Goal: Task Accomplishment & Management: Manage account settings

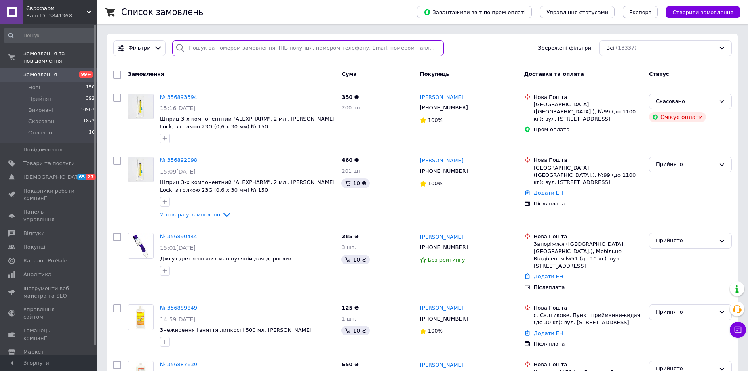
click at [226, 45] on input "search" at bounding box center [308, 48] width 272 height 16
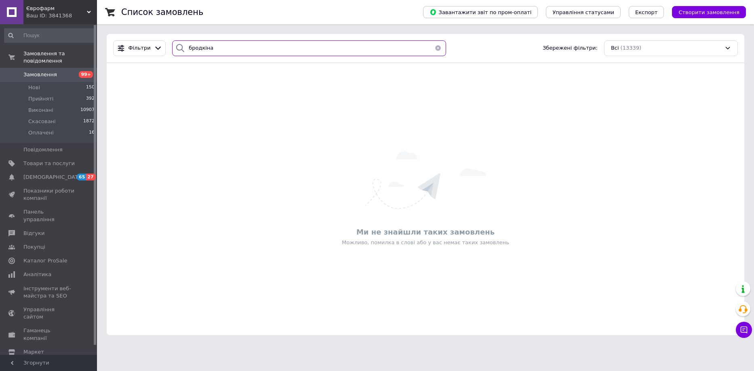
click at [188, 52] on input "бродкіна" at bounding box center [309, 48] width 274 height 16
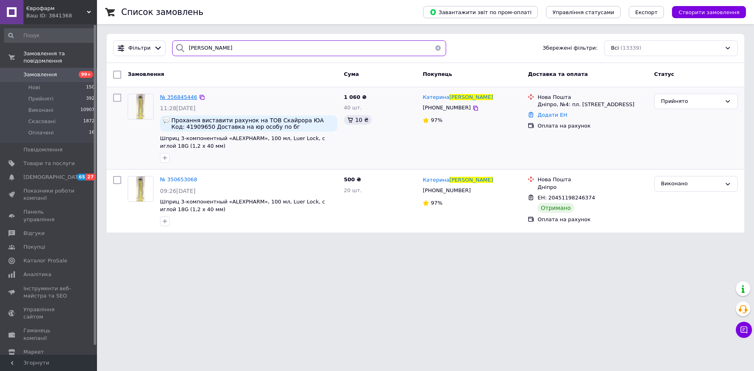
type input "[PERSON_NAME]"
click at [184, 97] on span "№ 356845446" at bounding box center [178, 97] width 37 height 6
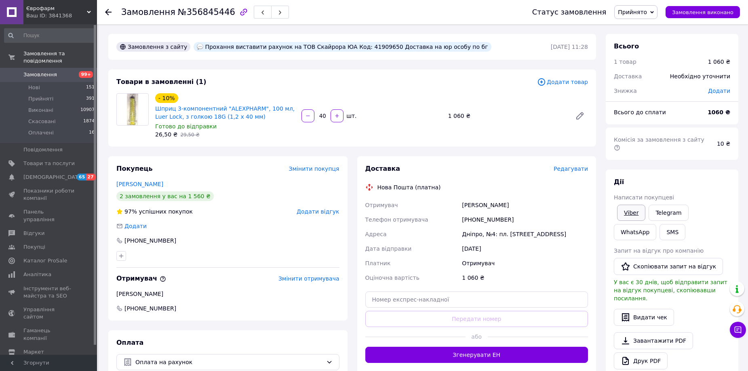
click at [632, 205] on link "Viber" at bounding box center [631, 213] width 28 height 16
click at [110, 13] on use at bounding box center [108, 12] width 6 height 6
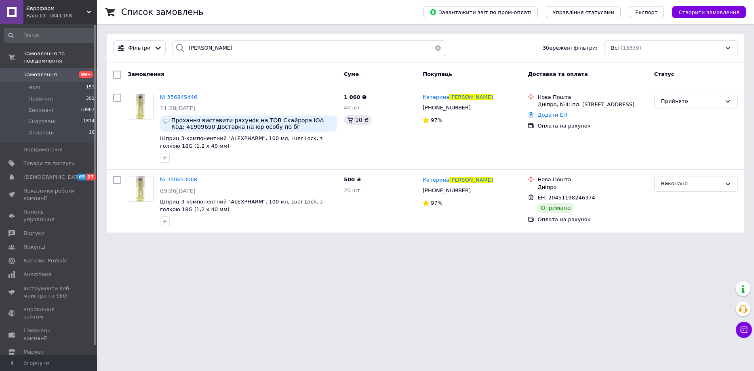
click at [435, 46] on button "button" at bounding box center [438, 48] width 16 height 16
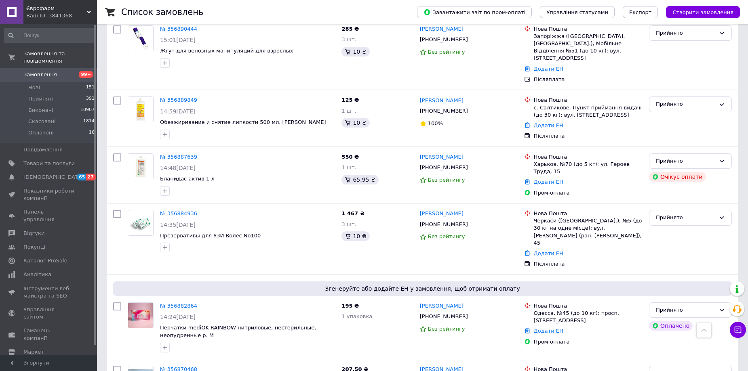
scroll to position [364, 0]
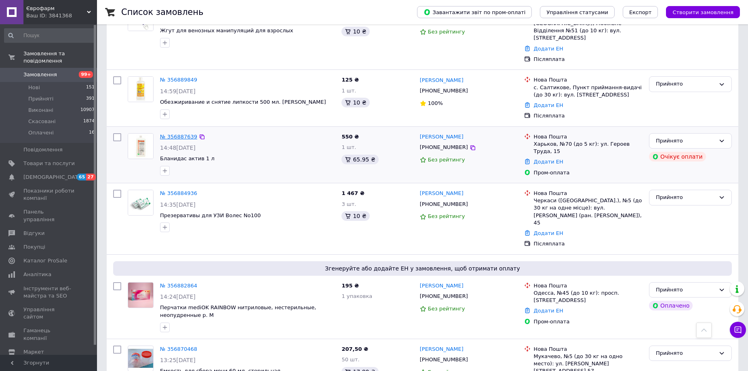
click at [179, 134] on link "№ 356887639" at bounding box center [178, 137] width 37 height 6
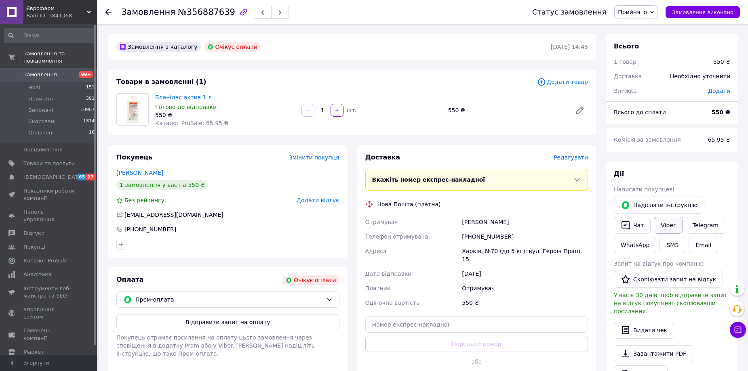
click at [660, 230] on link "Viber" at bounding box center [668, 225] width 28 height 17
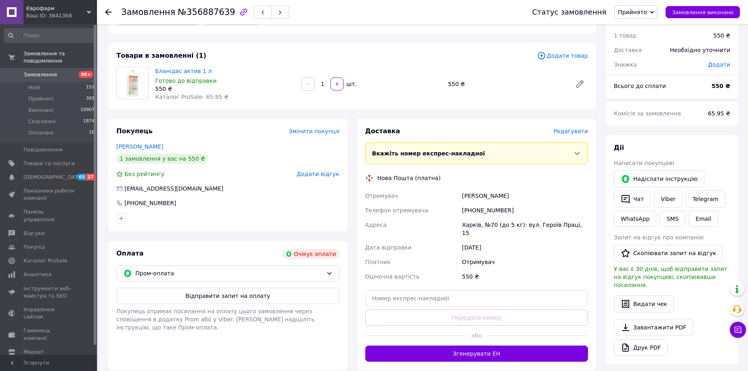
scroll to position [40, 0]
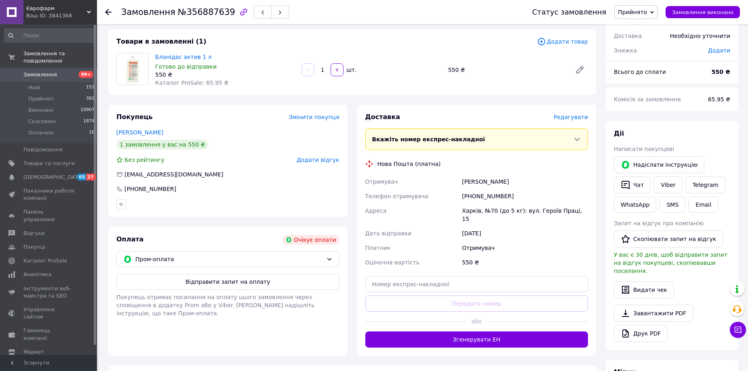
click at [107, 12] on use at bounding box center [108, 12] width 6 height 6
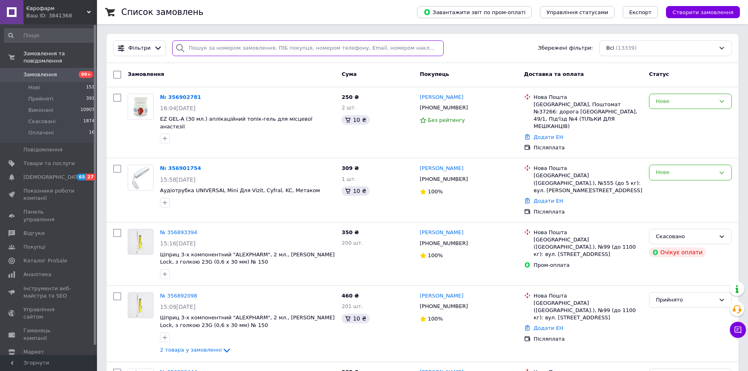
click at [247, 54] on input "search" at bounding box center [308, 48] width 272 height 16
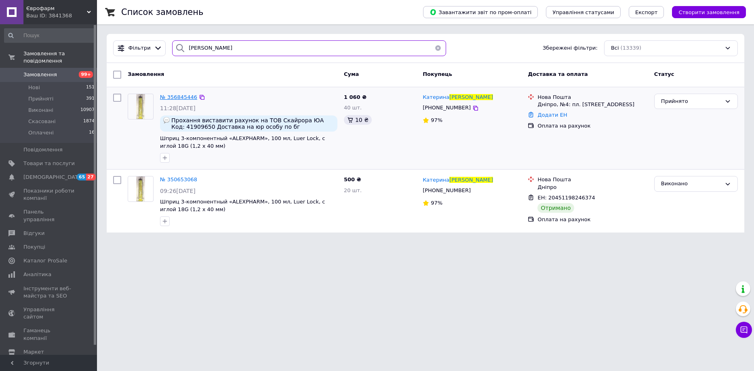
type input "[PERSON_NAME]"
click at [172, 97] on span "№ 356845446" at bounding box center [178, 97] width 37 height 6
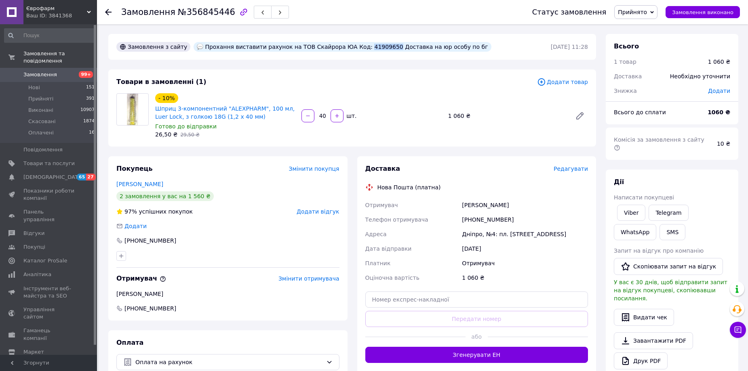
drag, startPoint x: 344, startPoint y: 48, endPoint x: 367, endPoint y: 46, distance: 22.7
click at [367, 46] on div "Прохання виставити рахунок на ТОВ Скайрора ЮА Код: 41909650 Доставка на юр особ…" at bounding box center [342, 47] width 297 height 10
copy div "41909650"
drag, startPoint x: 462, startPoint y: 220, endPoint x: 500, endPoint y: 219, distance: 38.0
click at [500, 219] on div "[PHONE_NUMBER]" at bounding box center [524, 220] width 129 height 15
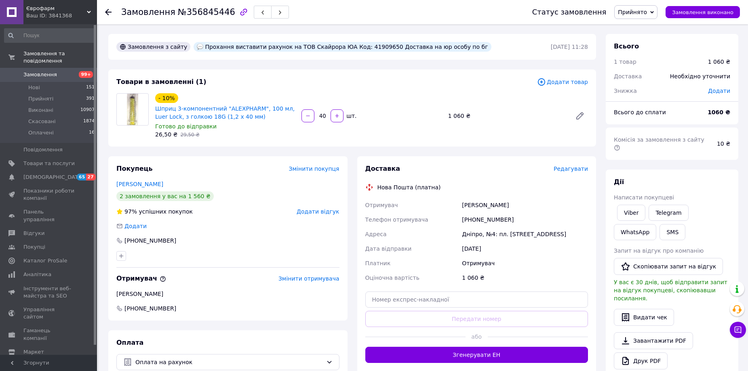
click at [506, 216] on div "[PHONE_NUMBER]" at bounding box center [524, 220] width 129 height 15
drag, startPoint x: 465, startPoint y: 221, endPoint x: 502, endPoint y: 219, distance: 36.8
click at [502, 219] on div "[PHONE_NUMBER]" at bounding box center [524, 220] width 129 height 15
copy div "380506195375"
drag, startPoint x: 462, startPoint y: 234, endPoint x: 493, endPoint y: 236, distance: 30.8
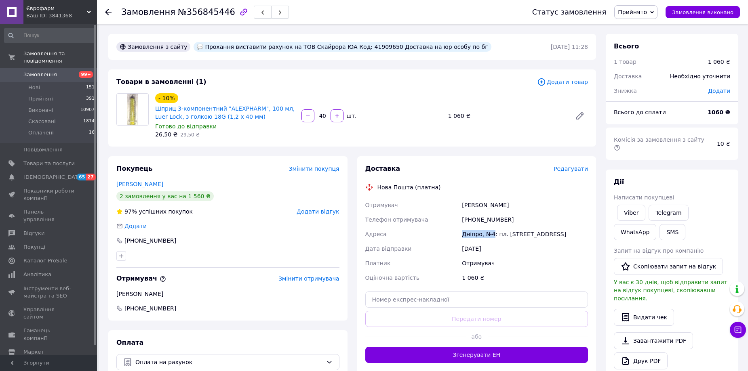
click at [493, 236] on div "Дніпро, №4: пл. [STREET_ADDRESS]" at bounding box center [524, 234] width 129 height 15
copy div "Дніпро, №4"
click at [108, 10] on icon at bounding box center [108, 12] width 6 height 6
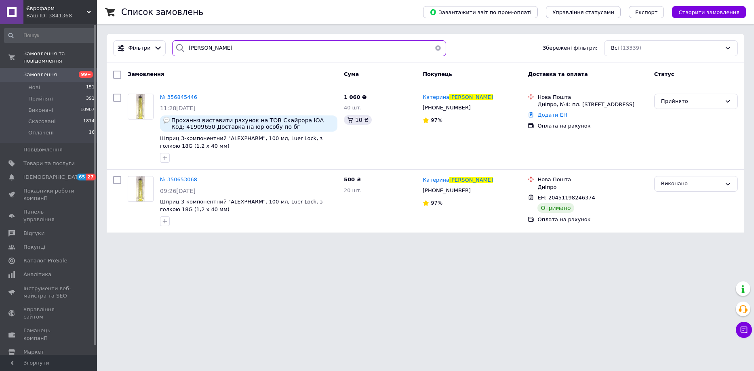
click at [210, 50] on input "[PERSON_NAME]" at bounding box center [309, 48] width 274 height 16
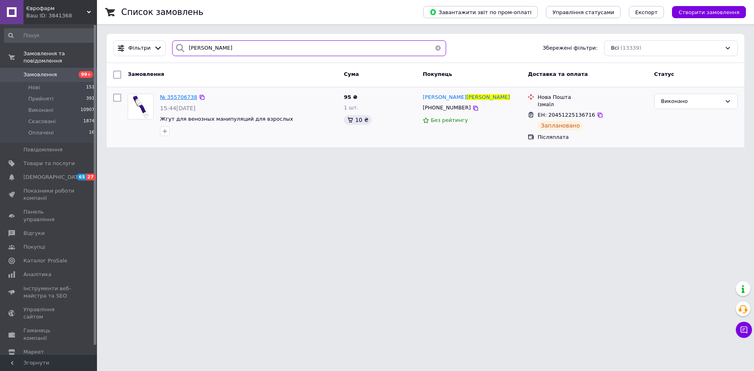
type input "[PERSON_NAME]"
click at [175, 97] on span "№ 355706738" at bounding box center [178, 97] width 37 height 6
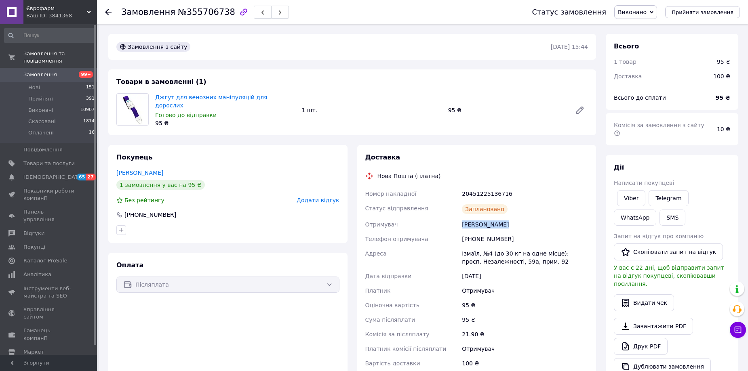
drag, startPoint x: 461, startPoint y: 224, endPoint x: 500, endPoint y: 222, distance: 39.6
click at [500, 222] on div "[PERSON_NAME]" at bounding box center [524, 224] width 129 height 15
copy div "[PERSON_NAME]"
drag, startPoint x: 460, startPoint y: 236, endPoint x: 502, endPoint y: 235, distance: 42.4
click at [502, 235] on div "Номер накладної 20451225136716 Статус відправлення Заплановано Отримувач [PERSO…" at bounding box center [477, 279] width 226 height 184
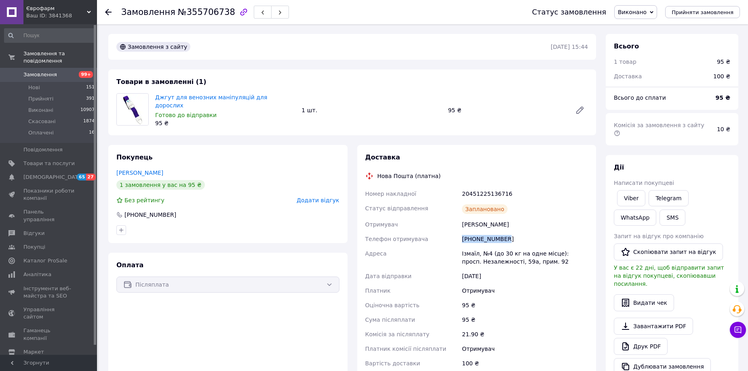
copy div "Телефон отримувача [PHONE_NUMBER]"
drag, startPoint x: 462, startPoint y: 253, endPoint x: 490, endPoint y: 252, distance: 27.9
click at [490, 252] on div "Ізмаїл, №4 (до 30 кг на одне місце): просп. Незалежності, 59а, прим. 92" at bounding box center [524, 258] width 129 height 23
copy div "Ізмаїл, №4"
click at [112, 10] on div at bounding box center [113, 12] width 16 height 24
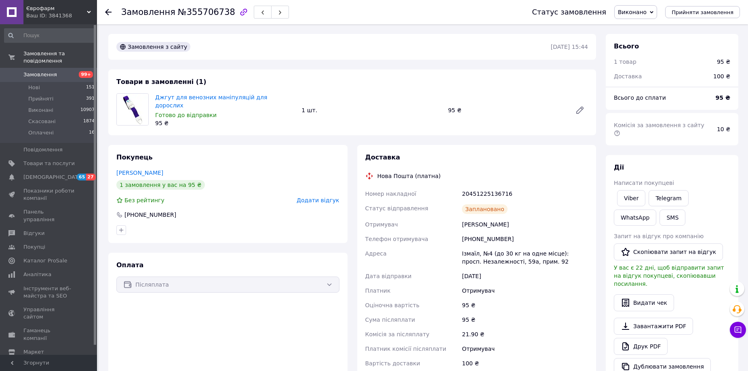
click at [112, 10] on div at bounding box center [113, 12] width 16 height 24
click at [116, 16] on div at bounding box center [113, 12] width 16 height 24
click at [110, 11] on icon at bounding box center [108, 12] width 6 height 6
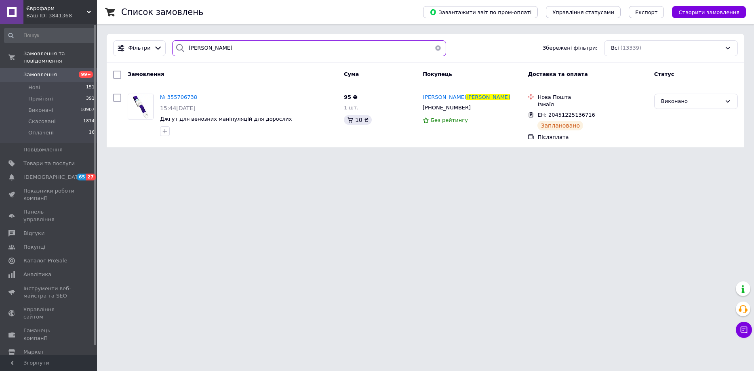
click at [200, 44] on input "[PERSON_NAME]" at bounding box center [309, 48] width 274 height 16
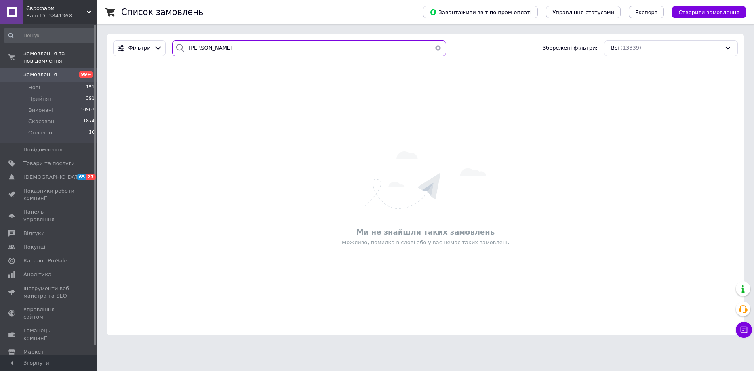
click at [205, 49] on input "[PERSON_NAME]" at bounding box center [309, 48] width 274 height 16
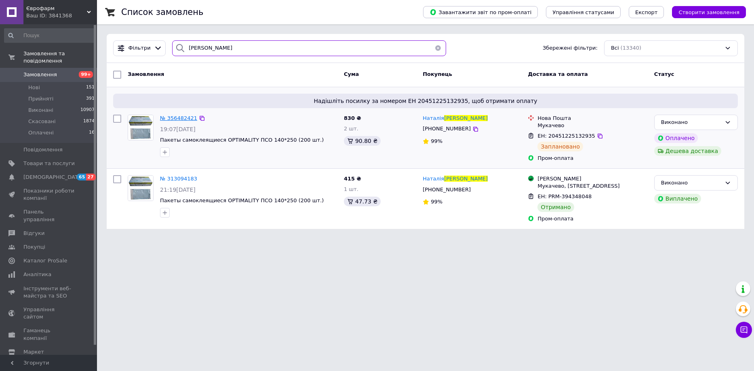
type input "[PERSON_NAME]"
click at [166, 115] on span "№ 356482421" at bounding box center [178, 118] width 37 height 6
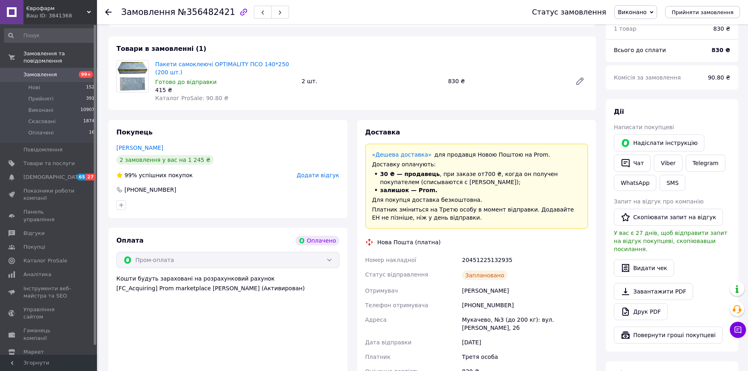
scroll to position [273, 0]
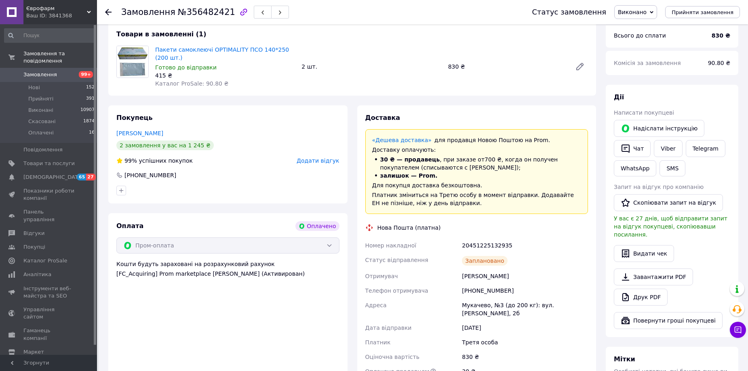
drag, startPoint x: 461, startPoint y: 262, endPoint x: 511, endPoint y: 263, distance: 49.7
click at [511, 269] on div "[PERSON_NAME]" at bounding box center [524, 276] width 129 height 15
copy div "[PERSON_NAME]"
click at [108, 12] on use at bounding box center [108, 12] width 6 height 6
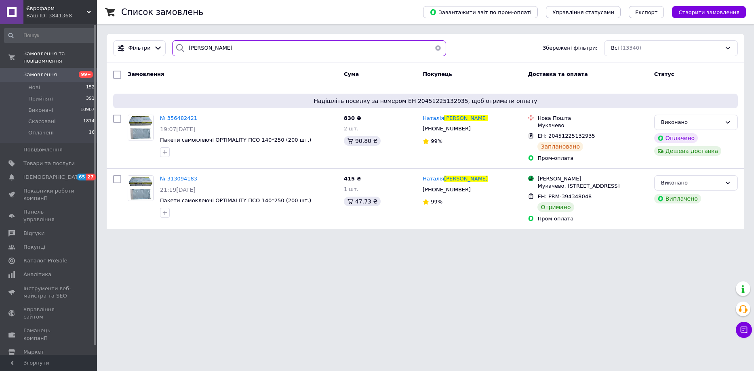
click at [223, 50] on input "[PERSON_NAME]" at bounding box center [309, 48] width 274 height 16
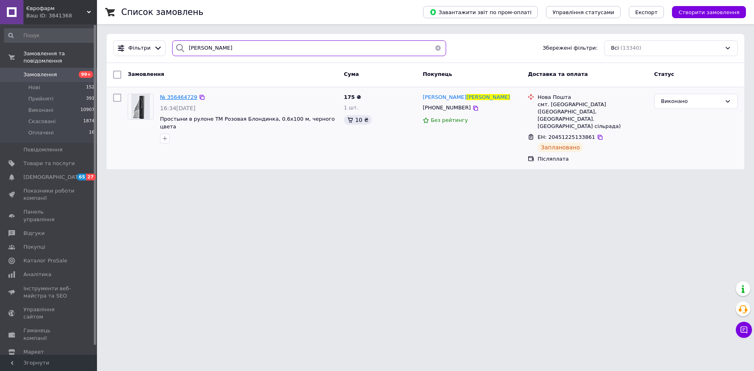
type input "[PERSON_NAME]"
click at [181, 95] on span "№ 356464729" at bounding box center [178, 97] width 37 height 6
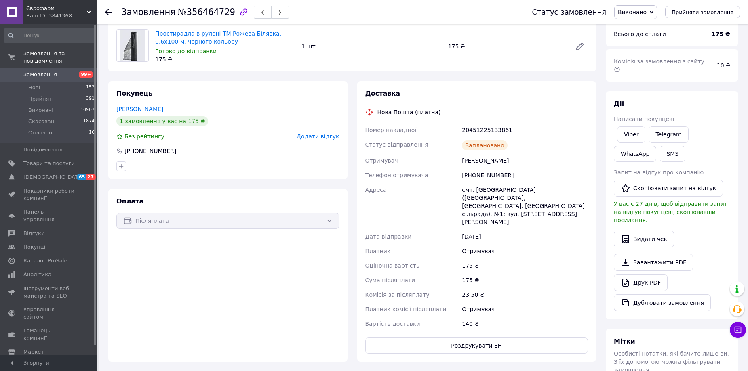
scroll to position [81, 0]
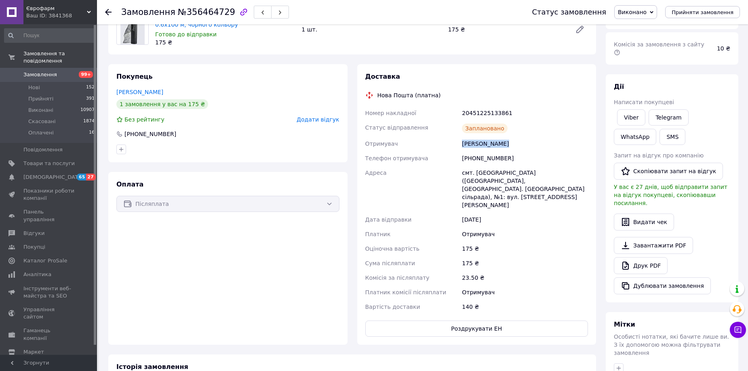
drag, startPoint x: 463, startPoint y: 143, endPoint x: 511, endPoint y: 141, distance: 47.7
click at [511, 141] on div "[PERSON_NAME]" at bounding box center [524, 144] width 129 height 15
copy div "[PERSON_NAME]"
drag, startPoint x: 462, startPoint y: 160, endPoint x: 512, endPoint y: 159, distance: 50.1
click at [512, 159] on div "[PHONE_NUMBER]" at bounding box center [524, 158] width 129 height 15
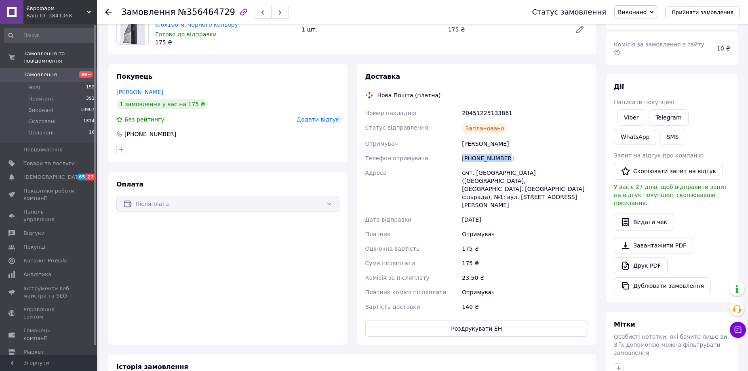
copy div "[PHONE_NUMBER]"
drag, startPoint x: 461, startPoint y: 173, endPoint x: 470, endPoint y: 193, distance: 22.1
click at [470, 193] on div "смт. [GEOGRAPHIC_DATA] ([GEOGRAPHIC_DATA], [GEOGRAPHIC_DATA]. [GEOGRAPHIC_DATA]…" at bounding box center [524, 189] width 129 height 47
copy div "смт. [GEOGRAPHIC_DATA] ([GEOGRAPHIC_DATA], [GEOGRAPHIC_DATA]. [GEOGRAPHIC_DATA]…"
click at [105, 8] on div "Замовлення №356464729 Статус замовлення Виконано Прийнято Скасовано Оплачено Пр…" at bounding box center [422, 12] width 651 height 24
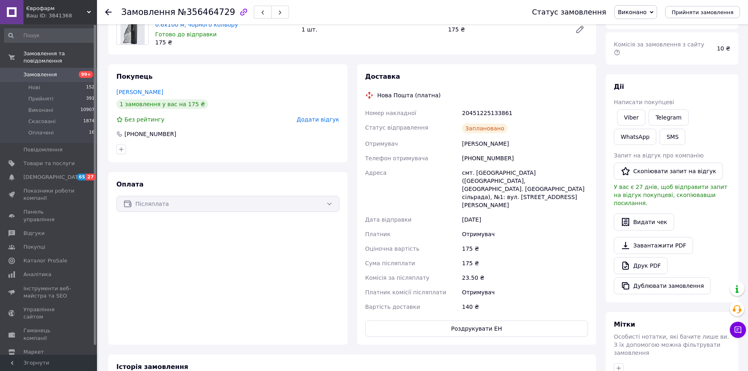
click at [108, 13] on use at bounding box center [108, 12] width 6 height 6
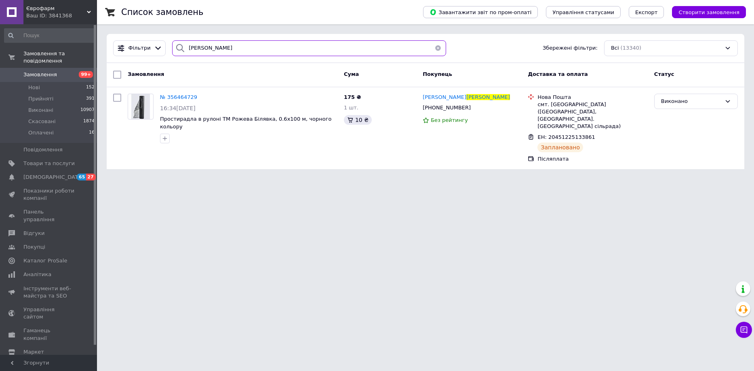
click at [236, 52] on input "[PERSON_NAME]" at bounding box center [309, 48] width 274 height 16
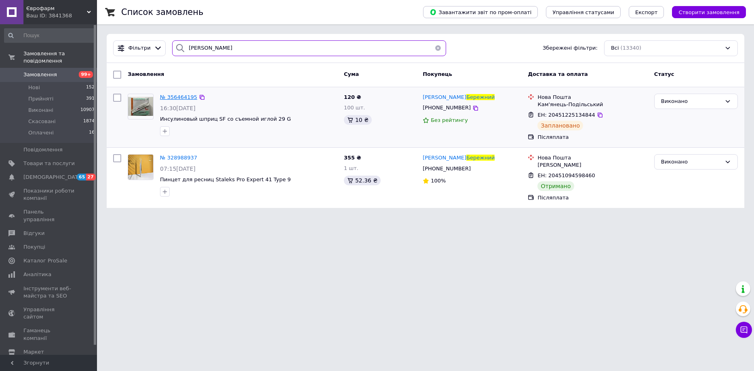
type input "[PERSON_NAME]"
click at [172, 99] on span "№ 356464195" at bounding box center [178, 97] width 37 height 6
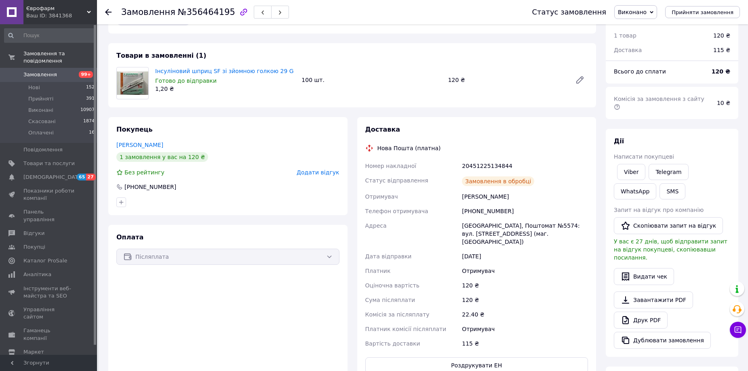
scroll to position [40, 0]
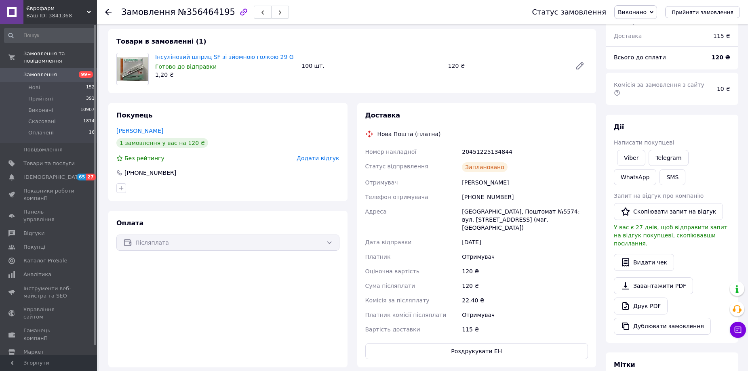
drag, startPoint x: 462, startPoint y: 182, endPoint x: 511, endPoint y: 184, distance: 48.9
click at [511, 184] on div "[PERSON_NAME]" at bounding box center [524, 182] width 129 height 15
drag, startPoint x: 462, startPoint y: 198, endPoint x: 508, endPoint y: 199, distance: 46.1
click at [508, 199] on div "[PHONE_NUMBER]" at bounding box center [524, 197] width 129 height 15
drag, startPoint x: 463, startPoint y: 214, endPoint x: 572, endPoint y: 212, distance: 109.1
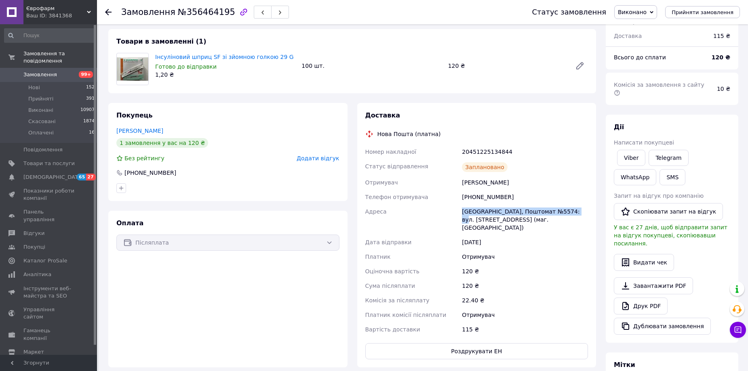
click at [572, 212] on div "[GEOGRAPHIC_DATA], Поштомат №5574: вул. [STREET_ADDRESS] (маг. [GEOGRAPHIC_DATA…" at bounding box center [524, 220] width 129 height 31
click at [110, 13] on icon at bounding box center [108, 12] width 6 height 6
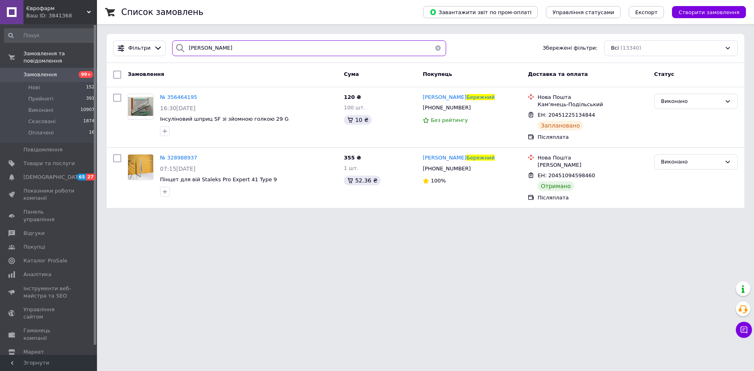
click at [206, 52] on input "[PERSON_NAME]" at bounding box center [309, 48] width 274 height 16
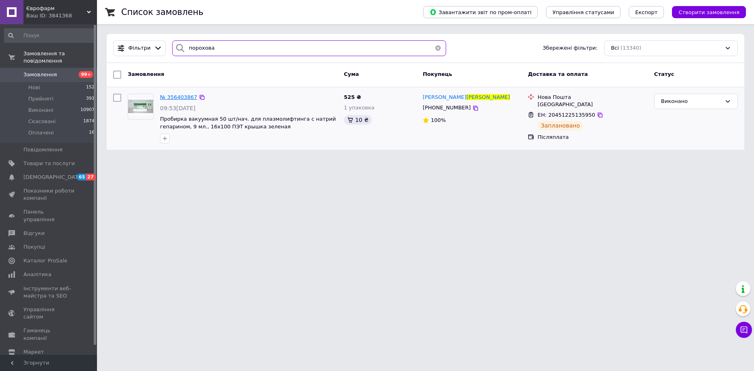
type input "порохова"
click at [182, 97] on span "№ 356403867" at bounding box center [178, 97] width 37 height 6
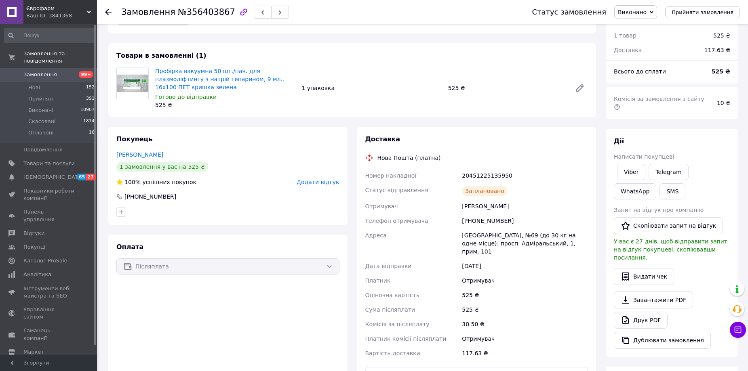
scroll to position [40, 0]
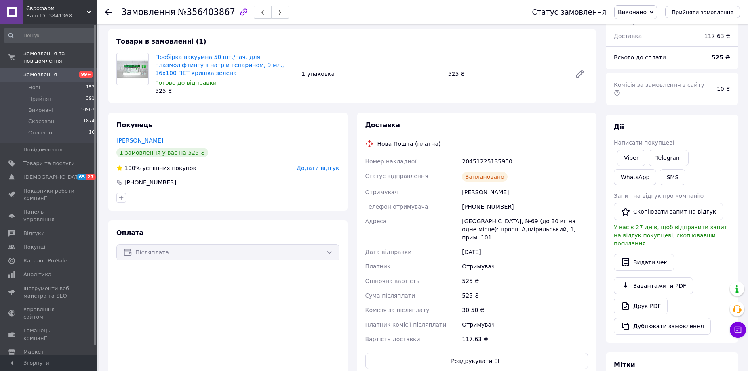
drag, startPoint x: 458, startPoint y: 182, endPoint x: 517, endPoint y: 182, distance: 58.6
click at [517, 182] on div "Номер накладної 20451225135950 Статус відправлення Заплановано Отримувач [PERSO…" at bounding box center [477, 250] width 226 height 192
drag, startPoint x: 466, startPoint y: 199, endPoint x: 502, endPoint y: 198, distance: 36.8
click at [502, 200] on div "[PHONE_NUMBER]" at bounding box center [524, 207] width 129 height 15
drag, startPoint x: 460, startPoint y: 212, endPoint x: 494, endPoint y: 215, distance: 34.0
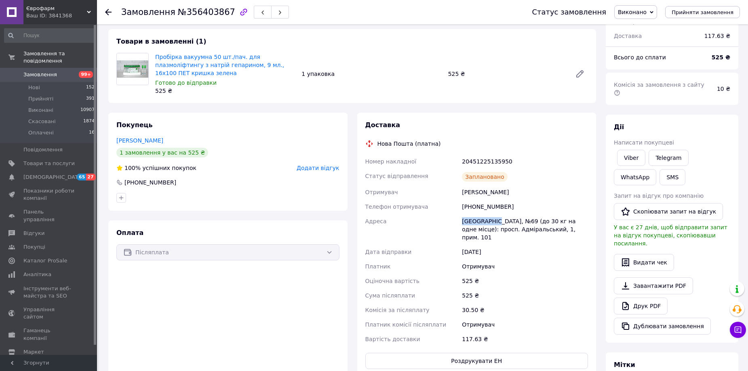
click at [494, 215] on div "Номер накладної 20451225135950 Статус відправлення Заплановано Отримувач [PERSO…" at bounding box center [477, 250] width 226 height 192
click at [106, 14] on icon at bounding box center [108, 12] width 6 height 6
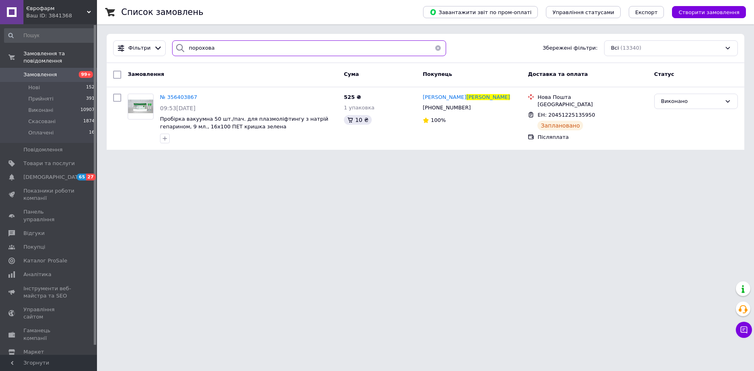
click at [213, 50] on input "порохова" at bounding box center [309, 48] width 274 height 16
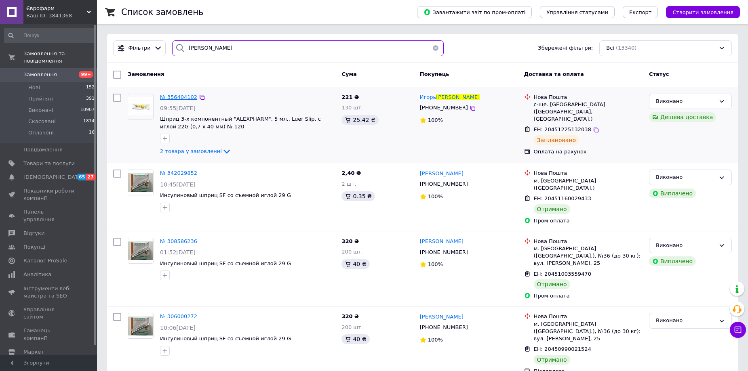
type input "[PERSON_NAME]"
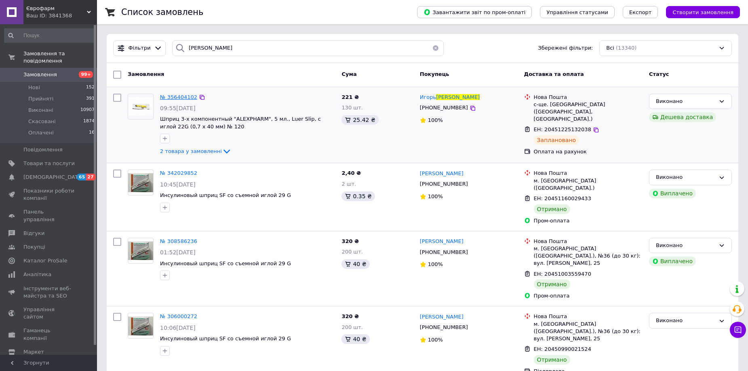
click at [169, 100] on span "№ 356404102" at bounding box center [178, 97] width 37 height 6
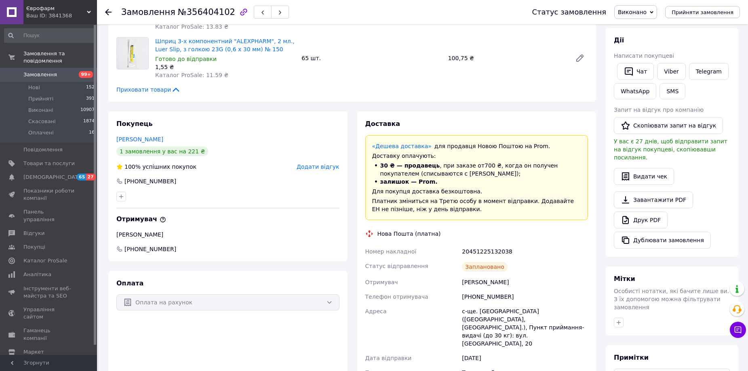
scroll to position [105, 0]
drag, startPoint x: 462, startPoint y: 283, endPoint x: 503, endPoint y: 283, distance: 41.2
click at [503, 283] on div "[PERSON_NAME]" at bounding box center [524, 281] width 129 height 15
drag, startPoint x: 118, startPoint y: 135, endPoint x: 137, endPoint y: 141, distance: 19.7
drag, startPoint x: 116, startPoint y: 139, endPoint x: 158, endPoint y: 145, distance: 42.5
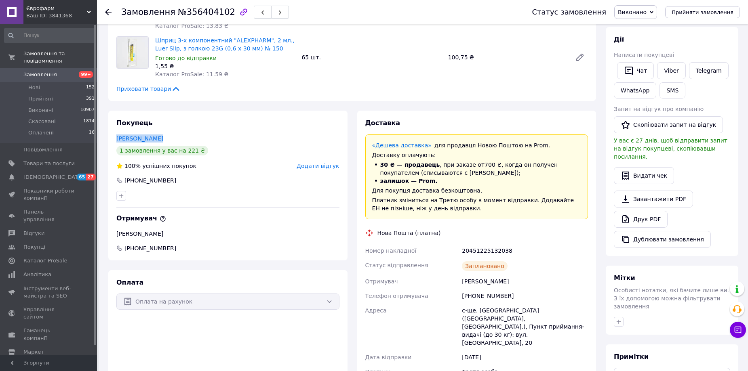
click at [158, 145] on div "Покупець [PERSON_NAME] 1 замовлення у вас на 221 ₴ 100% успішних покупок Додати…" at bounding box center [227, 186] width 239 height 150
drag, startPoint x: 464, startPoint y: 293, endPoint x: 502, endPoint y: 297, distance: 37.4
click at [502, 297] on div "[PHONE_NUMBER]" at bounding box center [524, 296] width 129 height 15
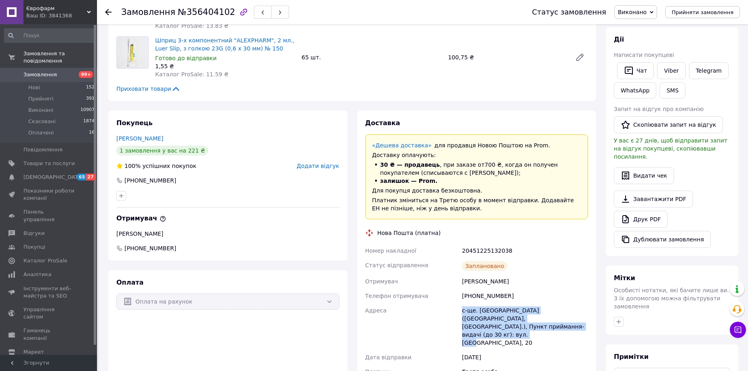
drag, startPoint x: 462, startPoint y: 308, endPoint x: 511, endPoint y: 324, distance: 51.8
click at [511, 324] on div "с-ще. [GEOGRAPHIC_DATA] ([GEOGRAPHIC_DATA], [GEOGRAPHIC_DATA].), Пункт прийманн…" at bounding box center [524, 327] width 129 height 47
click at [112, 13] on div at bounding box center [113, 12] width 16 height 24
click at [110, 11] on icon at bounding box center [108, 12] width 6 height 6
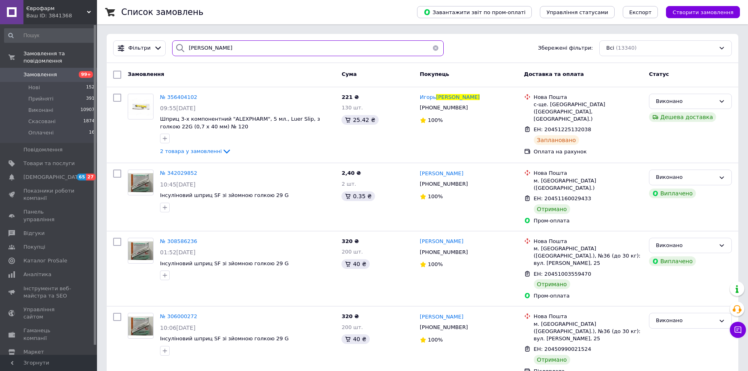
click at [225, 47] on input "[PERSON_NAME]" at bounding box center [308, 48] width 272 height 16
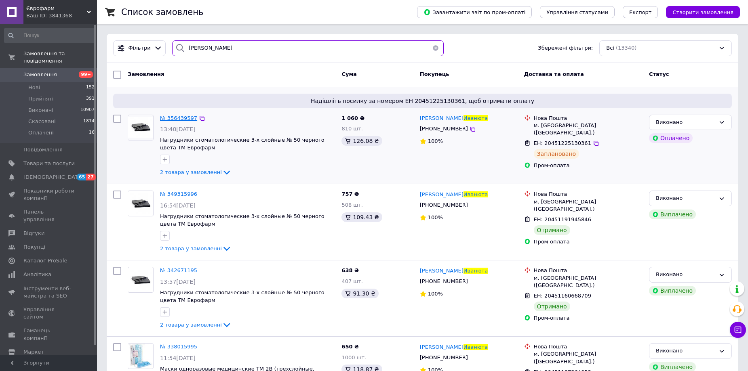
type input "[PERSON_NAME]"
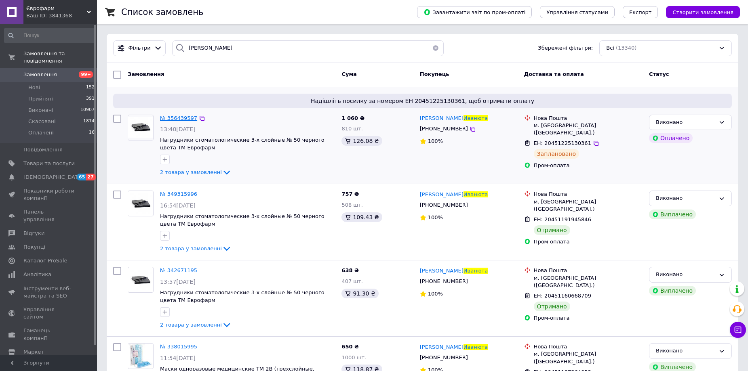
click at [175, 120] on span "№ 356439597" at bounding box center [178, 118] width 37 height 6
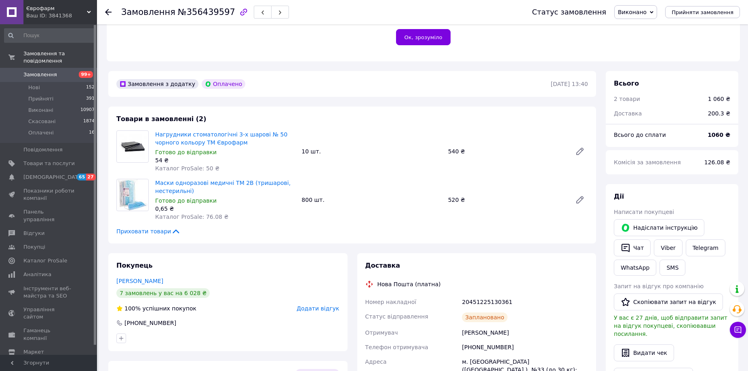
scroll to position [202, 0]
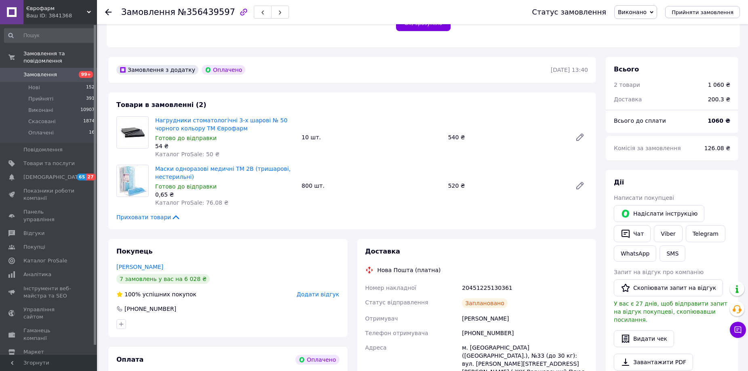
drag, startPoint x: 461, startPoint y: 302, endPoint x: 529, endPoint y: 303, distance: 68.3
click at [529, 312] on div "[PERSON_NAME]" at bounding box center [524, 319] width 129 height 15
click at [110, 11] on icon at bounding box center [108, 12] width 6 height 6
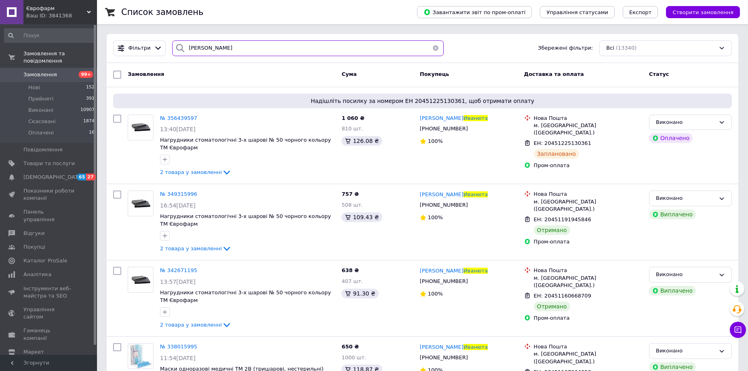
click at [207, 50] on input "[PERSON_NAME]" at bounding box center [308, 48] width 272 height 16
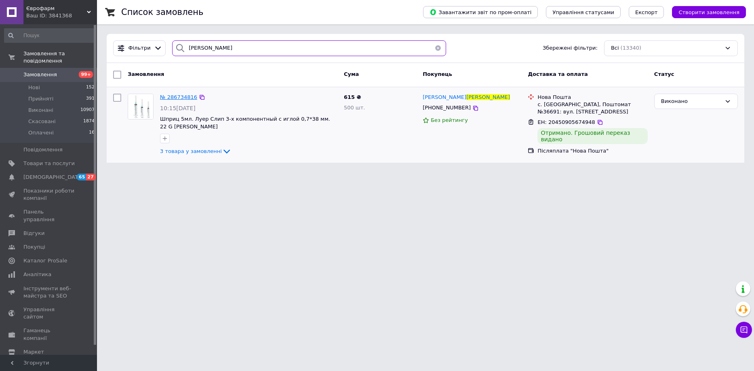
type input "[PERSON_NAME]"
click at [182, 100] on span "№ 286734816" at bounding box center [178, 97] width 37 height 6
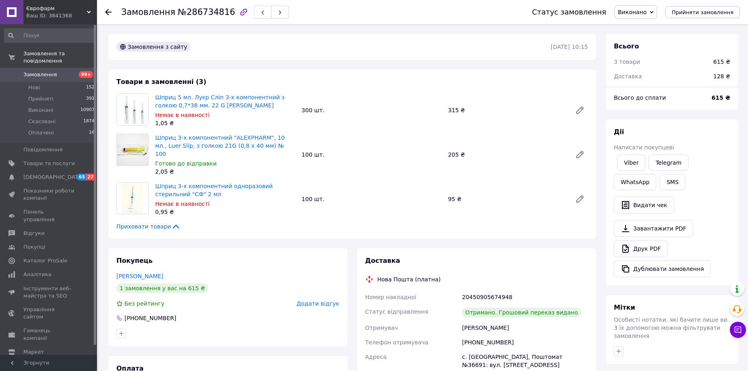
click at [108, 9] on icon at bounding box center [108, 12] width 6 height 6
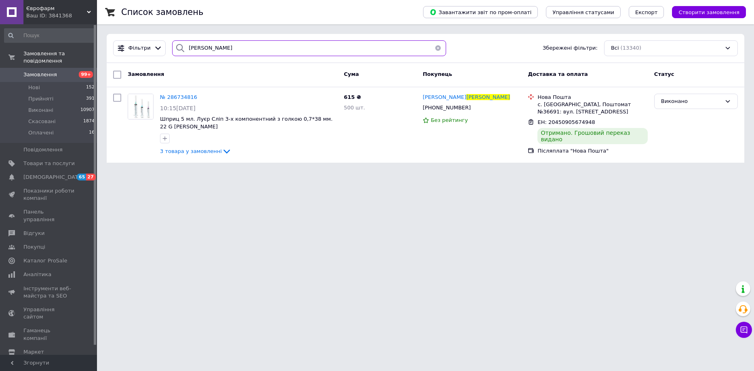
click at [202, 45] on input "[PERSON_NAME]" at bounding box center [309, 48] width 274 height 16
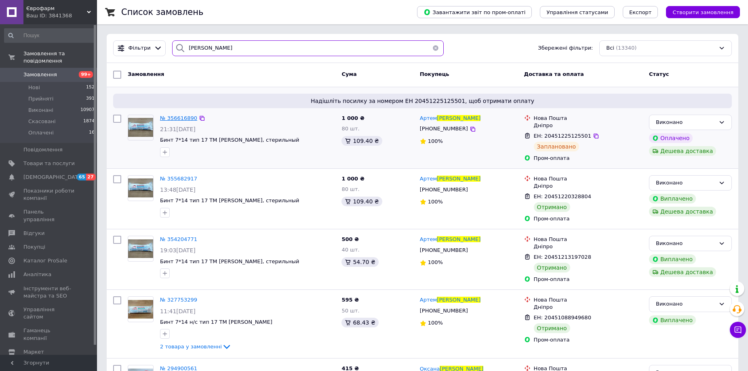
type input "[PERSON_NAME]"
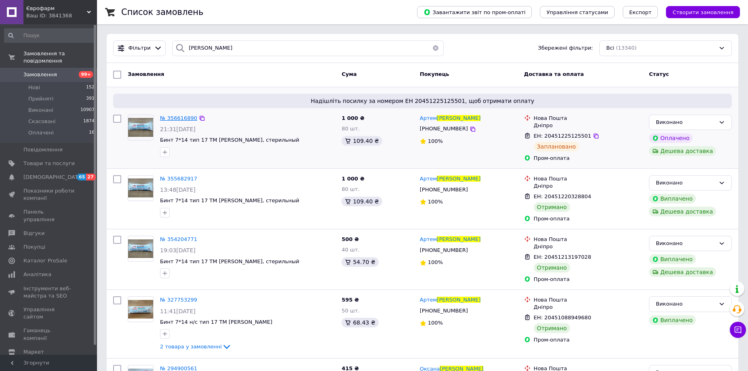
click at [174, 117] on span "№ 356616890" at bounding box center [178, 118] width 37 height 6
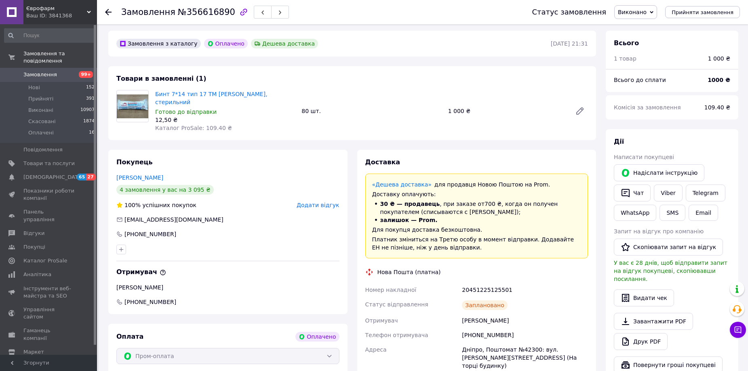
scroll to position [243, 0]
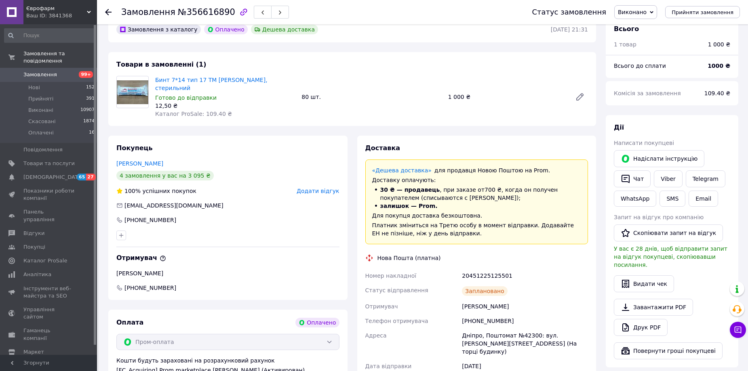
drag, startPoint x: 116, startPoint y: 140, endPoint x: 166, endPoint y: 142, distance: 49.8
click at [166, 142] on div "Покупець [PERSON_NAME] 4 замовлення у вас на 3 095 ₴ 100% успішних покупок Дода…" at bounding box center [227, 218] width 239 height 165
click at [111, 11] on icon at bounding box center [108, 12] width 6 height 6
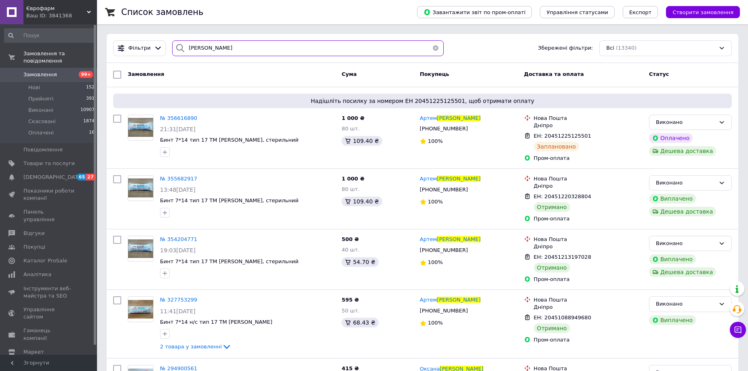
click at [226, 46] on input "[PERSON_NAME]" at bounding box center [308, 48] width 272 height 16
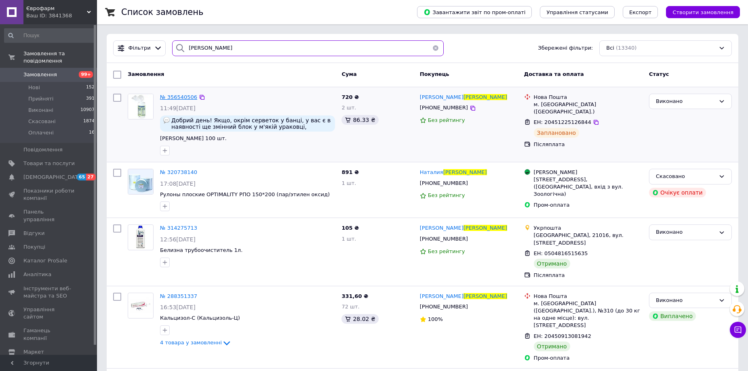
type input "[PERSON_NAME]"
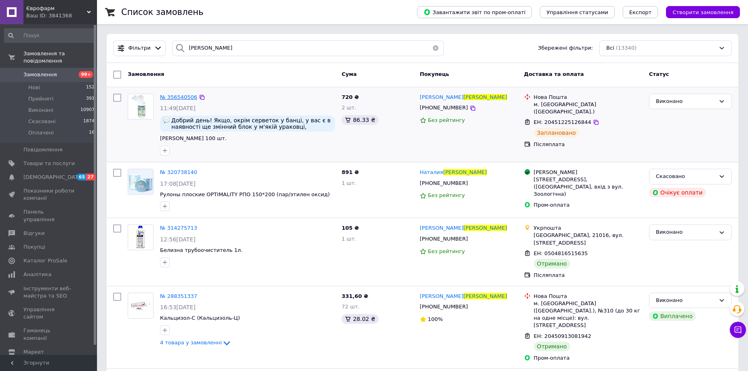
click at [176, 96] on span "№ 356540506" at bounding box center [178, 97] width 37 height 6
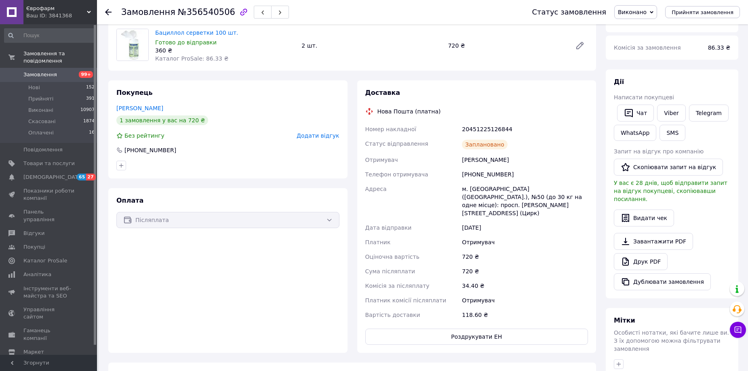
scroll to position [81, 0]
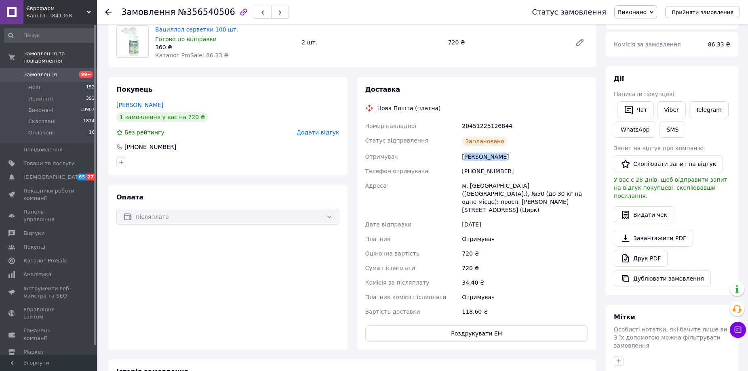
drag, startPoint x: 465, startPoint y: 146, endPoint x: 498, endPoint y: 146, distance: 32.3
click at [498, 150] on div "[PERSON_NAME]" at bounding box center [524, 157] width 129 height 15
drag, startPoint x: 462, startPoint y: 145, endPoint x: 512, endPoint y: 146, distance: 49.7
click at [512, 150] on div "[PERSON_NAME]" at bounding box center [524, 157] width 129 height 15
drag, startPoint x: 459, startPoint y: 156, endPoint x: 511, endPoint y: 162, distance: 51.6
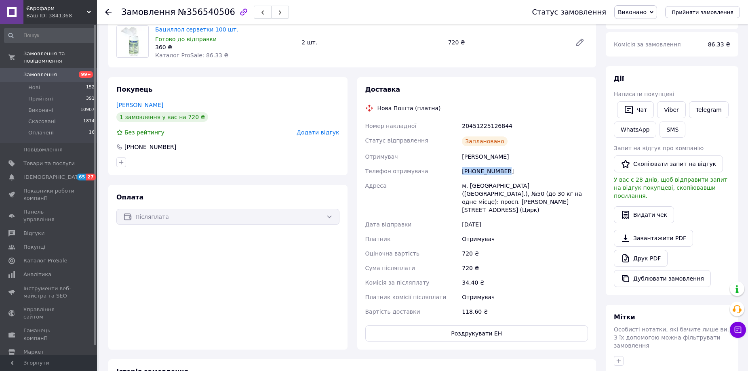
click at [511, 162] on div "Номер накладної 20451225126844 Статус відправлення Заплановано Отримувач [PERSO…" at bounding box center [477, 219] width 226 height 200
drag, startPoint x: 463, startPoint y: 172, endPoint x: 536, endPoint y: 172, distance: 73.2
click at [536, 179] on div "м. [GEOGRAPHIC_DATA] ([GEOGRAPHIC_DATA].), №50 (до 30 кг на одне місце): просп.…" at bounding box center [524, 198] width 129 height 39
click at [113, 8] on div at bounding box center [113, 12] width 16 height 24
click at [112, 11] on div at bounding box center [113, 12] width 16 height 24
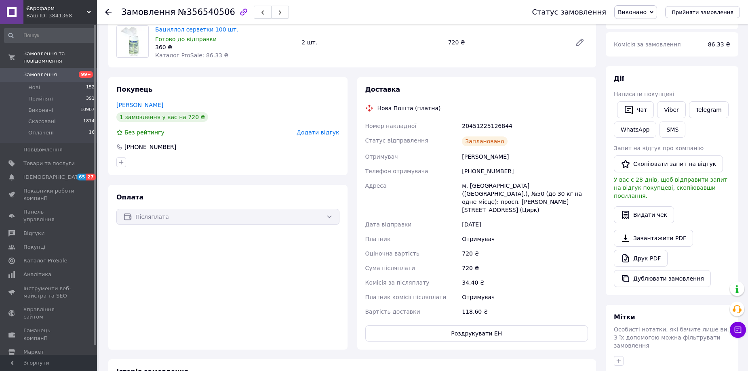
click at [109, 13] on icon at bounding box center [108, 12] width 6 height 6
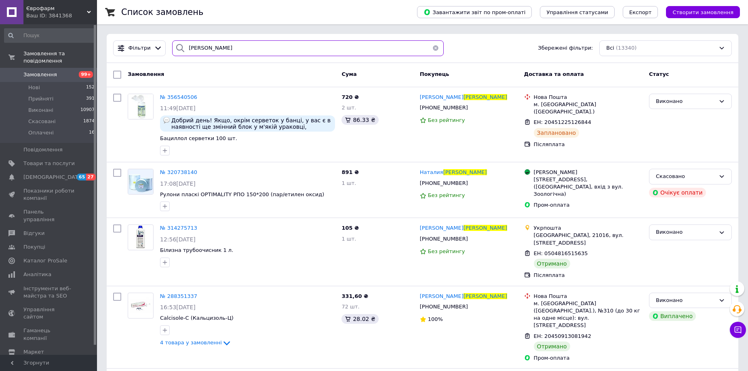
click at [223, 48] on input "[PERSON_NAME]" at bounding box center [308, 48] width 272 height 16
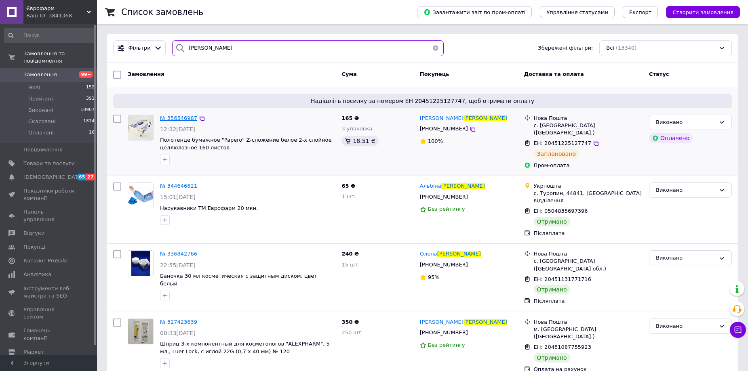
type input "[PERSON_NAME]"
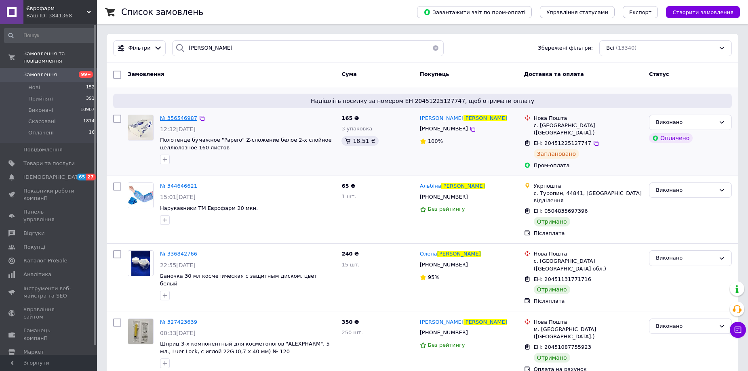
click at [171, 117] on span "№ 356546987" at bounding box center [178, 118] width 37 height 6
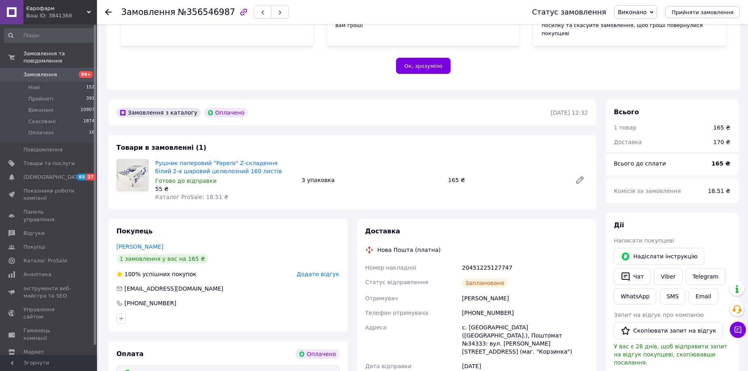
scroll to position [202, 0]
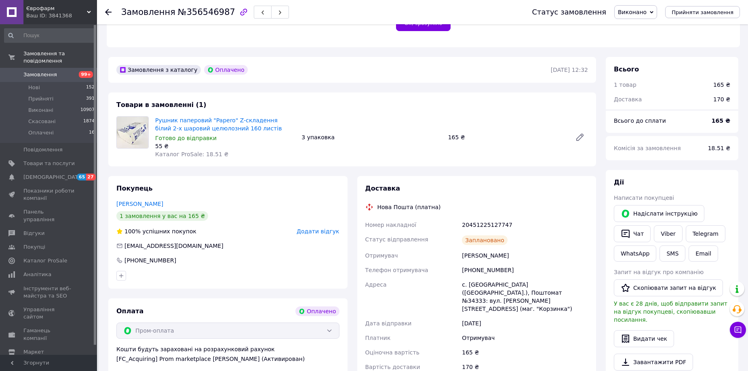
drag, startPoint x: 459, startPoint y: 240, endPoint x: 521, endPoint y: 238, distance: 61.5
click at [521, 238] on div "Номер накладної 20451225127747 Статус відправлення Заплановано Отримувач [PERSO…" at bounding box center [477, 296] width 226 height 157
drag, startPoint x: 465, startPoint y: 257, endPoint x: 501, endPoint y: 255, distance: 36.4
click at [501, 263] on div "[PHONE_NUMBER]" at bounding box center [524, 270] width 129 height 15
drag, startPoint x: 462, startPoint y: 267, endPoint x: 484, endPoint y: 278, distance: 24.6
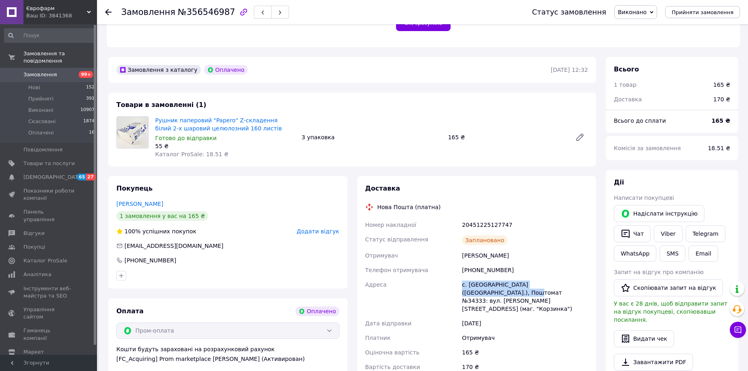
click at [484, 278] on div "с. [GEOGRAPHIC_DATA] ([GEOGRAPHIC_DATA].), Поштомат №34333: вул. [PERSON_NAME][…" at bounding box center [524, 297] width 129 height 39
click at [109, 13] on icon at bounding box center [108, 12] width 6 height 6
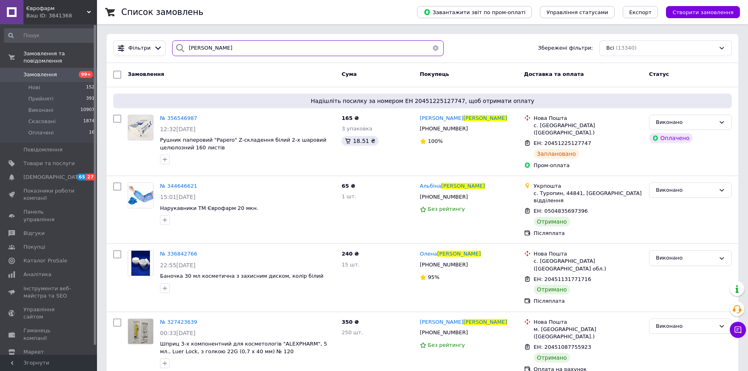
click at [219, 48] on input "[PERSON_NAME]" at bounding box center [308, 48] width 272 height 16
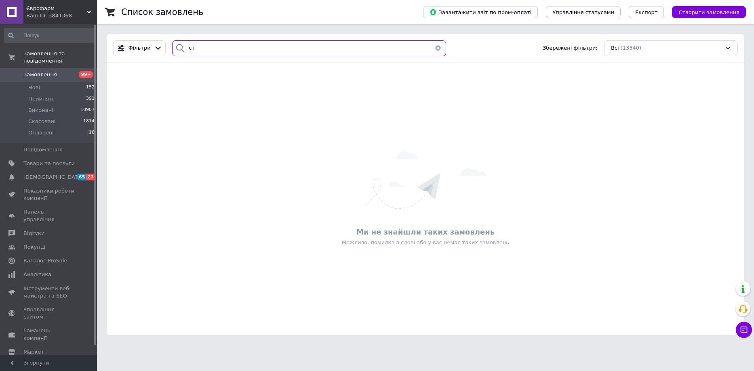
type input "с"
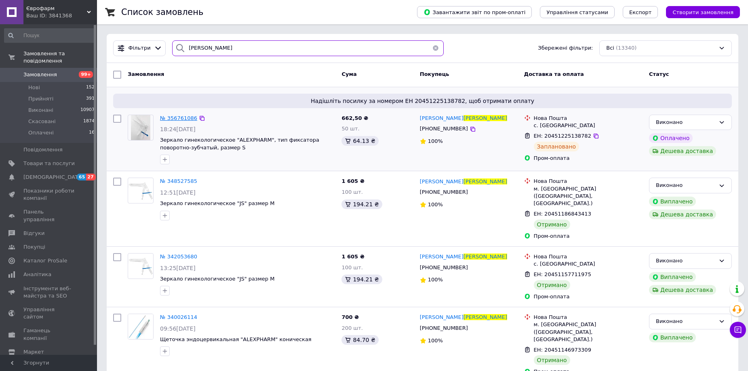
type input "[PERSON_NAME]"
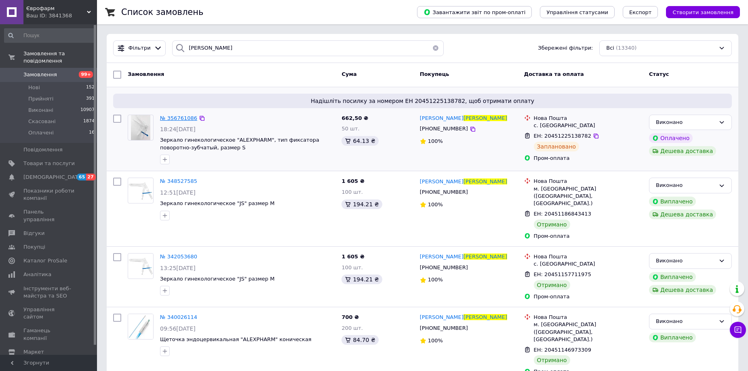
click at [173, 115] on span "№ 356761086" at bounding box center [178, 118] width 37 height 6
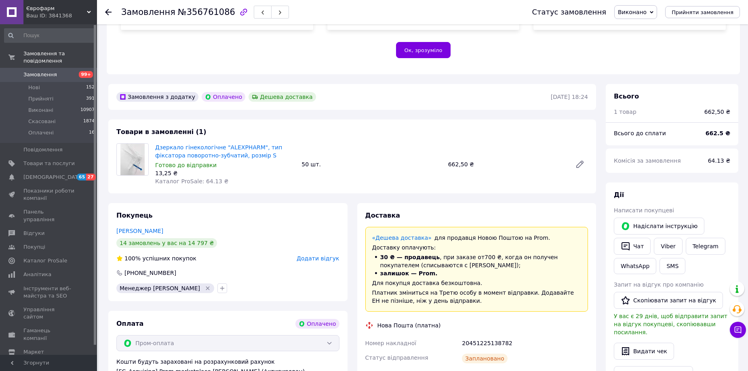
scroll to position [243, 0]
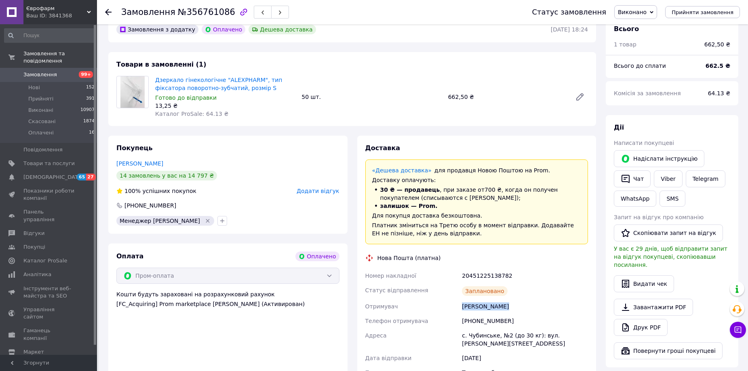
drag, startPoint x: 462, startPoint y: 292, endPoint x: 500, endPoint y: 290, distance: 38.9
click at [500, 300] on div "[PERSON_NAME]" at bounding box center [524, 307] width 129 height 15
click at [107, 13] on use at bounding box center [108, 12] width 6 height 6
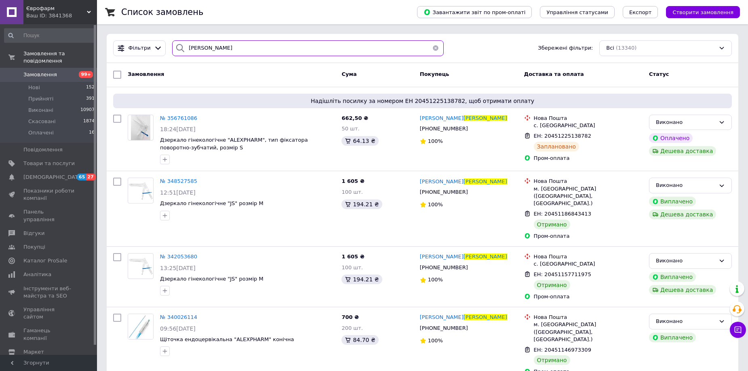
click at [220, 44] on input "[PERSON_NAME]" at bounding box center [308, 48] width 272 height 16
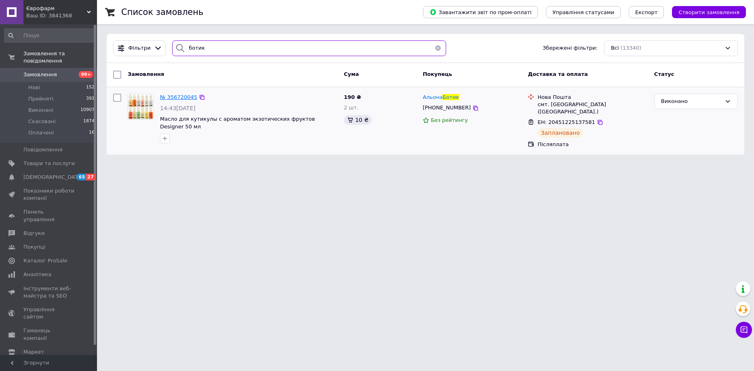
type input "ботик"
click at [178, 95] on span "№ 356720045" at bounding box center [178, 97] width 37 height 6
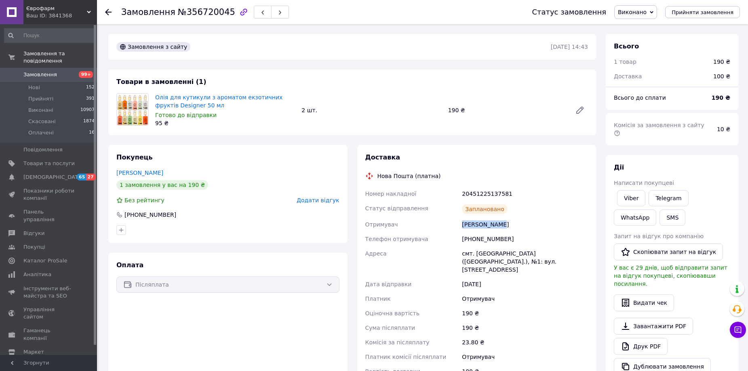
drag, startPoint x: 462, startPoint y: 226, endPoint x: 498, endPoint y: 230, distance: 36.2
click at [498, 230] on div "[PERSON_NAME]" at bounding box center [524, 224] width 129 height 15
drag, startPoint x: 465, startPoint y: 238, endPoint x: 504, endPoint y: 239, distance: 38.8
click at [504, 239] on div "[PHONE_NUMBER]" at bounding box center [524, 239] width 129 height 15
drag, startPoint x: 463, startPoint y: 253, endPoint x: 553, endPoint y: 253, distance: 89.7
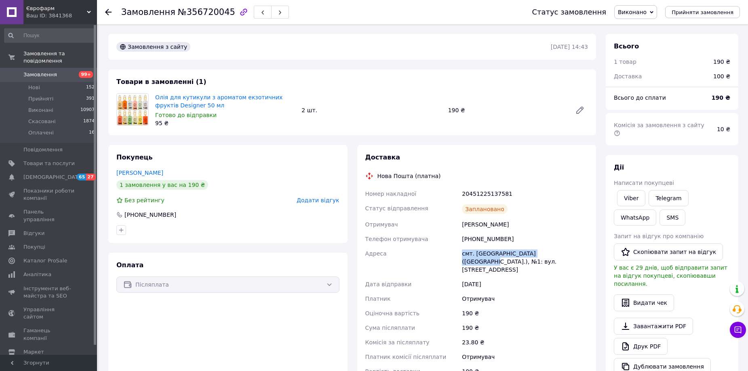
click at [553, 253] on div "смт. [GEOGRAPHIC_DATA] ([GEOGRAPHIC_DATA].), №1: вул. [STREET_ADDRESS]" at bounding box center [524, 262] width 129 height 31
click at [108, 11] on icon at bounding box center [108, 12] width 6 height 6
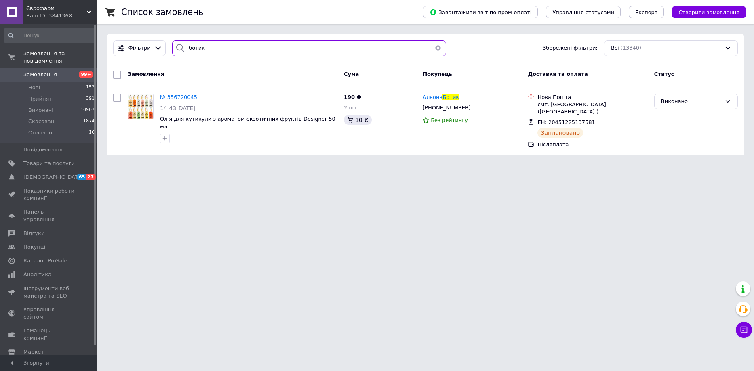
click at [217, 49] on input "ботик" at bounding box center [309, 48] width 274 height 16
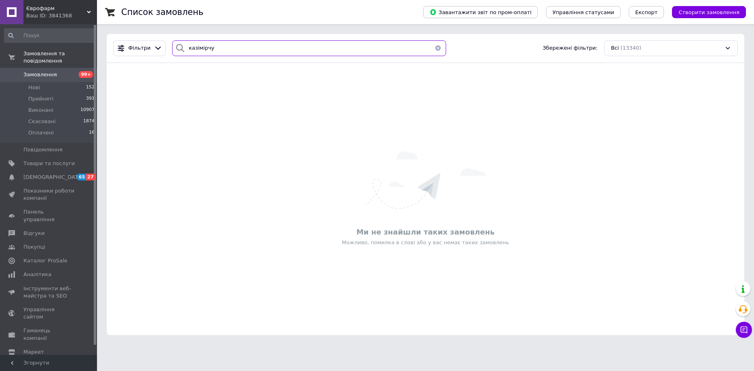
type input "[PERSON_NAME]"
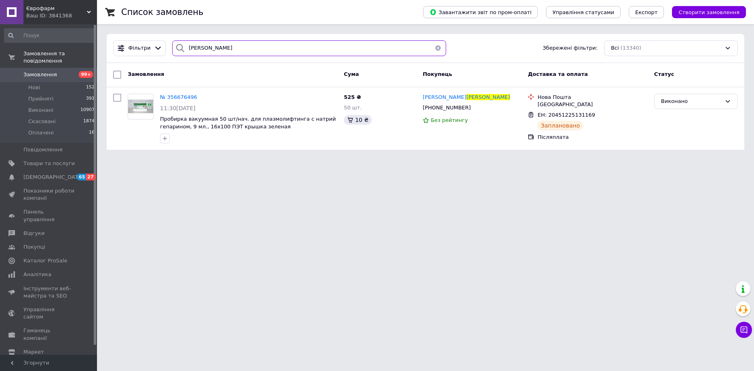
click at [232, 53] on input "[PERSON_NAME]" at bounding box center [309, 48] width 274 height 16
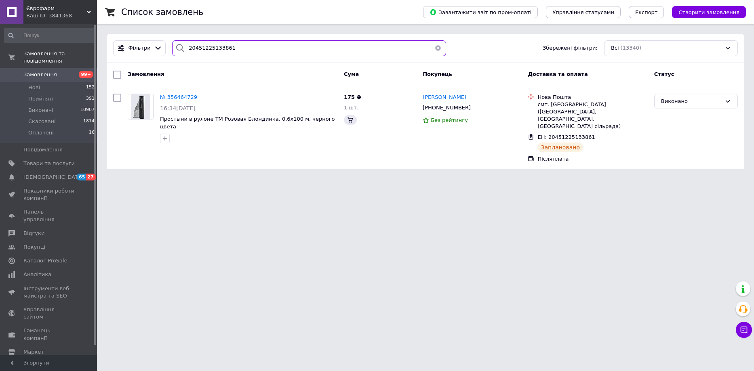
click at [232, 53] on input "20451225133861" at bounding box center [309, 48] width 274 height 16
type input "20451225133861"
click at [166, 95] on span "№ 356464729" at bounding box center [178, 97] width 37 height 6
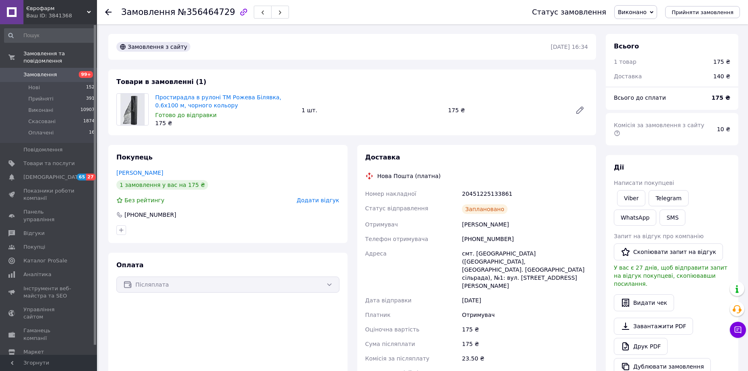
click at [109, 9] on icon at bounding box center [108, 12] width 6 height 6
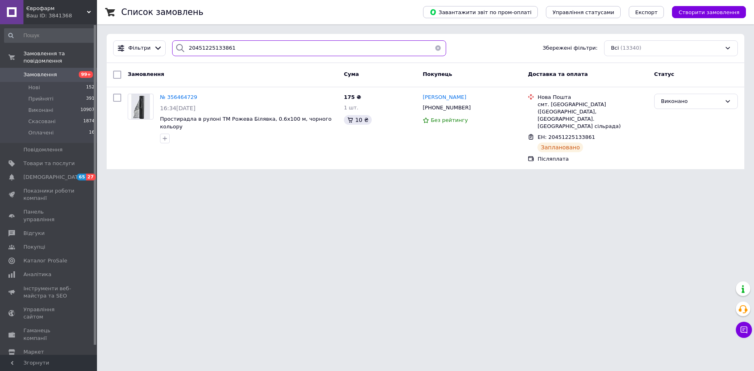
click at [235, 49] on input "20451225133861" at bounding box center [309, 48] width 274 height 16
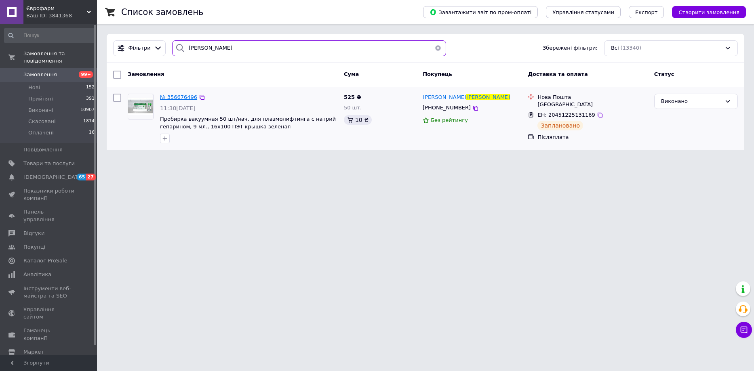
type input "[PERSON_NAME]"
click at [173, 98] on span "№ 356676496" at bounding box center [178, 97] width 37 height 6
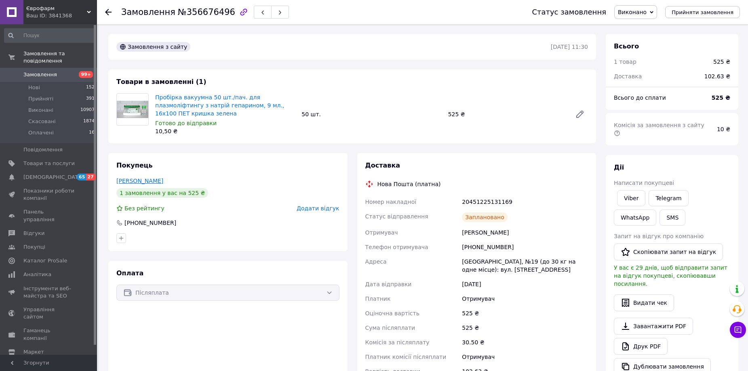
drag, startPoint x: 120, startPoint y: 173, endPoint x: 176, endPoint y: 174, distance: 55.8
drag, startPoint x: 176, startPoint y: 174, endPoint x: 166, endPoint y: 171, distance: 10.5
drag, startPoint x: 465, startPoint y: 238, endPoint x: 502, endPoint y: 238, distance: 36.8
click at [502, 240] on div "[PHONE_NUMBER]" at bounding box center [524, 247] width 129 height 15
drag, startPoint x: 462, startPoint y: 251, endPoint x: 494, endPoint y: 251, distance: 31.5
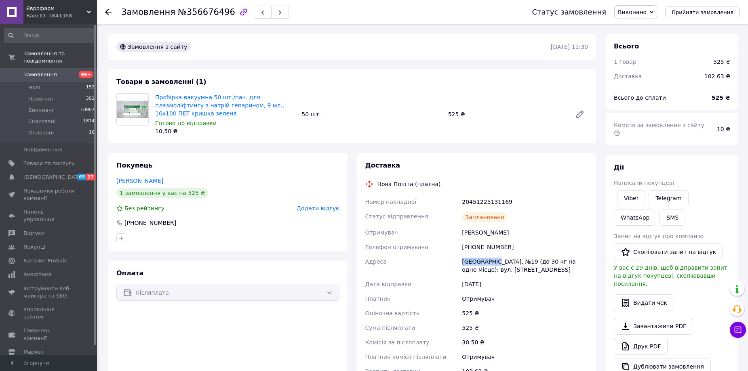
click at [494, 255] on div "[GEOGRAPHIC_DATA], №19 (до 30 кг на одне місце): вул. [STREET_ADDRESS]" at bounding box center [524, 266] width 129 height 23
click at [54, 160] on span "Товари та послуги" at bounding box center [48, 163] width 51 height 7
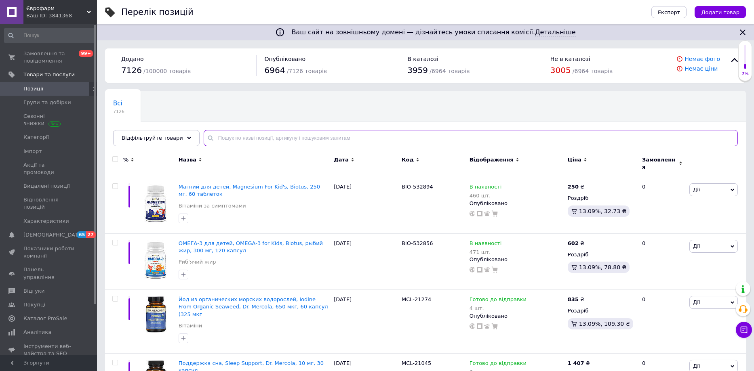
click at [236, 137] on input "text" at bounding box center [471, 138] width 534 height 16
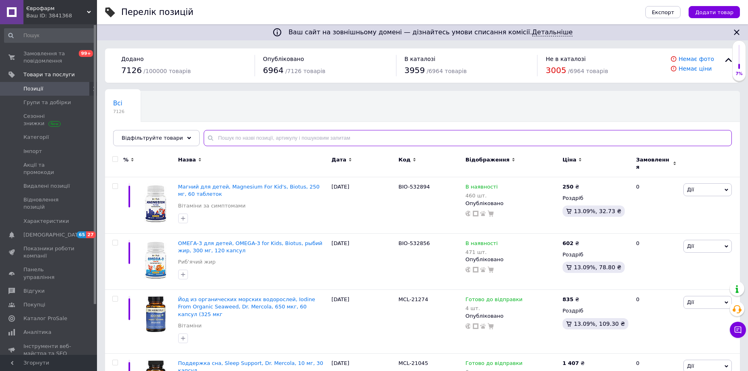
click at [236, 137] on input "text" at bounding box center [468, 138] width 528 height 16
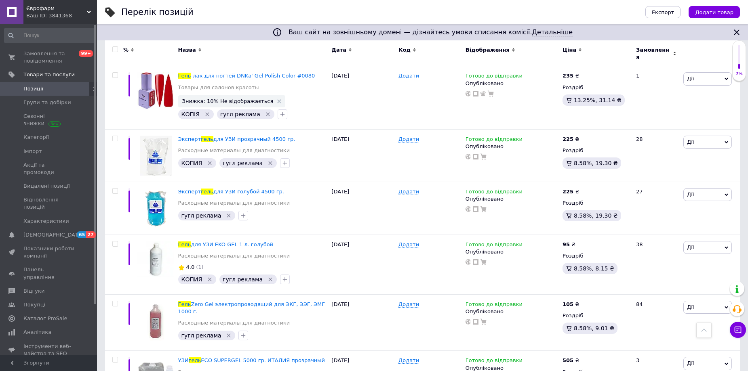
scroll to position [687, 0]
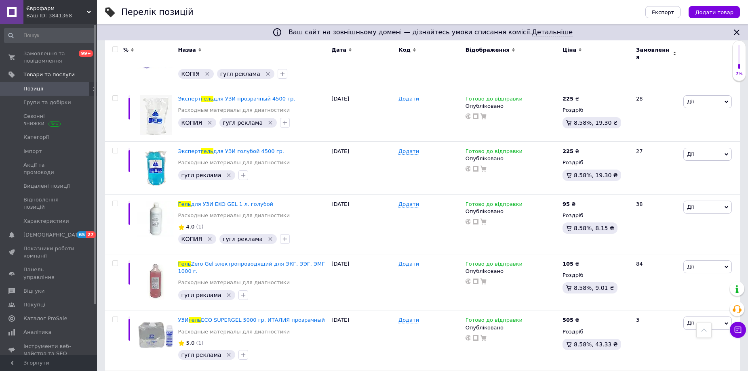
type input "гель"
click at [51, 61] on span "Замовлення та повідомлення" at bounding box center [48, 57] width 51 height 15
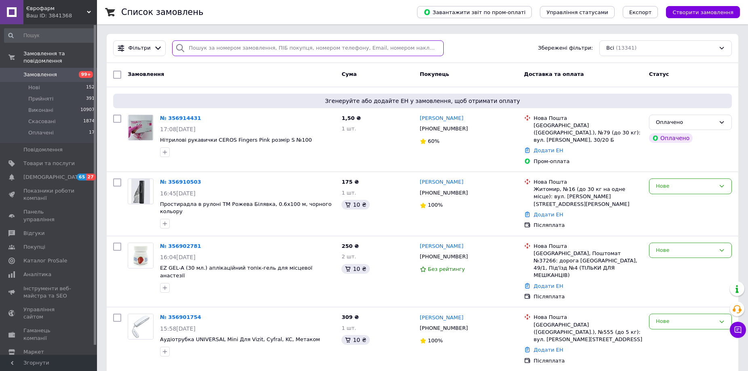
click at [205, 49] on input "search" at bounding box center [308, 48] width 272 height 16
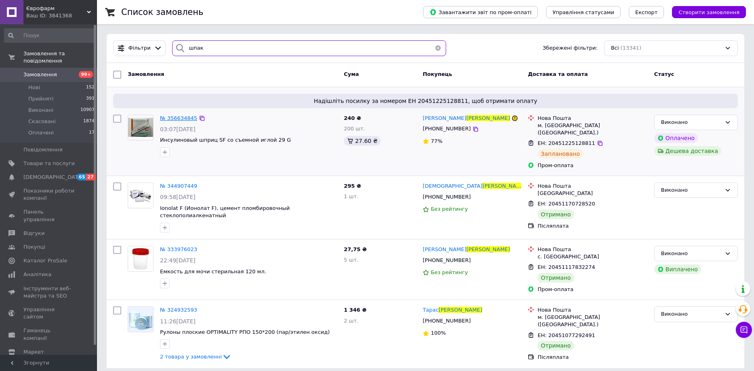
type input "шпак"
click at [178, 118] on span "№ 356634845" at bounding box center [178, 118] width 37 height 6
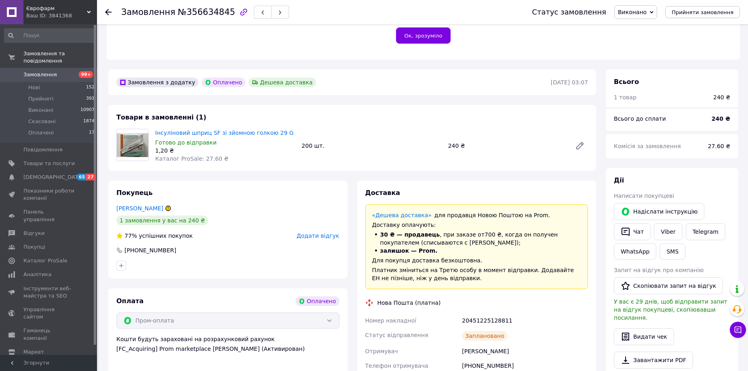
scroll to position [265, 0]
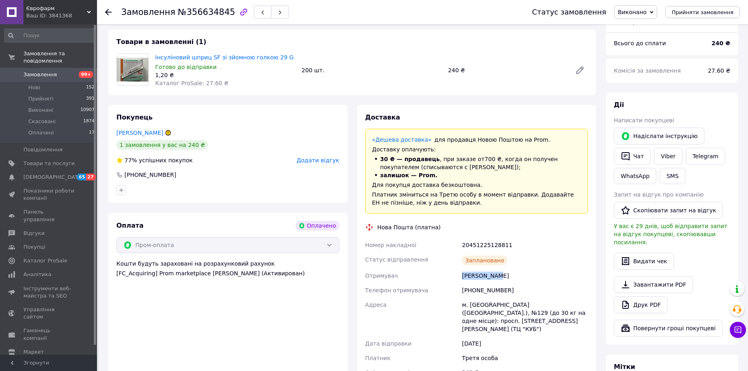
drag, startPoint x: 463, startPoint y: 263, endPoint x: 497, endPoint y: 263, distance: 34.4
click at [497, 269] on div "[PERSON_NAME]" at bounding box center [524, 276] width 129 height 15
drag, startPoint x: 465, startPoint y: 274, endPoint x: 503, endPoint y: 274, distance: 38.0
click at [503, 283] on div "[PHONE_NUMBER]" at bounding box center [524, 290] width 129 height 15
drag, startPoint x: 463, startPoint y: 289, endPoint x: 539, endPoint y: 289, distance: 75.6
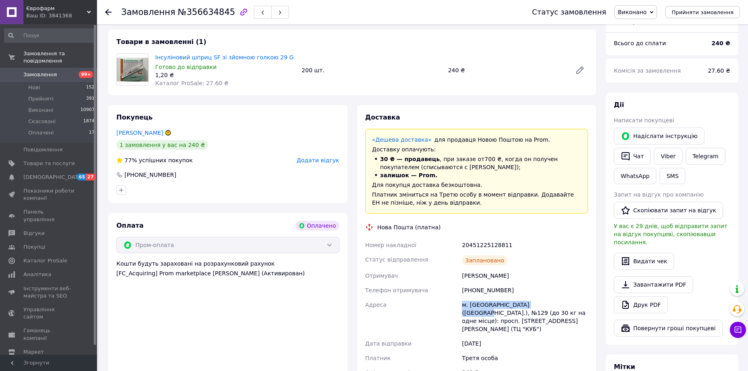
click at [539, 298] on div "м. [GEOGRAPHIC_DATA] ([GEOGRAPHIC_DATA].), №129 (до 30 кг на одне місце): просп…" at bounding box center [524, 317] width 129 height 39
click at [109, 11] on icon at bounding box center [108, 12] width 6 height 6
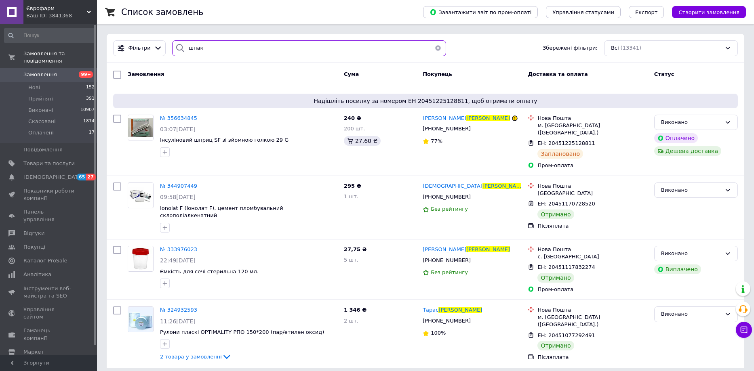
click at [200, 43] on input "шпак" at bounding box center [309, 48] width 274 height 16
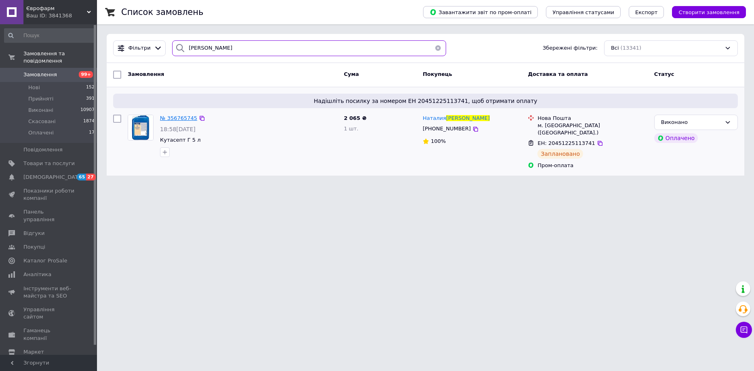
type input "[PERSON_NAME]"
click at [169, 119] on span "№ 356765745" at bounding box center [178, 118] width 37 height 6
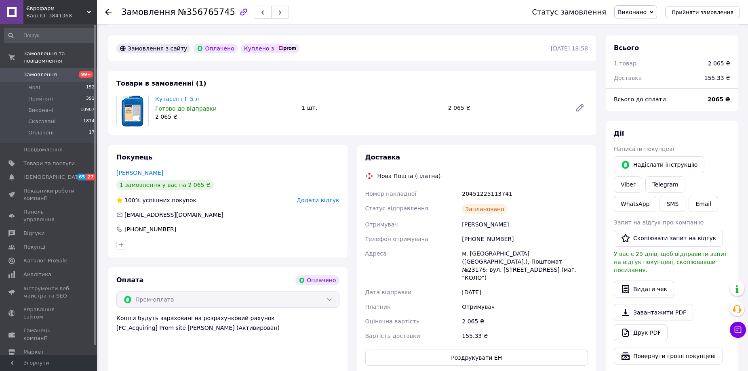
scroll to position [238, 0]
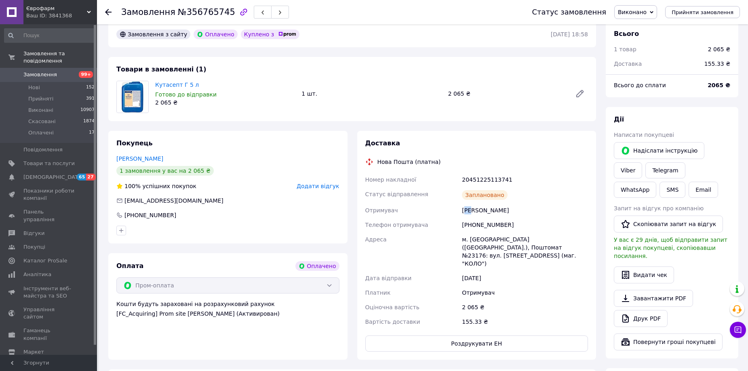
drag, startPoint x: 464, startPoint y: 194, endPoint x: 471, endPoint y: 194, distance: 7.3
click at [471, 203] on div "[PERSON_NAME]" at bounding box center [524, 210] width 129 height 15
drag, startPoint x: 462, startPoint y: 195, endPoint x: 515, endPoint y: 194, distance: 53.0
click at [515, 203] on div "[PERSON_NAME]" at bounding box center [524, 210] width 129 height 15
drag, startPoint x: 466, startPoint y: 209, endPoint x: 502, endPoint y: 209, distance: 36.0
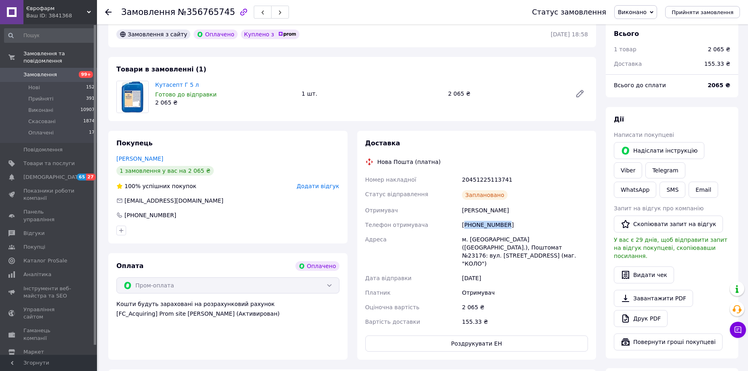
click at [502, 218] on div "[PHONE_NUMBER]" at bounding box center [524, 225] width 129 height 15
drag, startPoint x: 461, startPoint y: 221, endPoint x: 571, endPoint y: 224, distance: 110.4
click at [571, 232] on div "м. [GEOGRAPHIC_DATA] ([GEOGRAPHIC_DATA].), Поштомат №23176: вул. [STREET_ADDRES…" at bounding box center [524, 251] width 129 height 39
click at [109, 13] on use at bounding box center [108, 12] width 6 height 6
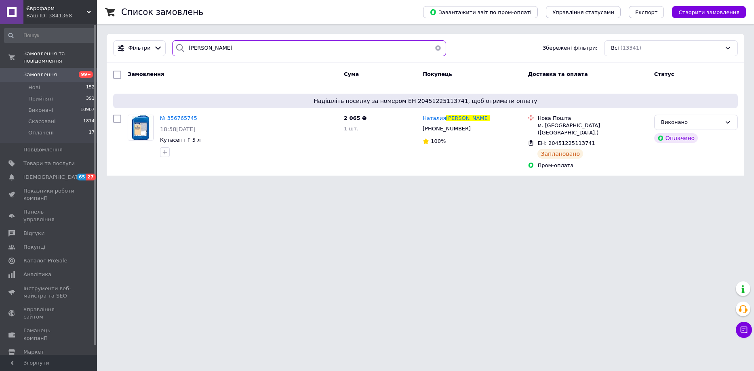
click at [217, 52] on input "[PERSON_NAME]" at bounding box center [309, 48] width 274 height 16
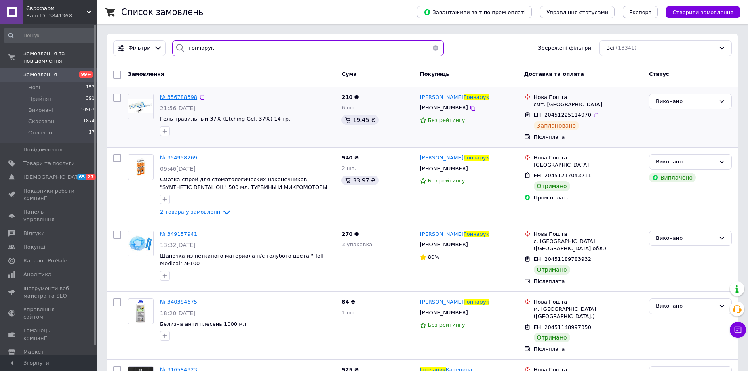
type input "гончарук"
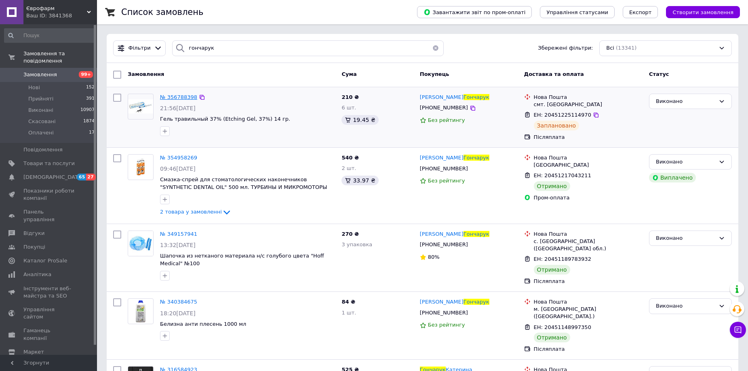
click at [181, 94] on span "№ 356788398" at bounding box center [178, 97] width 37 height 6
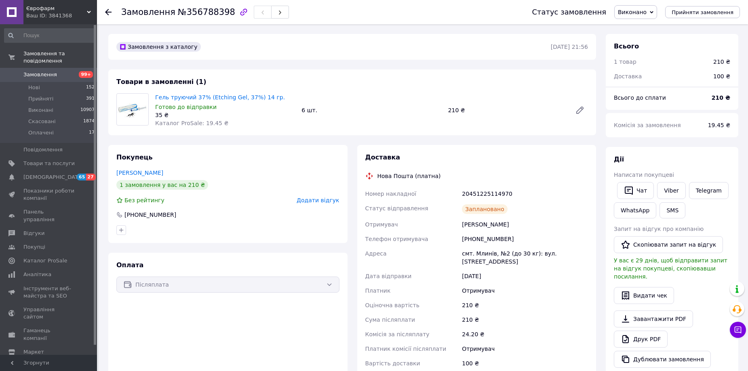
drag, startPoint x: 460, startPoint y: 225, endPoint x: 507, endPoint y: 229, distance: 47.5
click at [507, 229] on div "Номер накладної 20451225114970 Статус відправлення Заплановано Отримувач [PERSO…" at bounding box center [477, 279] width 226 height 184
drag, startPoint x: 464, startPoint y: 237, endPoint x: 504, endPoint y: 240, distance: 40.2
click at [504, 240] on div "[PHONE_NUMBER]" at bounding box center [524, 239] width 129 height 15
drag, startPoint x: 462, startPoint y: 252, endPoint x: 505, endPoint y: 251, distance: 43.7
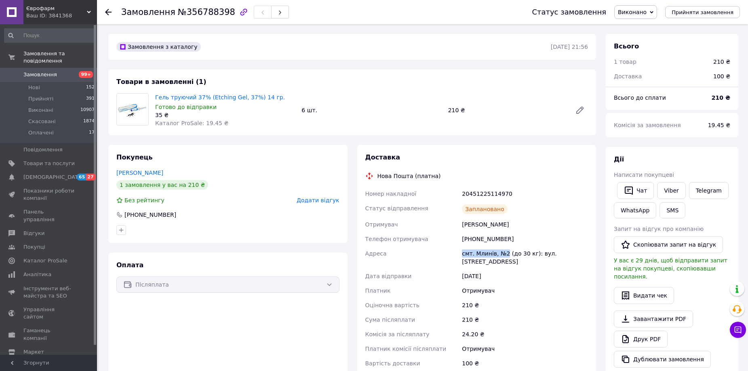
click at [505, 251] on div "смт. Млинів, №2 (до 30 кг): вул. [STREET_ADDRESS]" at bounding box center [524, 258] width 129 height 23
click at [109, 10] on icon at bounding box center [108, 12] width 6 height 6
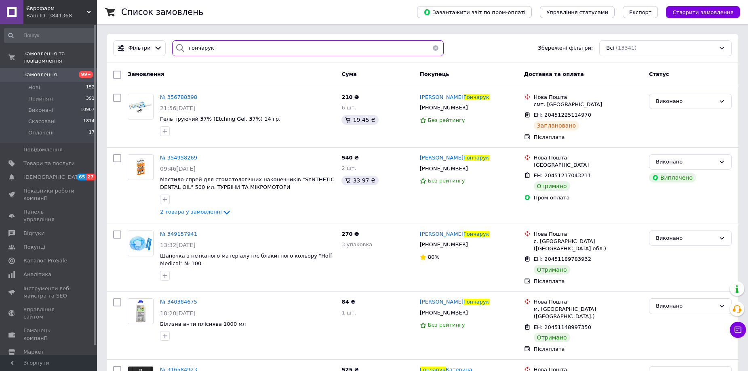
click at [213, 49] on input "гончарук" at bounding box center [308, 48] width 272 height 16
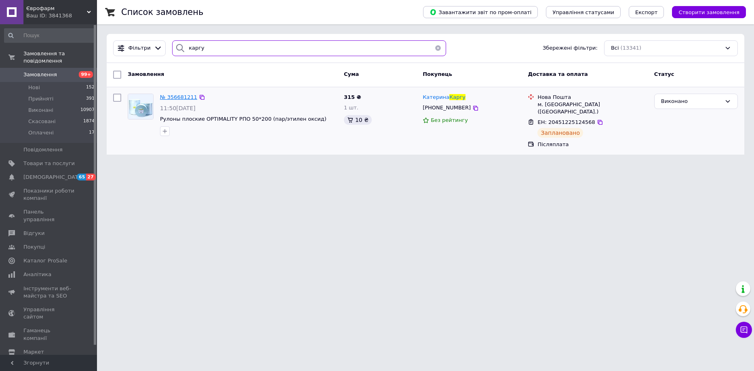
type input "каргу"
click at [180, 95] on span "№ 356681211" at bounding box center [178, 97] width 37 height 6
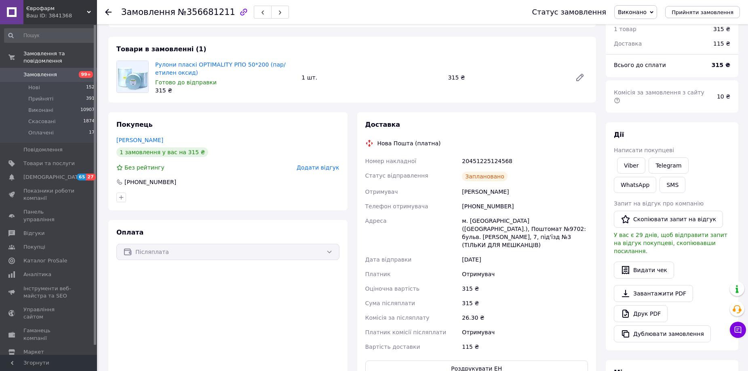
scroll to position [40, 0]
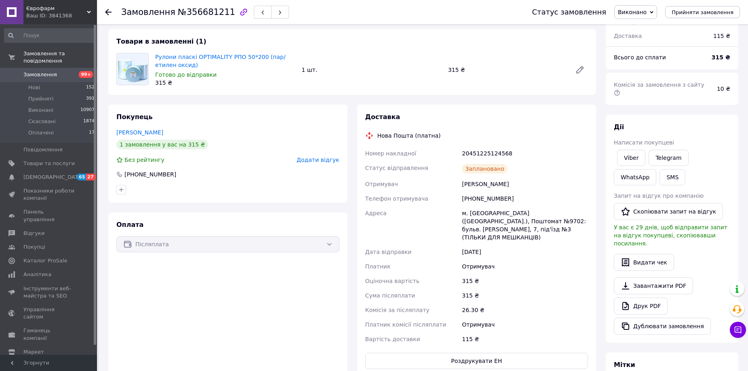
drag, startPoint x: 463, startPoint y: 186, endPoint x: 503, endPoint y: 185, distance: 39.6
click at [503, 185] on div "[PERSON_NAME]" at bounding box center [524, 184] width 129 height 15
drag, startPoint x: 463, startPoint y: 196, endPoint x: 502, endPoint y: 200, distance: 38.7
click at [502, 200] on div "[PHONE_NUMBER]" at bounding box center [524, 199] width 129 height 15
drag, startPoint x: 460, startPoint y: 211, endPoint x: 568, endPoint y: 211, distance: 107.9
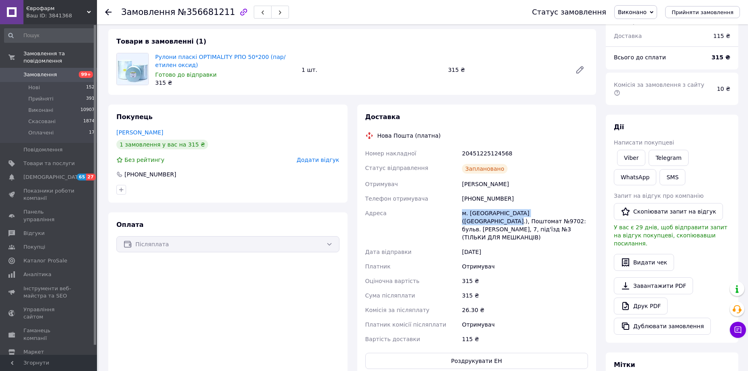
click at [568, 211] on div "м. [GEOGRAPHIC_DATA] ([GEOGRAPHIC_DATA].), Поштомат №9702: бульв. [PERSON_NAME]…" at bounding box center [524, 225] width 129 height 39
click at [107, 12] on use at bounding box center [108, 12] width 6 height 6
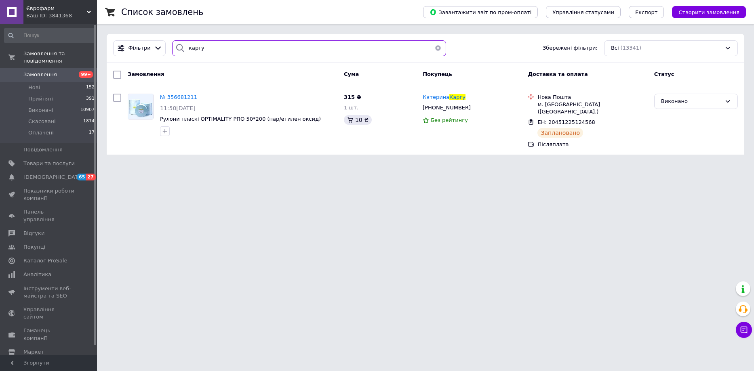
click at [197, 44] on input "каргу" at bounding box center [309, 48] width 274 height 16
paste input "[PERSON_NAME]"
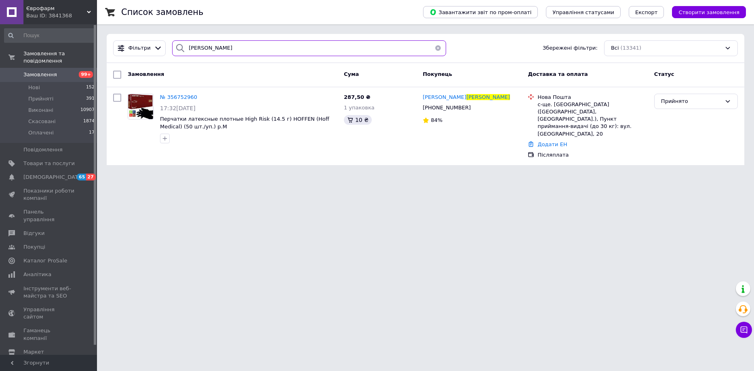
type input "[PERSON_NAME]"
click at [179, 100] on span "№ 356752960" at bounding box center [178, 97] width 37 height 6
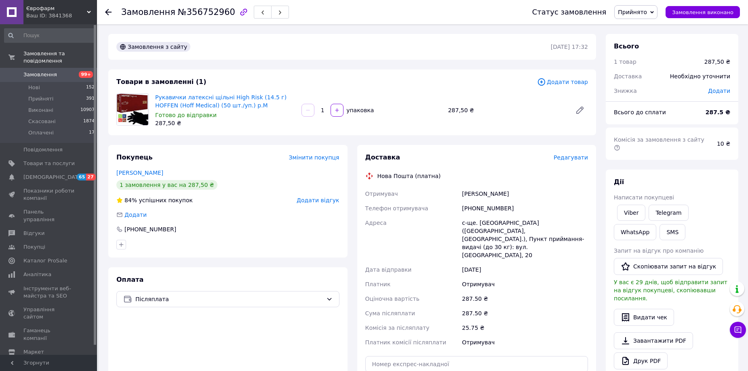
click at [570, 158] on span "Редагувати" at bounding box center [571, 157] width 34 height 6
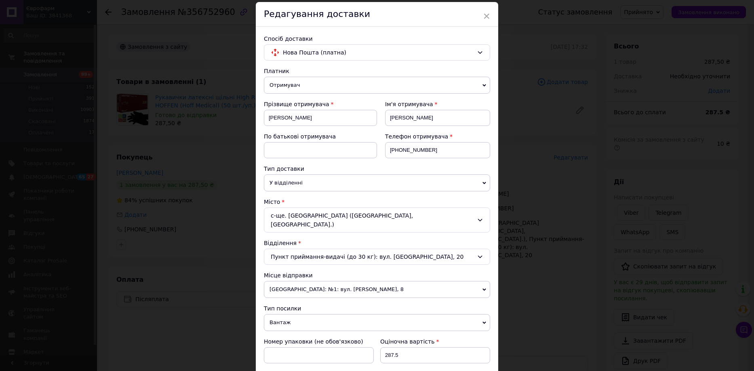
scroll to position [40, 0]
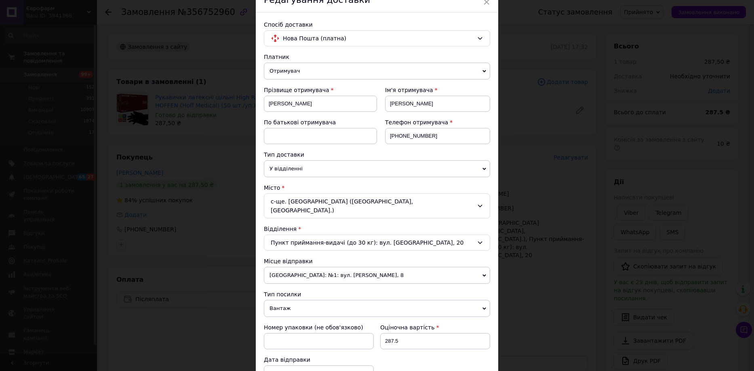
click at [352, 267] on span "[GEOGRAPHIC_DATA]: №1: вул. [PERSON_NAME], 8" at bounding box center [377, 275] width 226 height 17
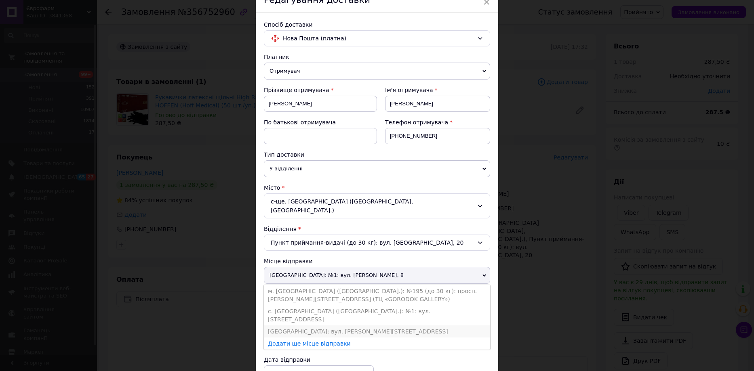
click at [340, 326] on li "[GEOGRAPHIC_DATA]: вул. [PERSON_NAME][STREET_ADDRESS]" at bounding box center [377, 332] width 226 height 12
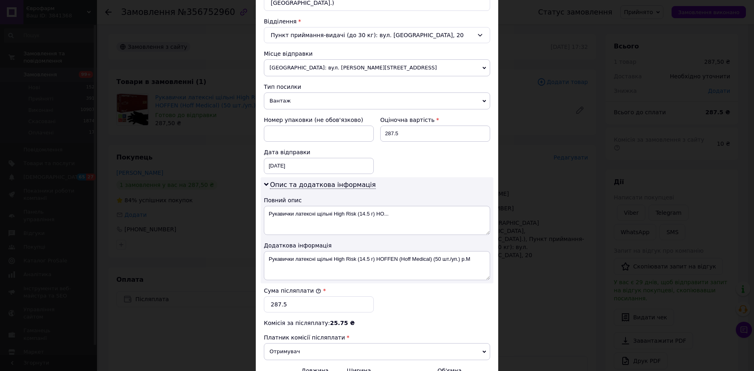
scroll to position [202, 0]
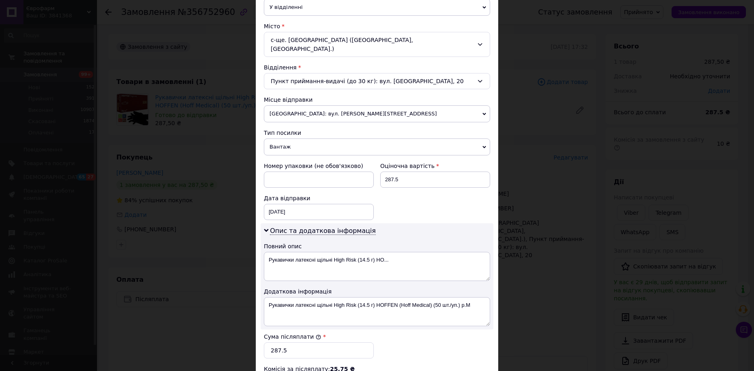
click at [302, 139] on span "Вантаж" at bounding box center [377, 147] width 226 height 17
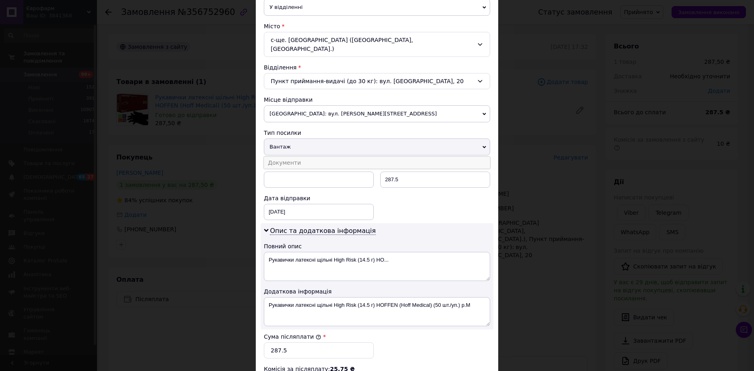
click at [294, 157] on li "Документи" at bounding box center [377, 163] width 226 height 12
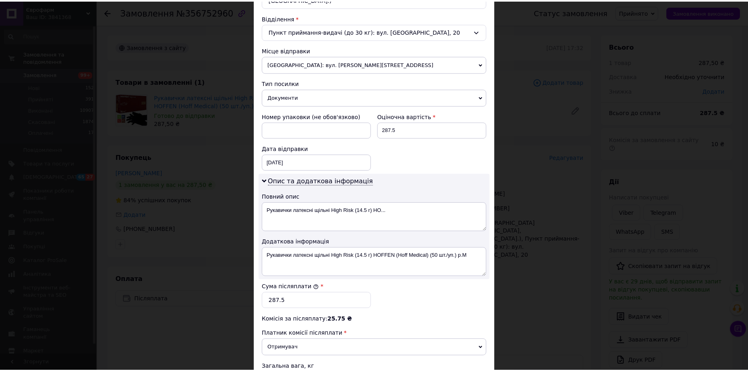
scroll to position [323, 0]
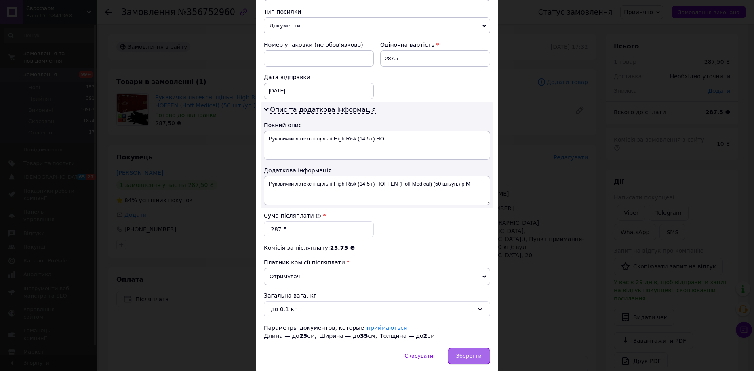
click at [456, 348] on div "Зберегти" at bounding box center [469, 356] width 42 height 16
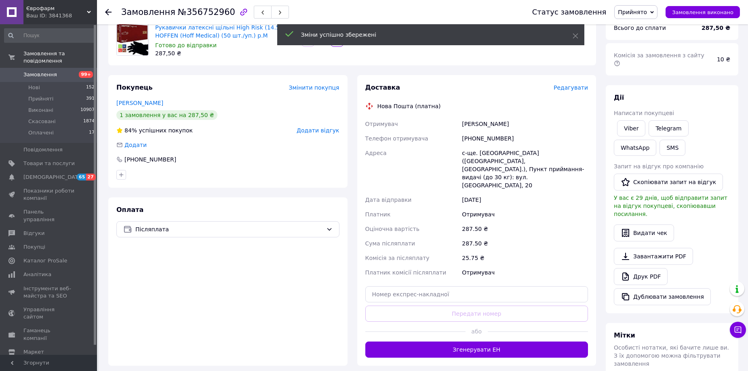
scroll to position [81, 0]
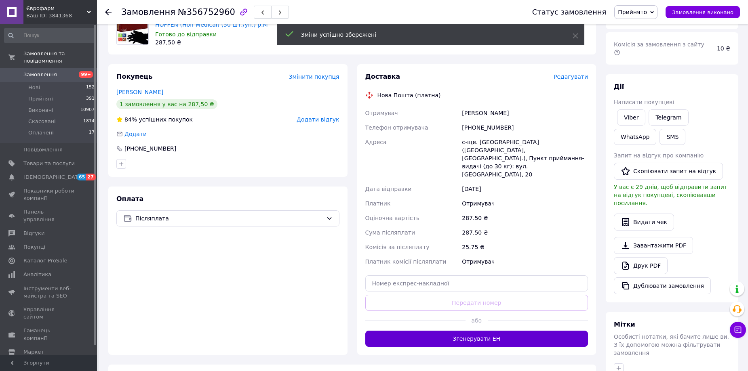
click at [462, 331] on button "Згенерувати ЕН" at bounding box center [476, 339] width 223 height 16
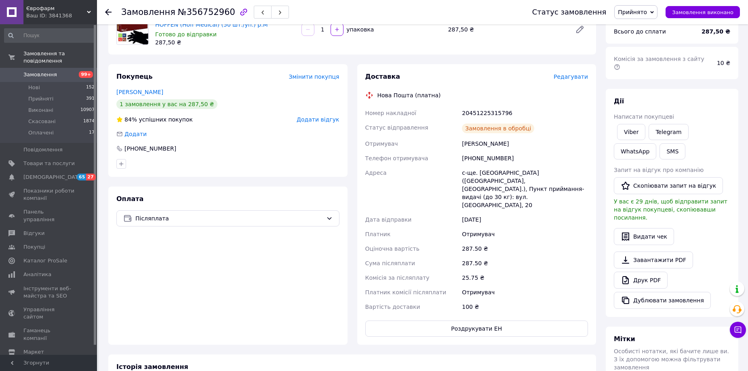
click at [636, 13] on span "Прийнято" at bounding box center [632, 12] width 29 height 6
click at [636, 23] on li "Виконано" at bounding box center [636, 28] width 42 height 12
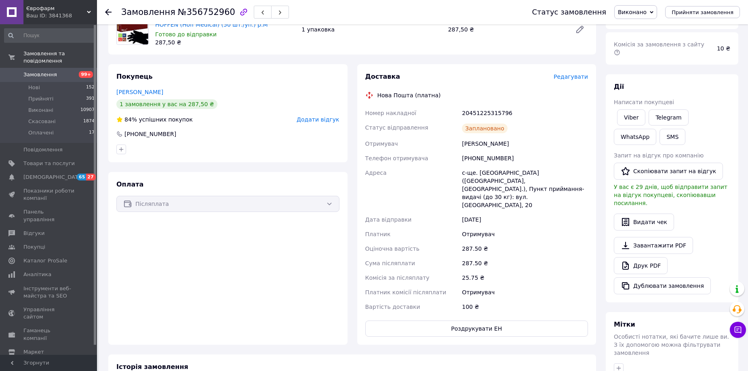
click at [104, 12] on div "Замовлення №356752960 Статус замовлення Виконано Прийнято Скасовано Оплачено Пр…" at bounding box center [422, 12] width 651 height 24
click at [110, 13] on icon at bounding box center [108, 12] width 6 height 6
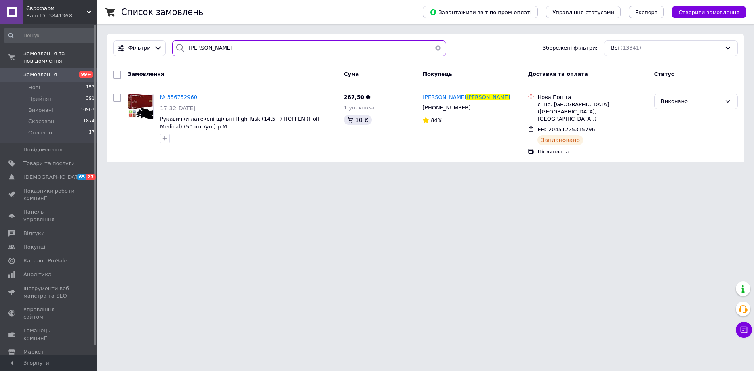
click at [219, 45] on input "[PERSON_NAME]" at bounding box center [309, 48] width 274 height 16
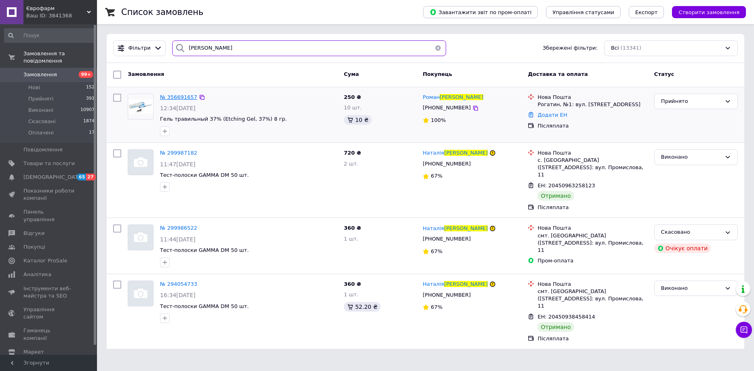
type input "[PERSON_NAME]"
click at [161, 96] on span "№ 356691657" at bounding box center [178, 97] width 37 height 6
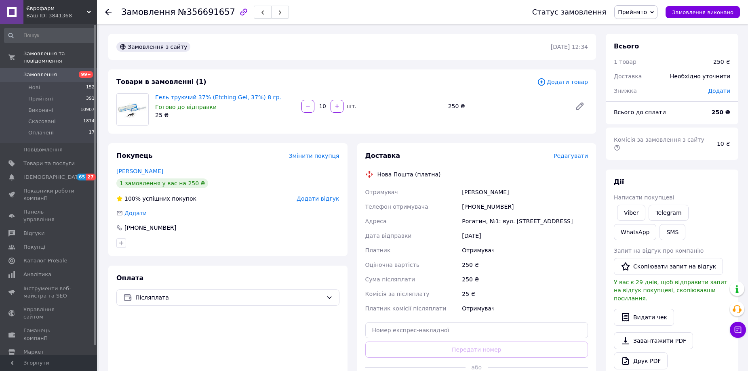
click at [570, 155] on span "Редагувати" at bounding box center [571, 156] width 34 height 6
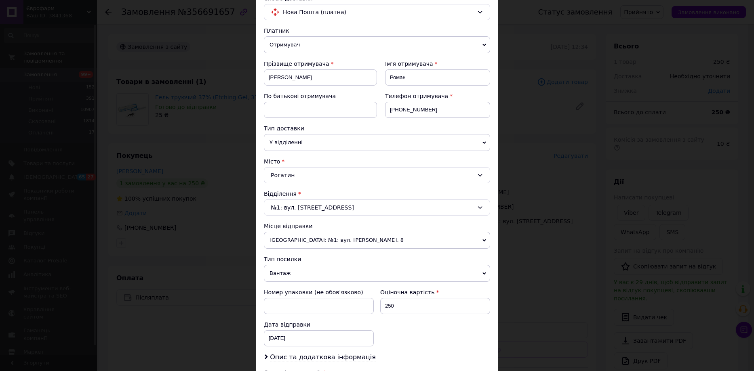
scroll to position [81, 0]
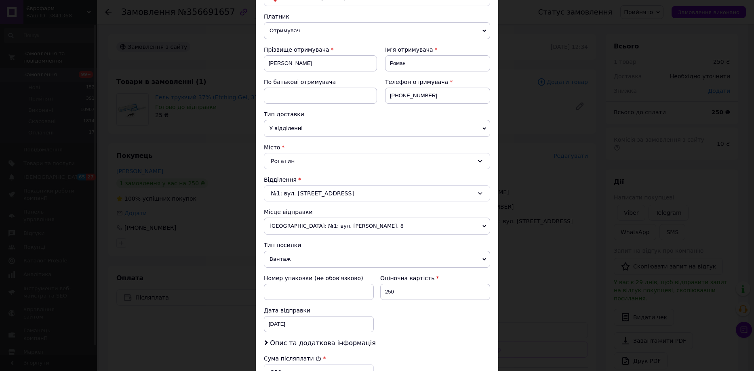
click at [350, 229] on span "[GEOGRAPHIC_DATA]: №1: вул. [PERSON_NAME], 8" at bounding box center [377, 226] width 226 height 17
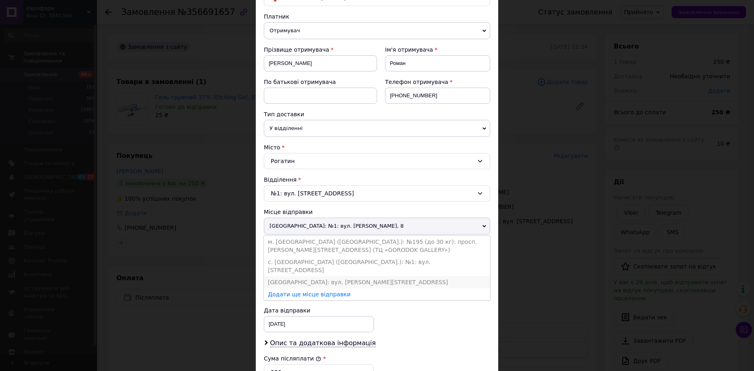
click at [361, 276] on li "[GEOGRAPHIC_DATA]: вул. [PERSON_NAME][STREET_ADDRESS]" at bounding box center [377, 282] width 226 height 12
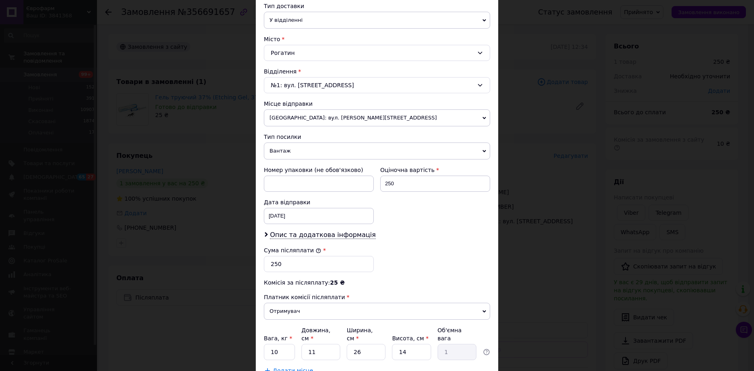
scroll to position [202, 0]
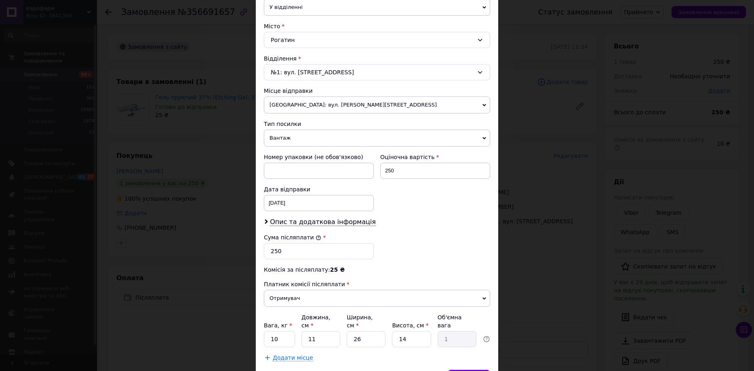
click at [291, 138] on span "Вантаж" at bounding box center [377, 138] width 226 height 17
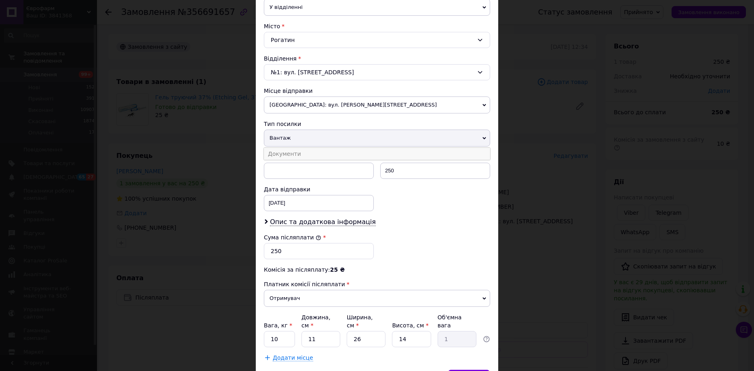
click at [302, 155] on li "Документи" at bounding box center [377, 154] width 226 height 12
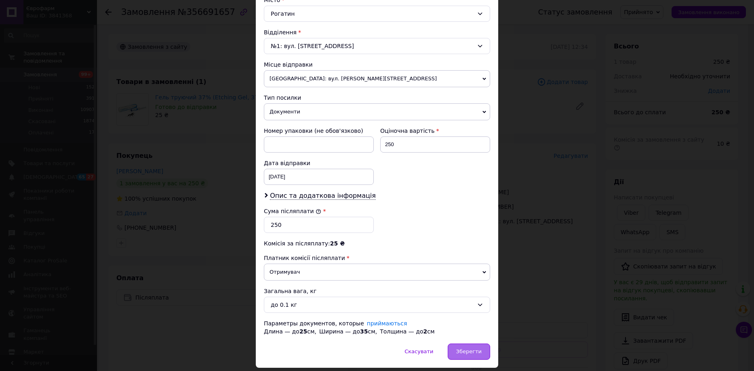
scroll to position [243, 0]
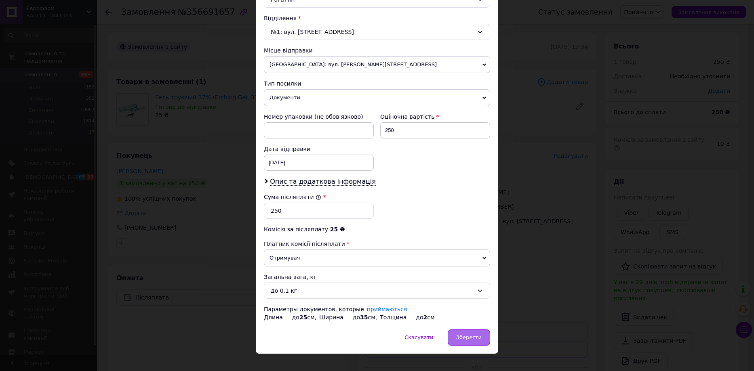
click at [477, 335] on span "Зберегти" at bounding box center [468, 338] width 25 height 6
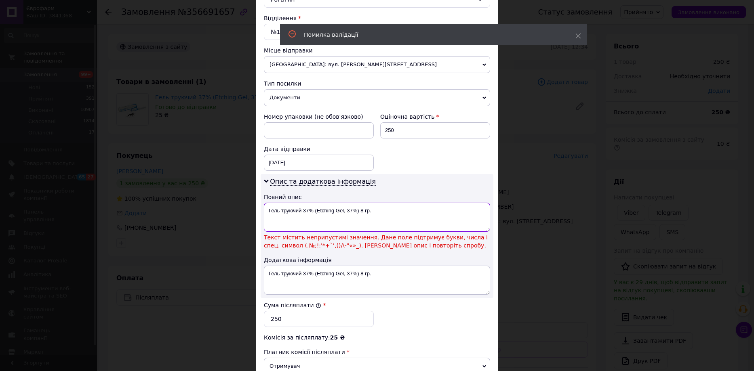
click at [312, 212] on textarea "Гель труючий 37% (Etching Gel, 37%) 8 гр." at bounding box center [377, 217] width 226 height 29
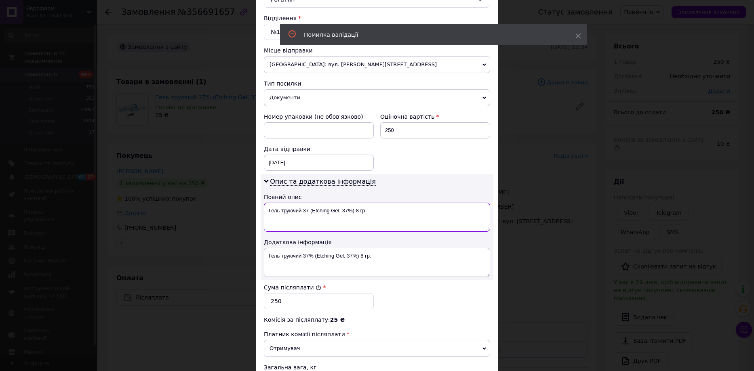
click at [351, 210] on textarea "Гель труючий 37 (Etching Gel, 37%) 8 гр." at bounding box center [377, 217] width 226 height 29
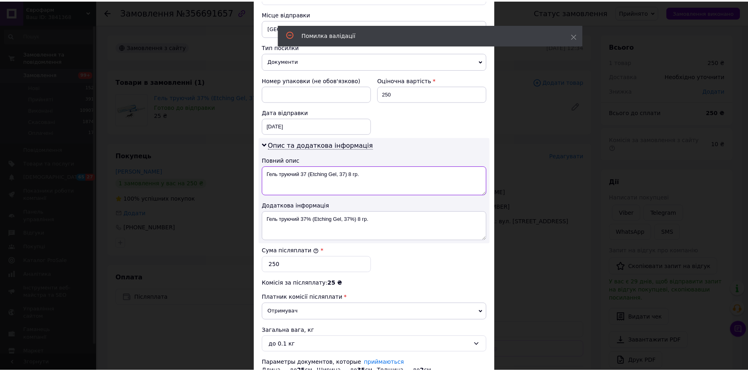
scroll to position [323, 0]
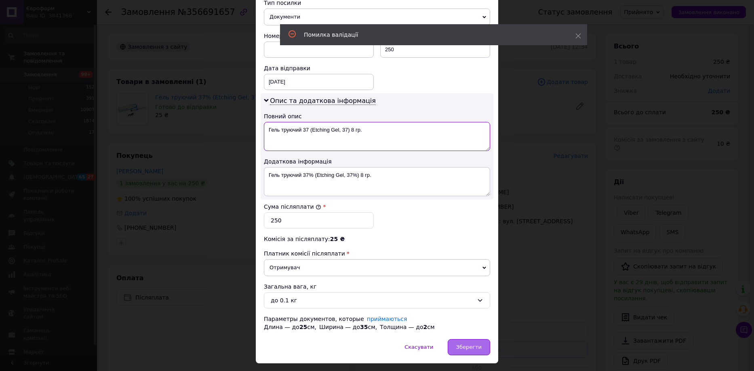
type textarea "Гель труючий 37 (Etching Gel, 37) 8 гр."
click at [468, 348] on span "Зберегти" at bounding box center [468, 347] width 25 height 6
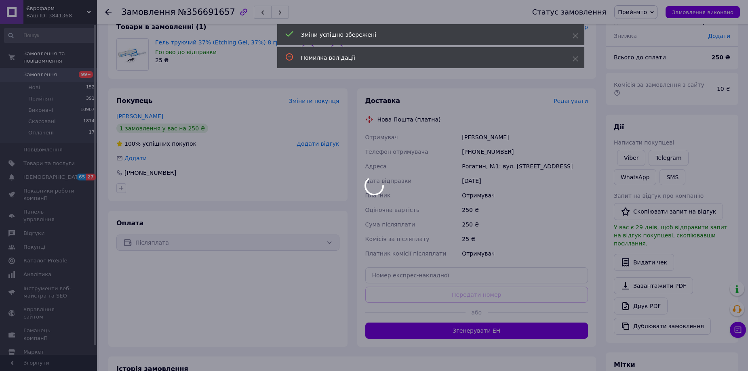
scroll to position [81, 0]
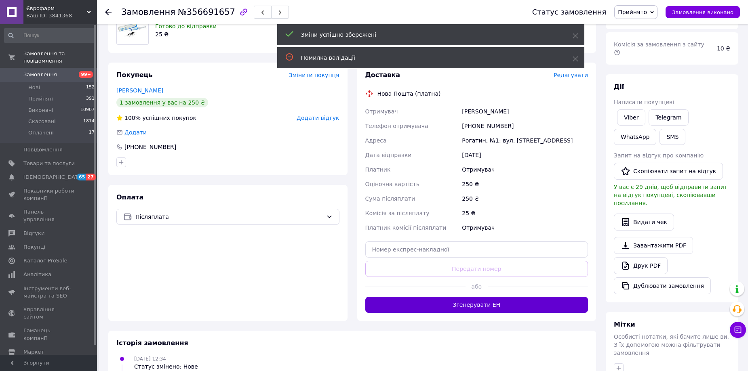
click at [468, 307] on button "Згенерувати ЕН" at bounding box center [476, 305] width 223 height 16
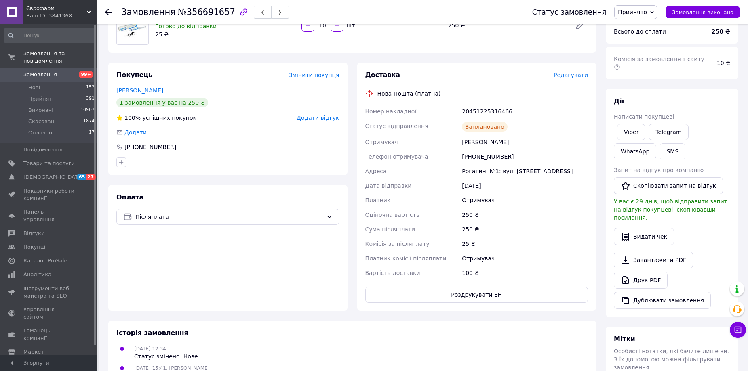
click at [644, 15] on span "Прийнято" at bounding box center [632, 12] width 29 height 6
click at [644, 28] on li "Виконано" at bounding box center [636, 28] width 42 height 12
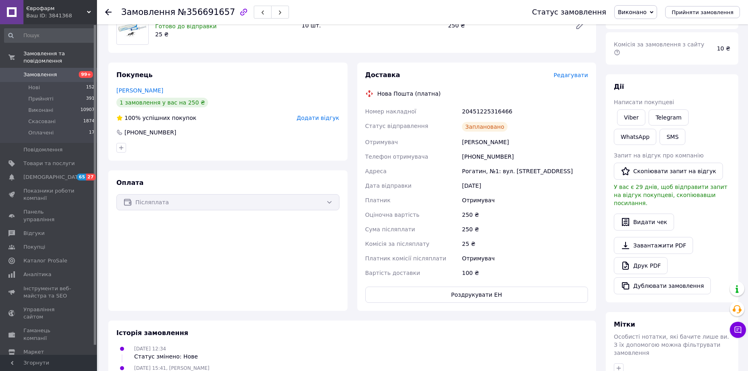
click at [105, 13] on icon at bounding box center [108, 12] width 6 height 6
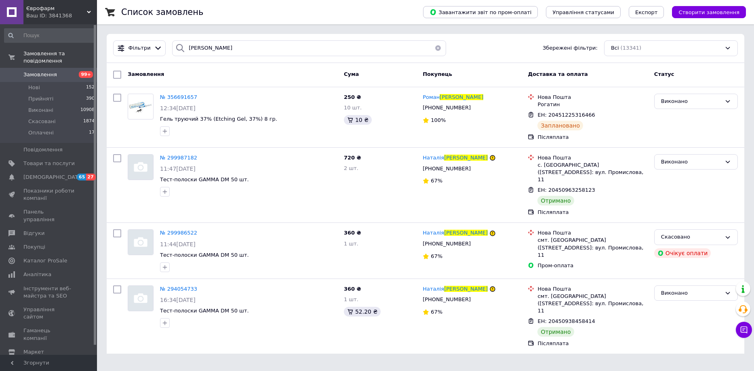
click at [437, 49] on button "button" at bounding box center [438, 48] width 16 height 16
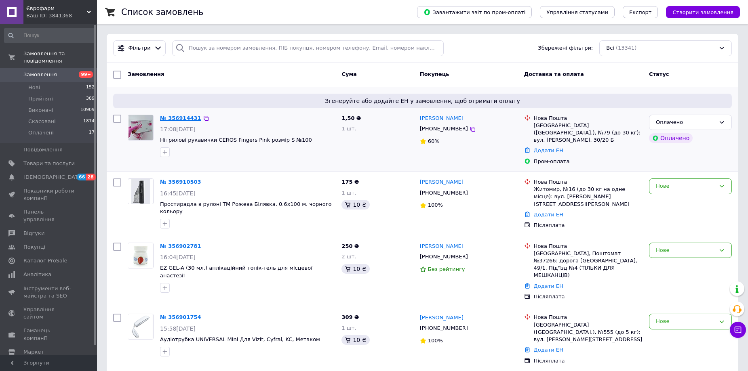
click at [167, 116] on link "№ 356914431" at bounding box center [180, 118] width 41 height 6
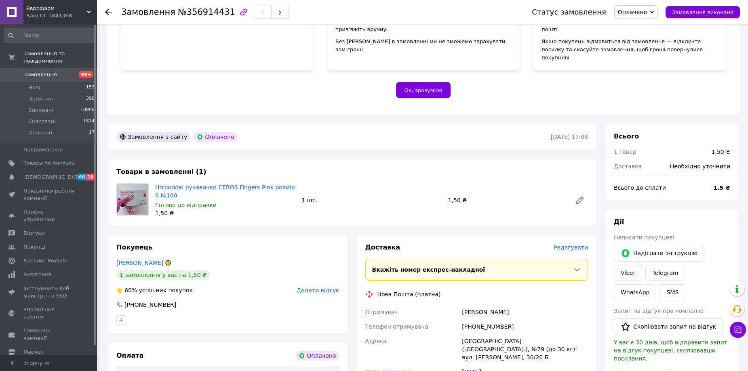
scroll to position [162, 0]
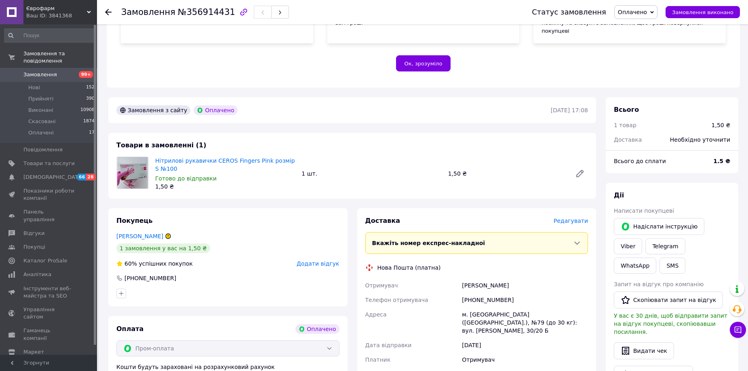
click at [643, 14] on span "Оплачено" at bounding box center [632, 12] width 29 height 6
click at [634, 32] on li "Прийнято" at bounding box center [636, 28] width 42 height 12
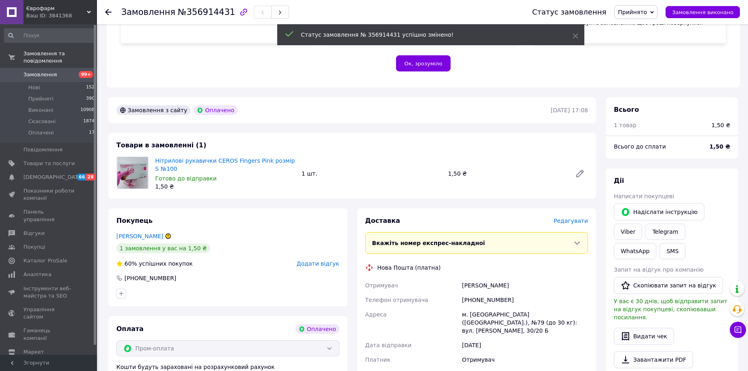
click at [109, 13] on use at bounding box center [108, 12] width 6 height 6
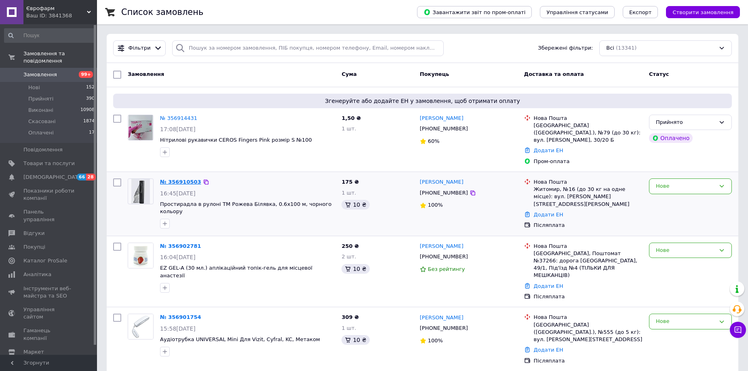
click at [174, 179] on link "№ 356910503" at bounding box center [180, 182] width 41 height 6
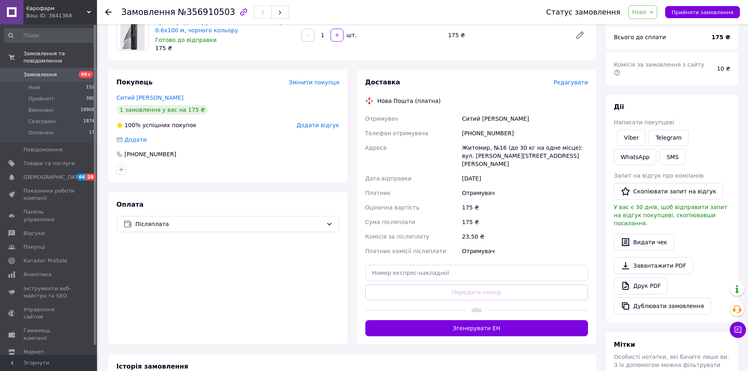
scroll to position [81, 0]
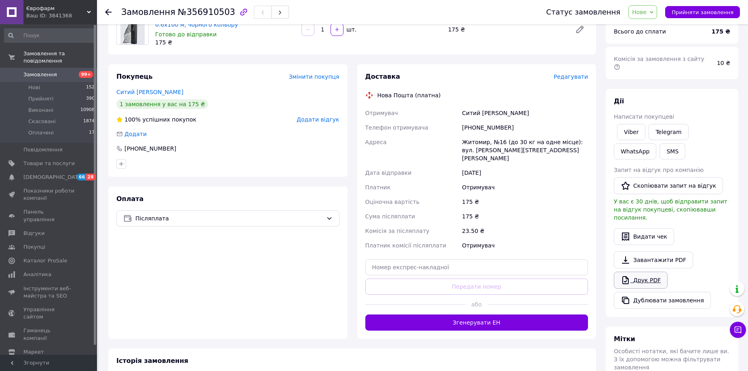
click at [646, 272] on link "Друк PDF" at bounding box center [641, 280] width 54 height 17
click at [647, 15] on span "Нове" at bounding box center [639, 12] width 15 height 6
click at [650, 29] on li "Прийнято" at bounding box center [647, 28] width 37 height 12
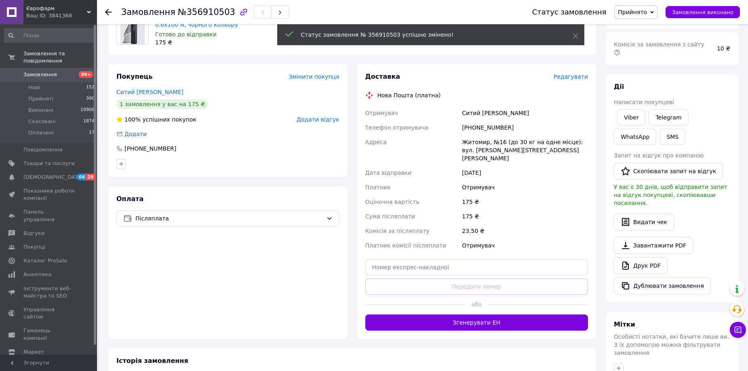
click at [111, 10] on icon at bounding box center [108, 12] width 6 height 6
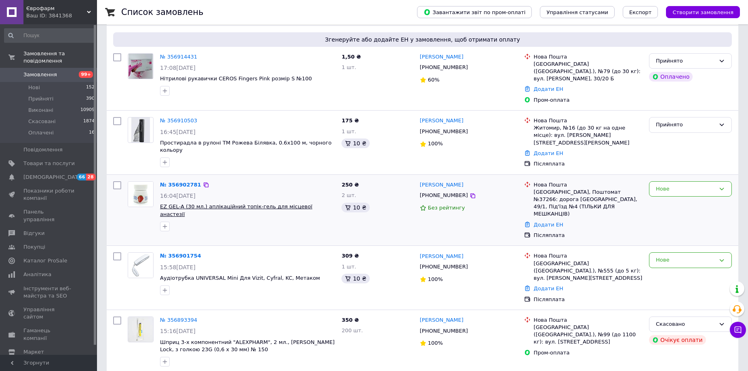
scroll to position [81, 0]
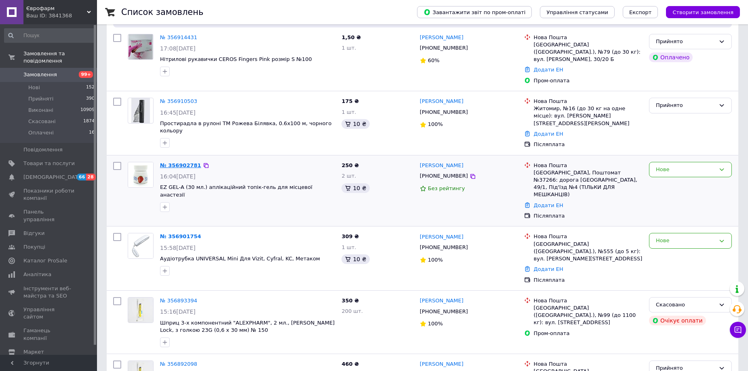
click at [186, 162] on link "№ 356902781" at bounding box center [180, 165] width 41 height 6
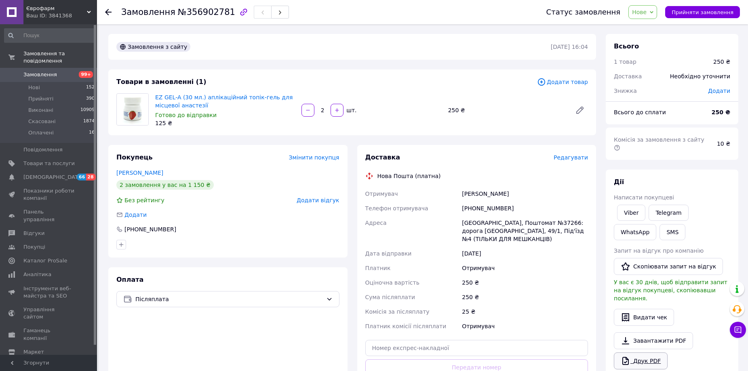
click at [642, 353] on link "Друк PDF" at bounding box center [641, 361] width 54 height 17
click at [649, 16] on span "Нове" at bounding box center [643, 12] width 29 height 14
click at [647, 28] on li "Прийнято" at bounding box center [647, 28] width 37 height 12
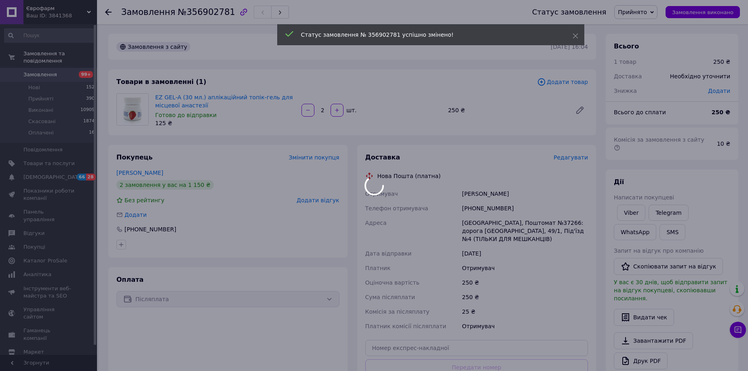
click at [108, 11] on div at bounding box center [374, 185] width 748 height 371
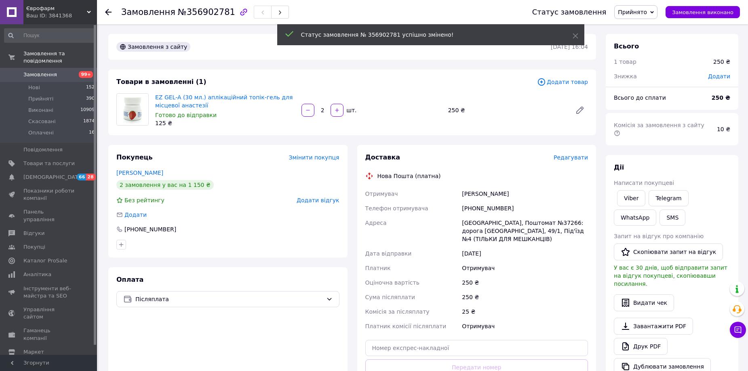
click at [108, 11] on use at bounding box center [108, 12] width 6 height 6
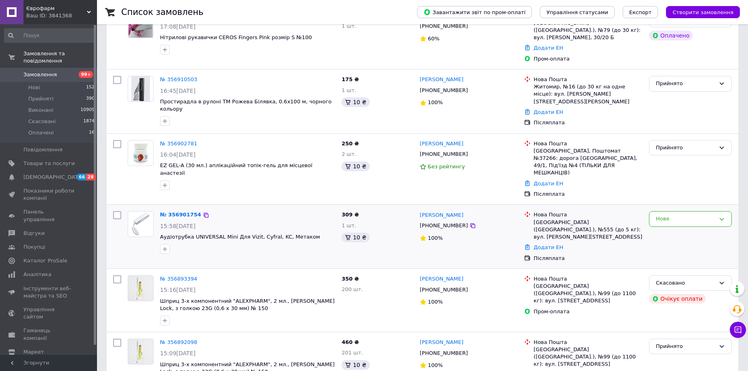
scroll to position [121, 0]
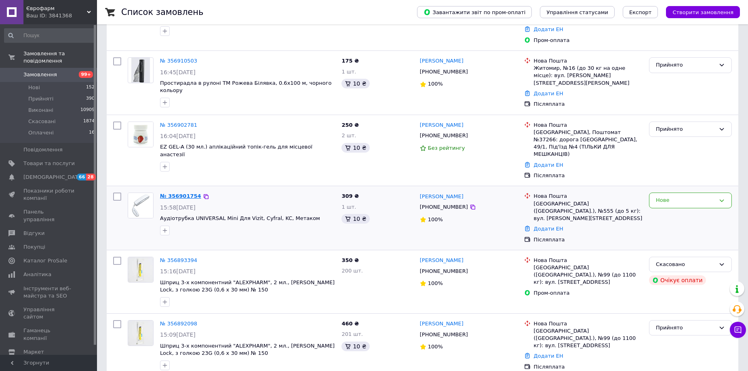
click at [173, 193] on link "№ 356901754" at bounding box center [180, 196] width 41 height 6
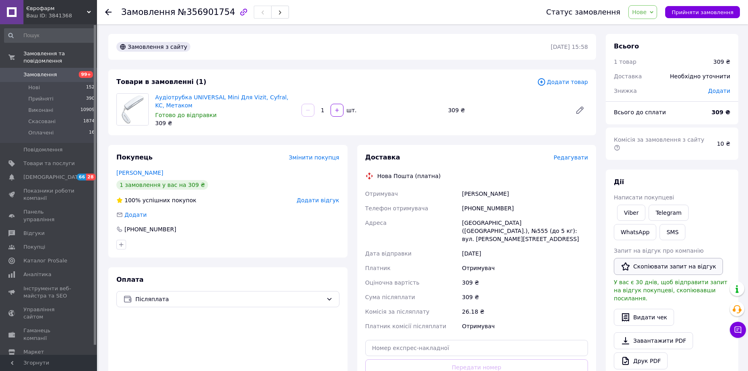
scroll to position [40, 0]
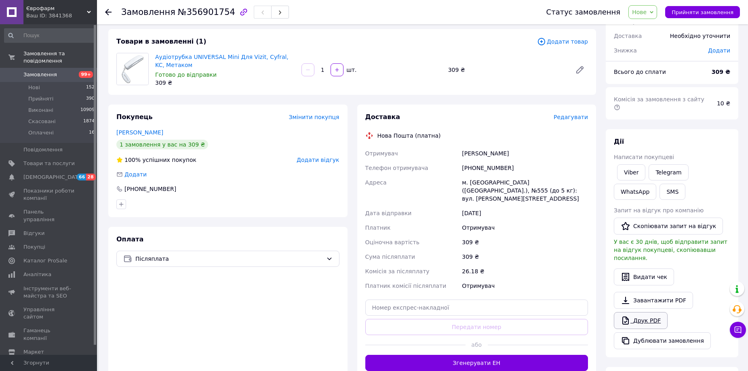
click at [649, 312] on link "Друк PDF" at bounding box center [641, 320] width 54 height 17
click at [644, 11] on span "Нове" at bounding box center [639, 12] width 15 height 6
click at [649, 23] on li "Прийнято" at bounding box center [647, 28] width 37 height 12
click at [110, 13] on icon at bounding box center [108, 12] width 6 height 6
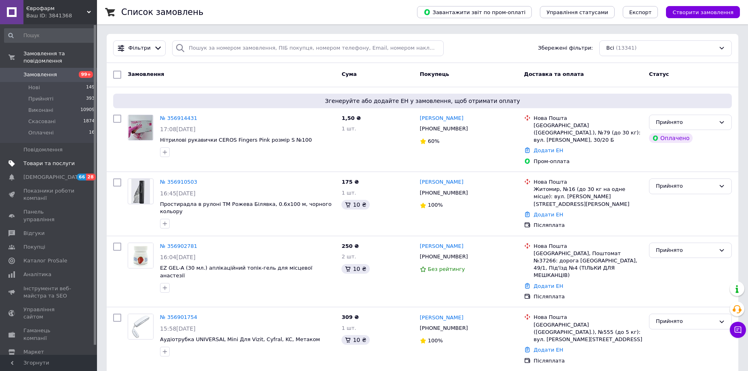
click at [42, 160] on span "Товари та послуги" at bounding box center [48, 163] width 51 height 7
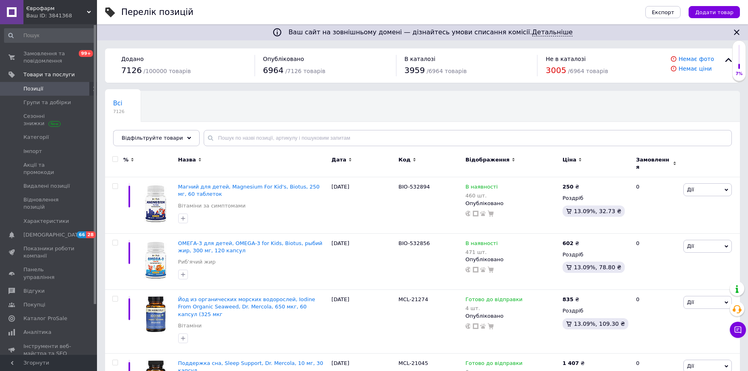
click at [715, 13] on span "Додати товар" at bounding box center [714, 12] width 38 height 6
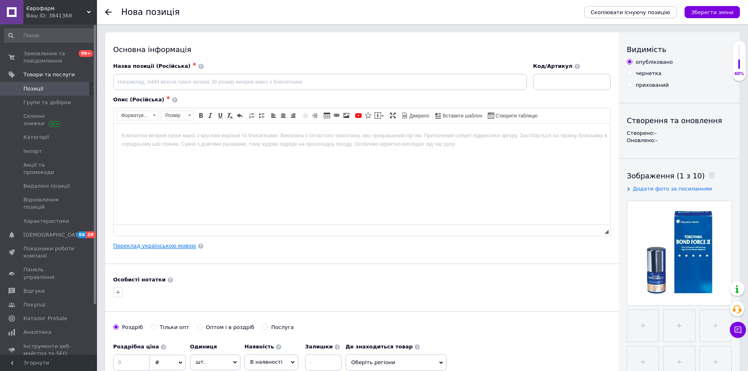
click at [151, 244] on link "Переклад українською мовою" at bounding box center [154, 246] width 83 height 6
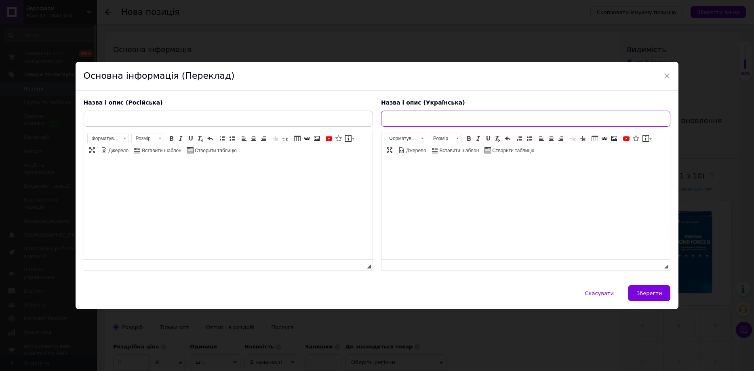
click at [478, 118] on input "text" at bounding box center [525, 119] width 289 height 16
paste input "Bond Force II Tokuyama VII покоління (Бонд Форс ІІ), 5мл"
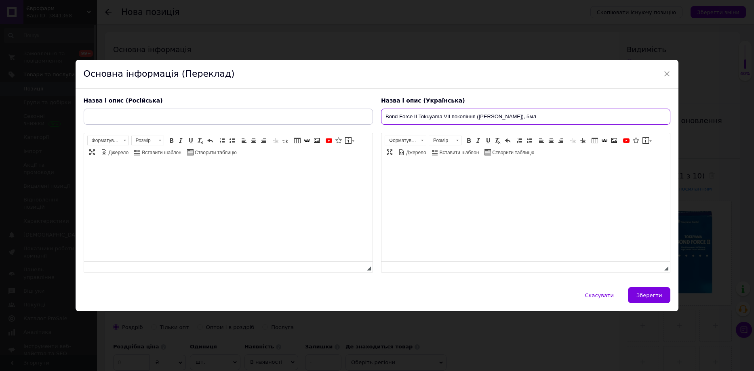
type input "Bond Force II Tokuyama VII покоління (Бонд Форс ІІ), 5мл"
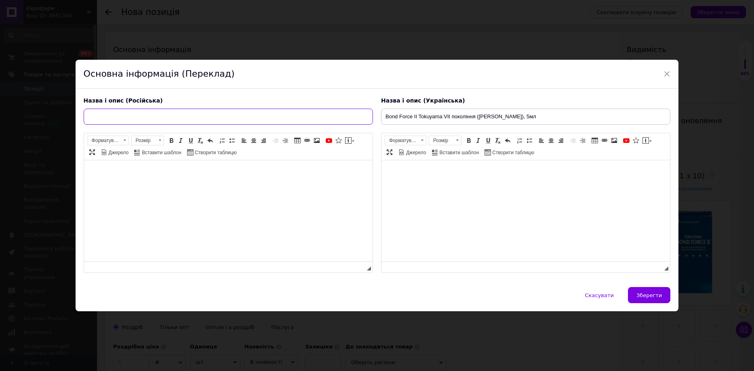
click at [184, 119] on input "text" at bounding box center [228, 117] width 289 height 16
paste input "Bond Force II Tokuyama VII поколения (Бонд Форс ІІ), 5 мл"
type input "Bond Force II Tokuyama VII поколения (Бонд Форс ІІ), 5 мл"
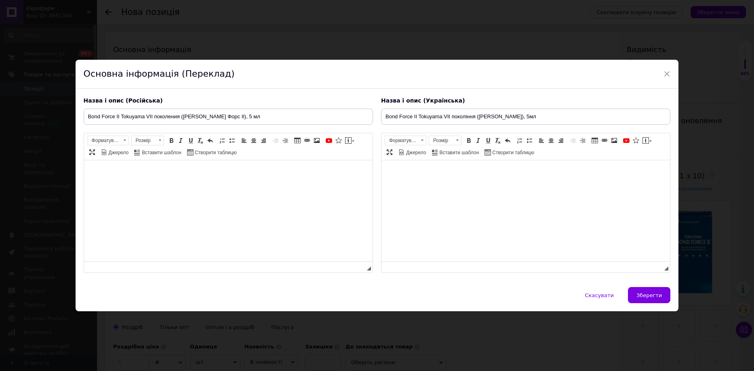
click at [397, 171] on body "Редактор, 62C08C78-2A38-41BA-B01B-576D9FE5FB14" at bounding box center [525, 173] width 272 height 8
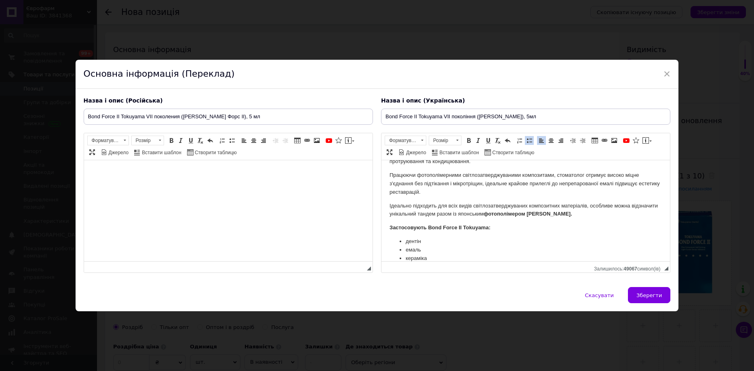
click at [175, 179] on html at bounding box center [228, 172] width 289 height 25
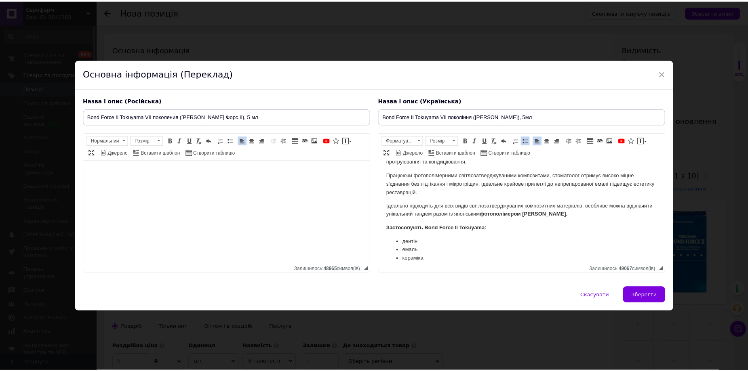
scroll to position [102, 0]
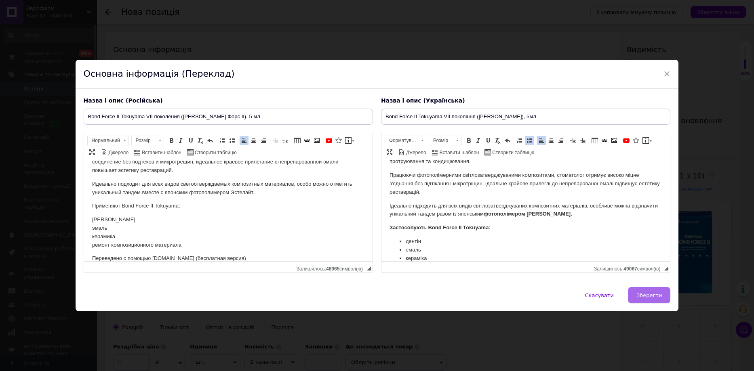
click at [637, 293] on button "Зберегти" at bounding box center [649, 295] width 42 height 16
type input "Bond Force II Tokuyama VII поколения (Бонд Форс ІІ), 5 мл"
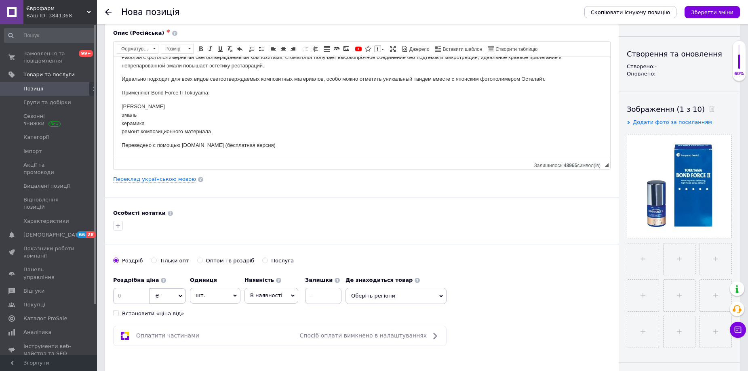
scroll to position [81, 0]
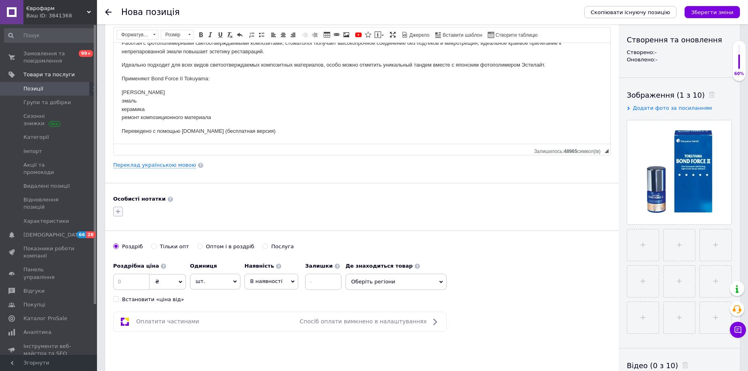
click at [120, 213] on icon "button" at bounding box center [118, 212] width 6 height 6
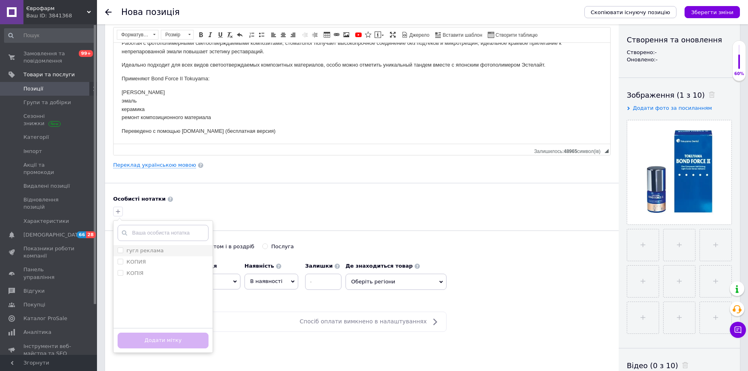
click at [147, 251] on label "гугл реклама" at bounding box center [145, 251] width 37 height 6
checkbox input "true"
click at [167, 342] on button "Додати мітку" at bounding box center [163, 341] width 91 height 16
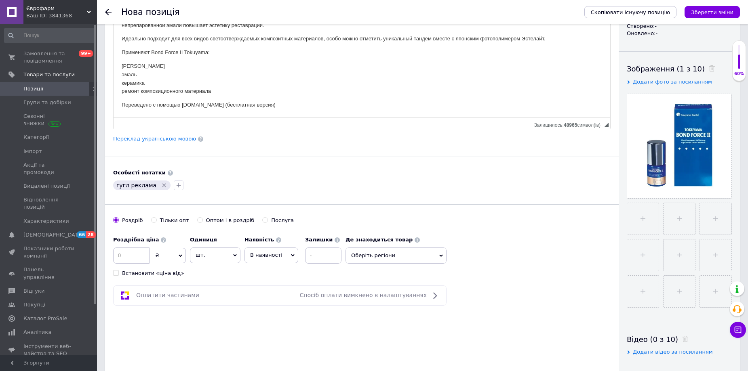
scroll to position [121, 0]
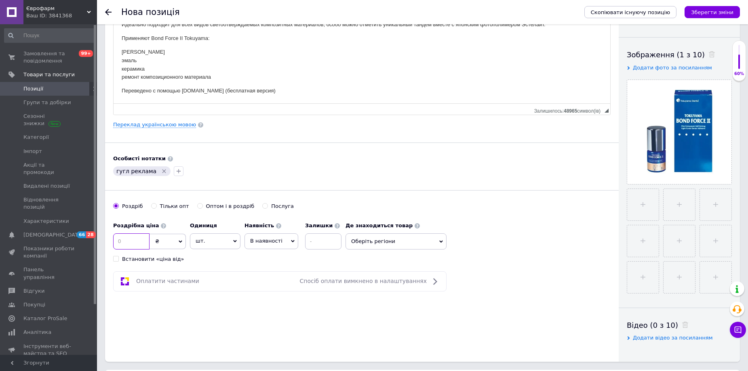
click at [144, 241] on input at bounding box center [131, 242] width 36 height 16
click at [175, 238] on span "₴" at bounding box center [168, 241] width 36 height 15
click at [222, 235] on span "шт." at bounding box center [215, 241] width 51 height 15
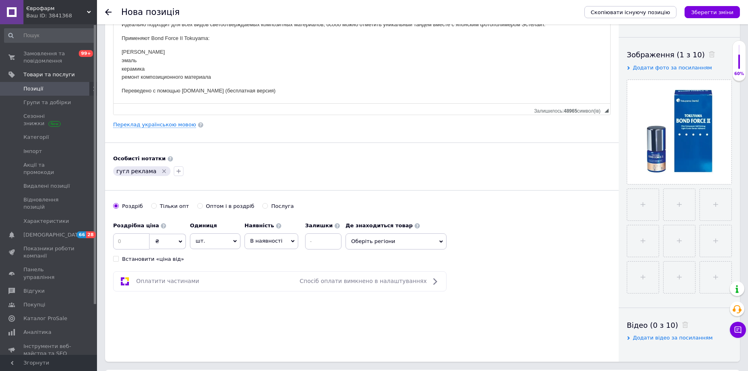
click at [277, 255] on div "Роздрібна ціна ₴ $ EUR CHF GBP ¥ PLN ₸ MDL HUF KGS CNY TRY KRW lei Встановити «…" at bounding box center [229, 240] width 232 height 45
click at [137, 241] on input at bounding box center [131, 242] width 36 height 16
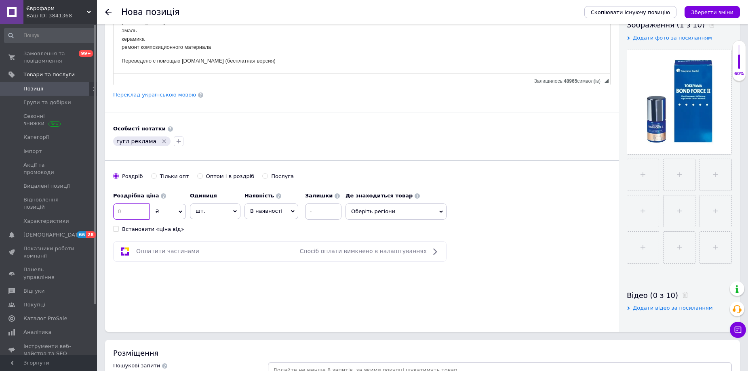
scroll to position [162, 0]
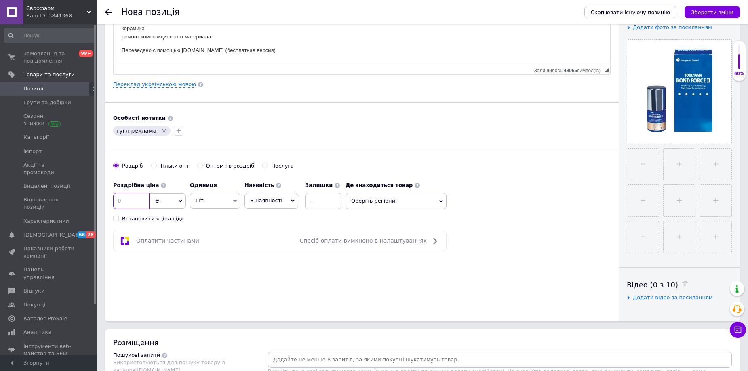
click at [133, 196] on input at bounding box center [131, 201] width 36 height 16
click at [135, 196] on input at bounding box center [131, 201] width 36 height 16
type input "2950"
click at [219, 223] on div "Роздрібна ціна 2950 ₴ $ EUR CHF GBP ¥ PLN ₸ MDL HUF KGS CNY TRY KRW lei Встанов…" at bounding box center [229, 200] width 232 height 45
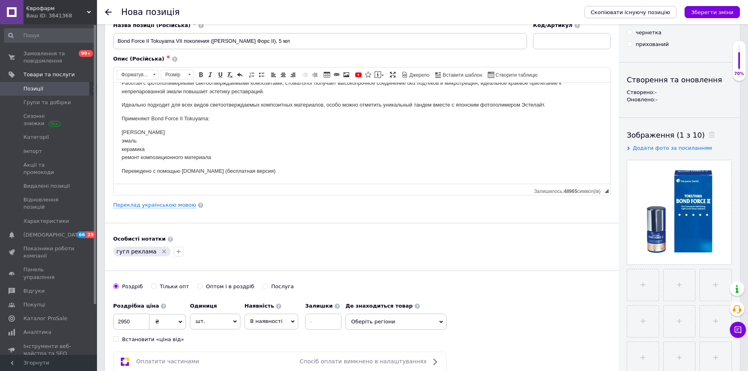
scroll to position [40, 0]
click at [721, 9] on icon "Зберегти зміни" at bounding box center [712, 12] width 42 height 6
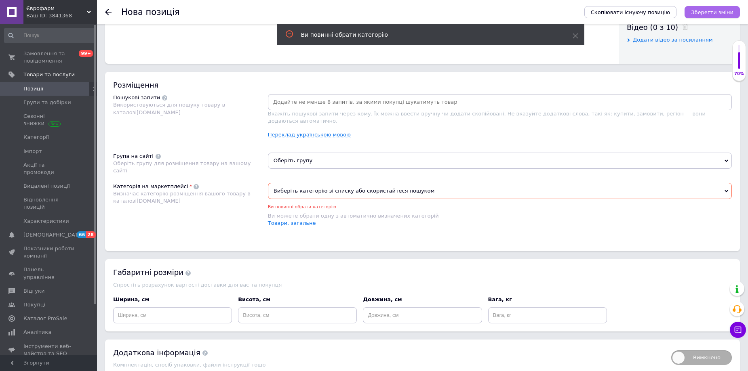
scroll to position [434, 0]
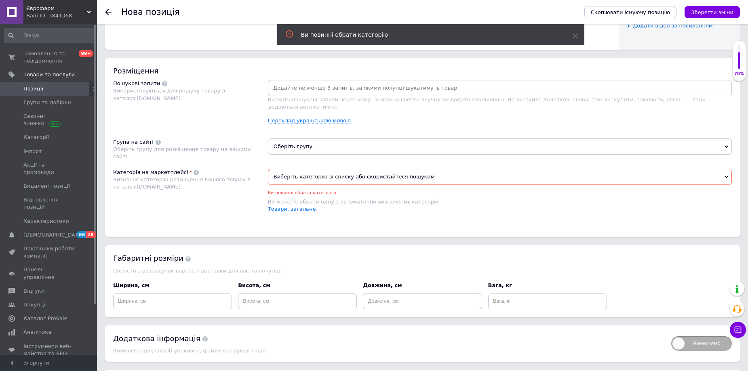
click at [366, 169] on span "Виберіть категорію зі списку або скористайтеся пошуком" at bounding box center [500, 177] width 464 height 16
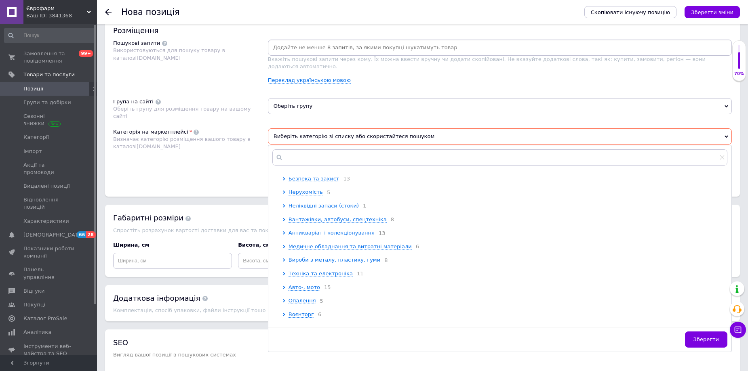
scroll to position [243, 0]
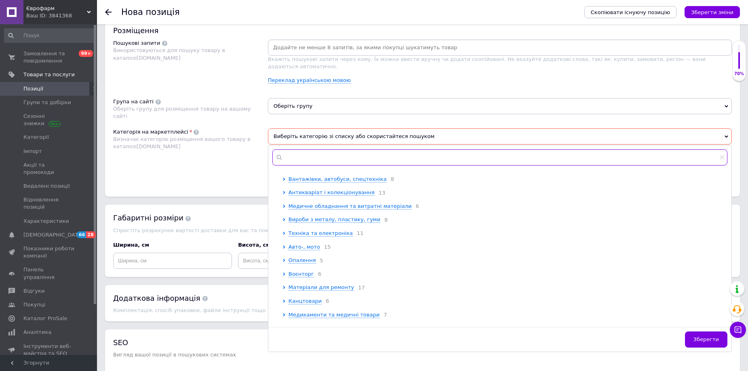
click at [333, 155] on input "text" at bounding box center [499, 158] width 455 height 16
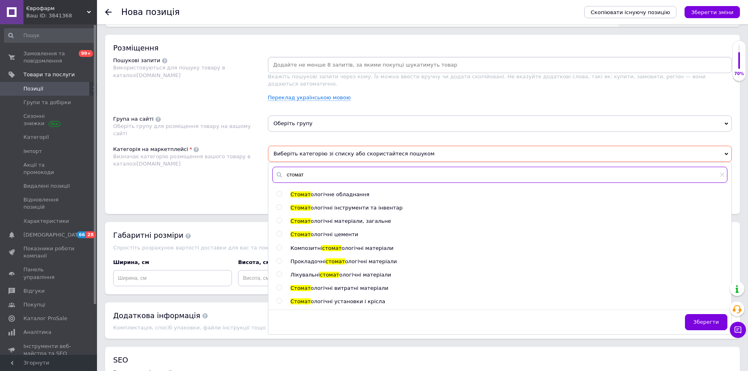
scroll to position [447, 0]
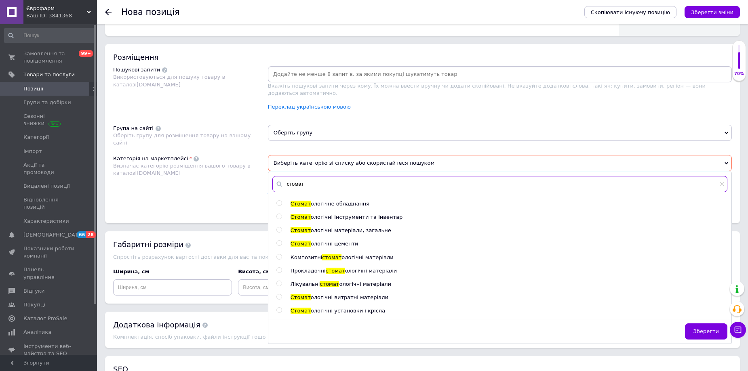
type input "стомат"
click at [278, 228] on input "radio" at bounding box center [278, 230] width 5 height 5
radio input "true"
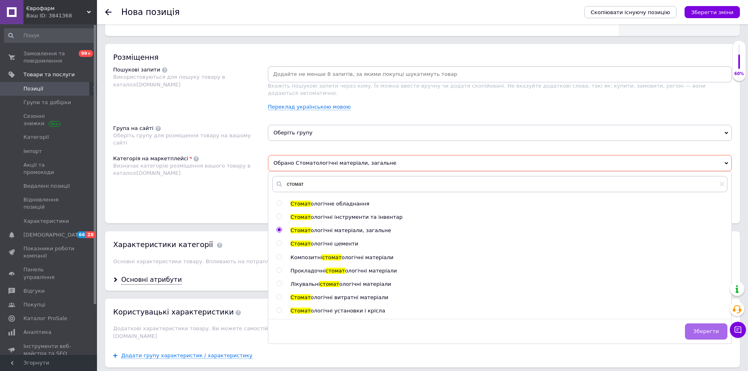
click at [699, 329] on span "Зберегти" at bounding box center [706, 332] width 25 height 6
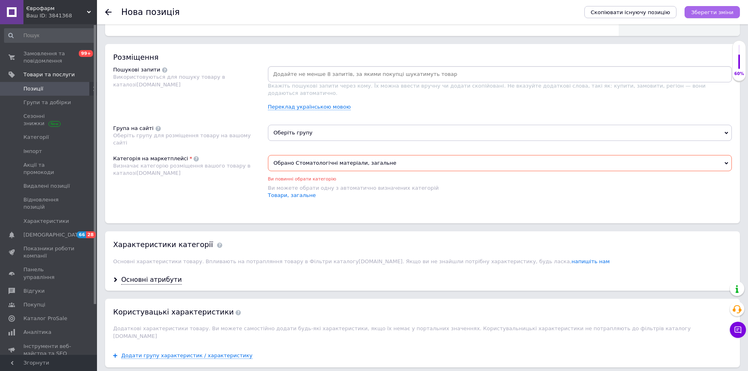
click at [720, 15] on icon "Зберегти зміни" at bounding box center [712, 12] width 42 height 6
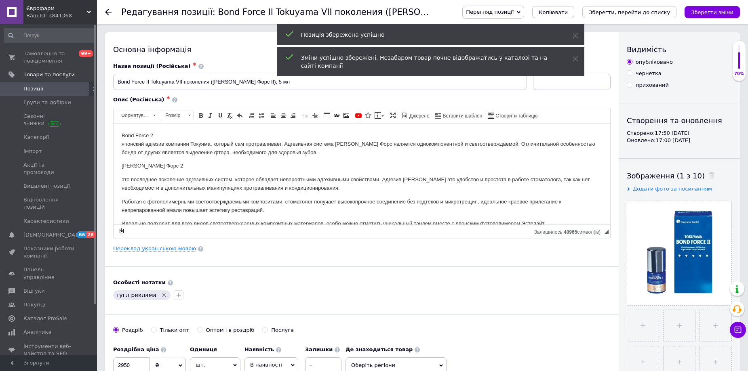
click at [112, 13] on div at bounding box center [113, 12] width 16 height 24
click at [112, 11] on div at bounding box center [113, 12] width 16 height 24
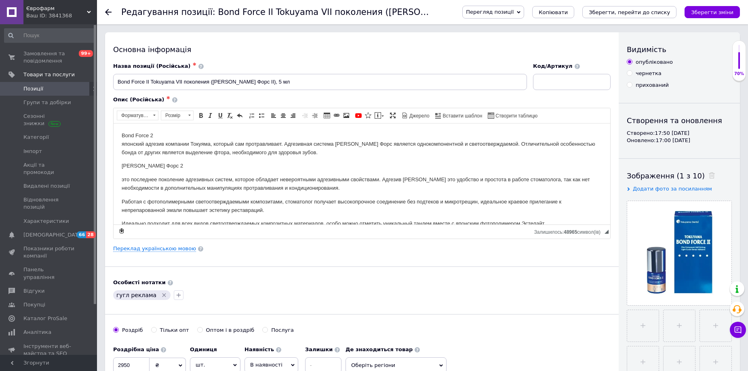
click at [111, 10] on icon at bounding box center [108, 12] width 6 height 6
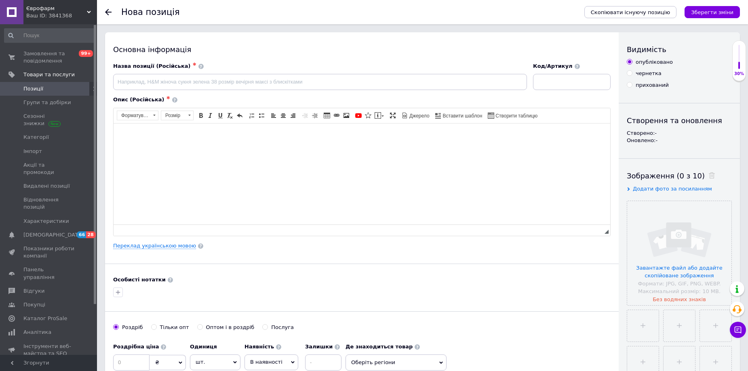
click at [111, 9] on icon at bounding box center [108, 12] width 6 height 6
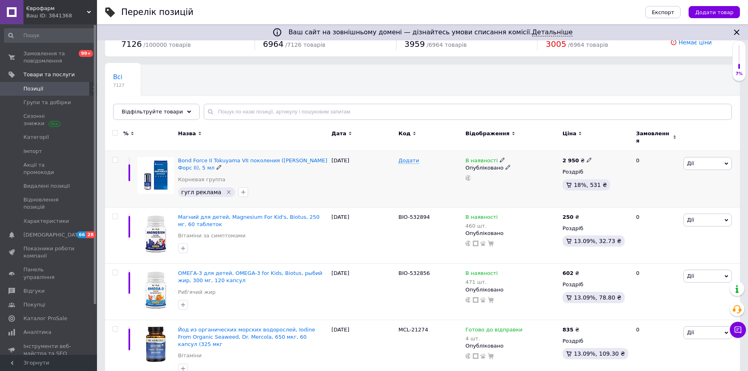
scroll to position [40, 0]
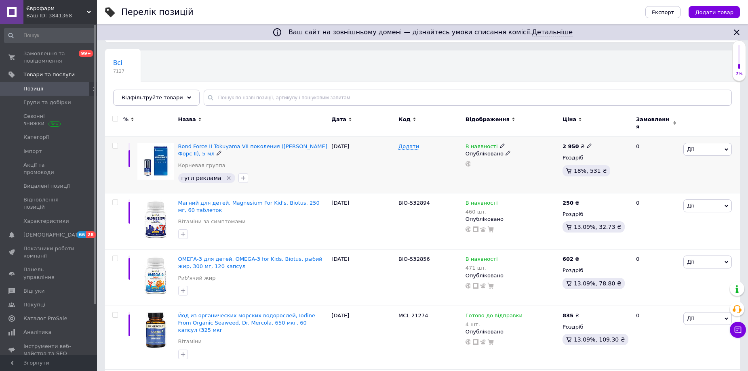
click at [116, 143] on input "checkbox" at bounding box center [114, 145] width 5 height 5
checkbox input "true"
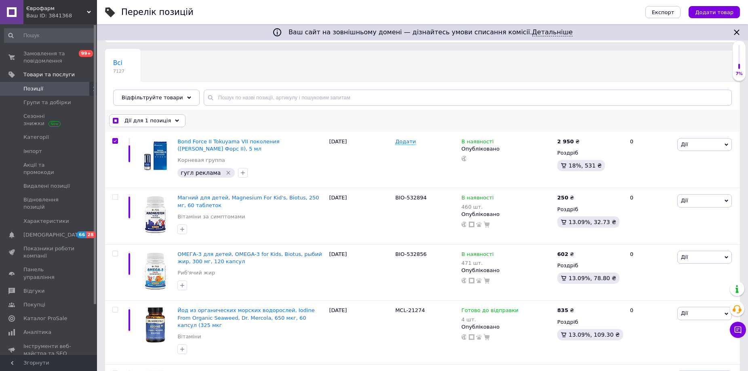
click at [156, 118] on span "Дії для 1 позиція" at bounding box center [147, 120] width 46 height 7
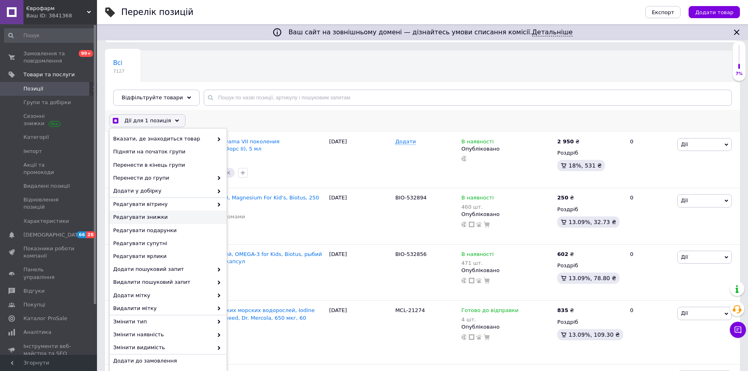
click at [160, 220] on span "Редагувати знижки" at bounding box center [167, 217] width 108 height 7
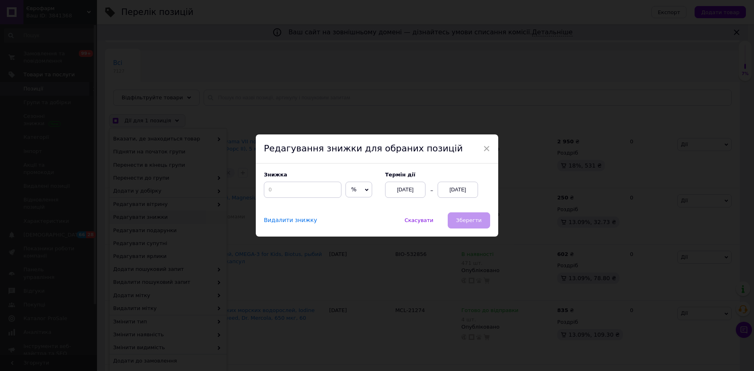
click at [366, 188] on span "%" at bounding box center [359, 190] width 27 height 16
click at [302, 188] on input at bounding box center [303, 190] width 78 height 16
checkbox input "true"
type input "1"
checkbox input "true"
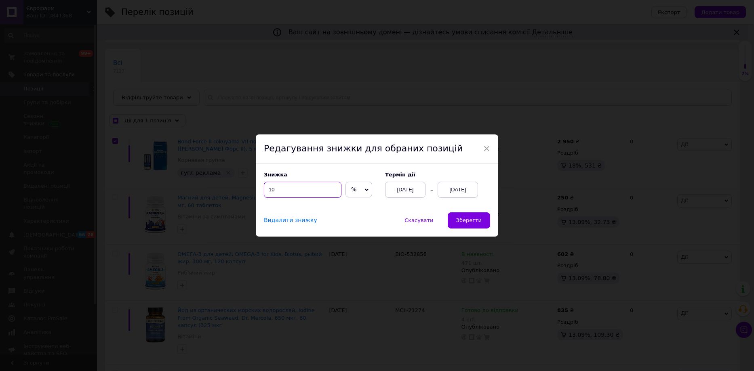
type input "10"
click at [368, 190] on span "%" at bounding box center [359, 190] width 27 height 16
click at [358, 209] on li "₴" at bounding box center [359, 206] width 26 height 11
click at [316, 192] on input "10" at bounding box center [303, 190] width 78 height 16
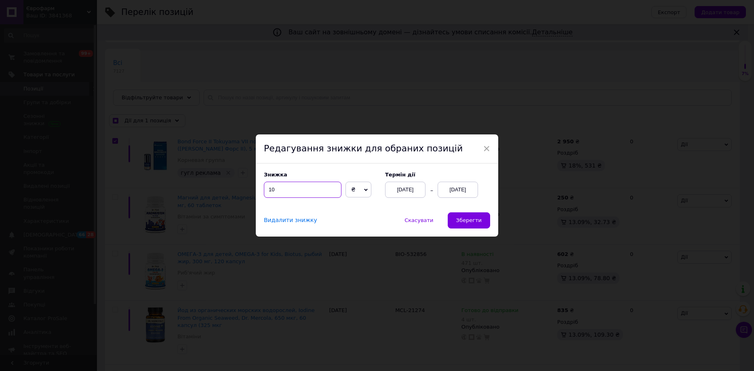
checkbox input "true"
type input "3"
checkbox input "true"
type input "30"
checkbox input "true"
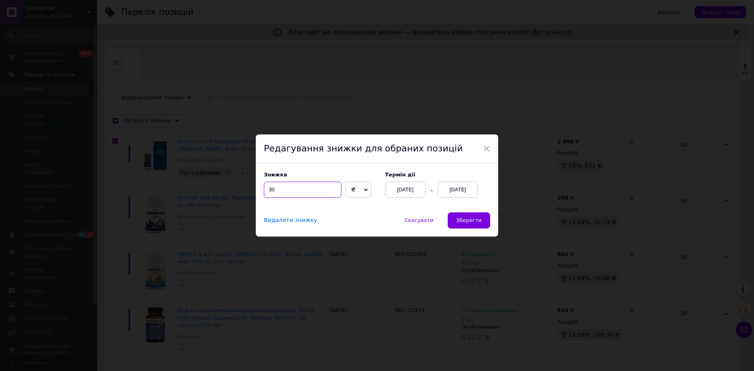
type input "300"
checkbox input "true"
type input "300"
click at [465, 187] on div "[DATE]" at bounding box center [458, 190] width 40 height 16
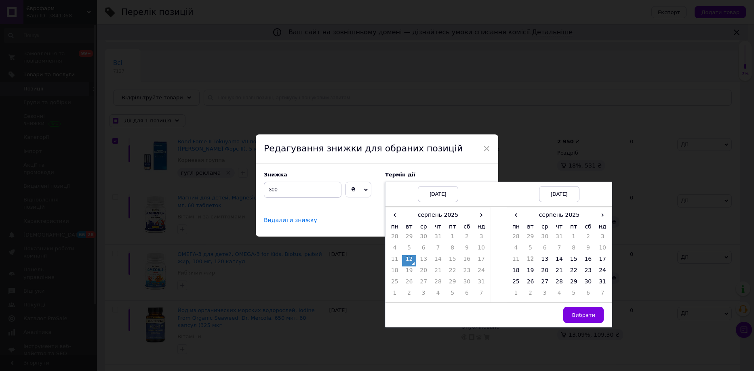
click at [482, 285] on td "31" at bounding box center [481, 283] width 15 height 11
click at [605, 282] on td "31" at bounding box center [602, 283] width 15 height 11
click at [591, 315] on span "Вибрати" at bounding box center [583, 315] width 23 height 6
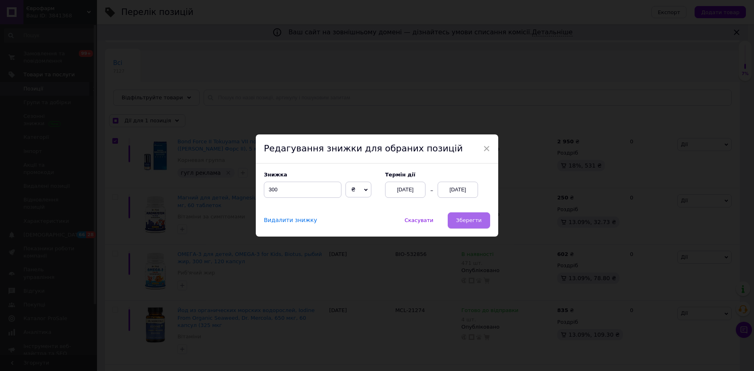
click at [470, 217] on button "Зберегти" at bounding box center [469, 221] width 42 height 16
checkbox input "true"
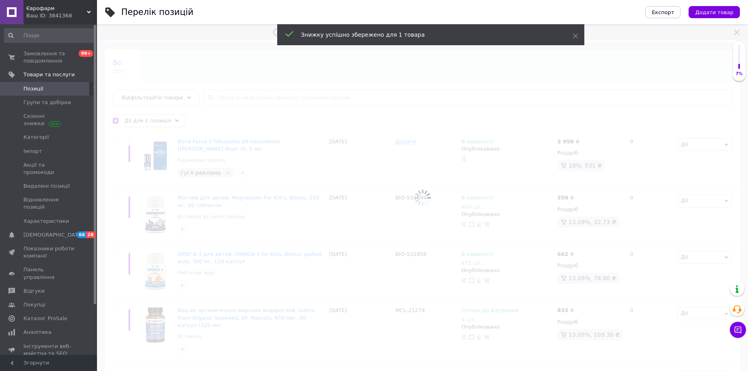
checkbox input "false"
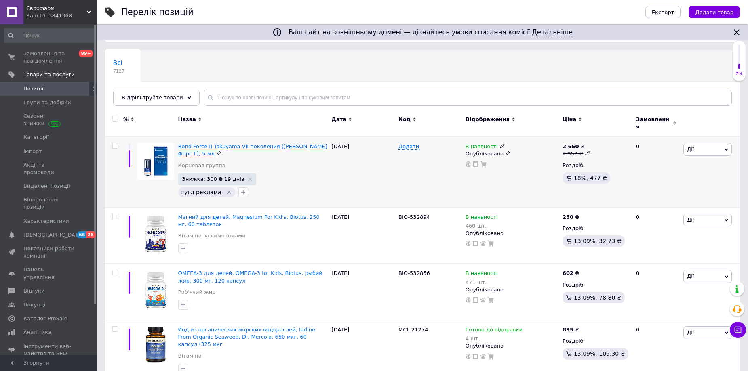
click at [210, 143] on span "Bond Force II Tokuyama VII поколения (Бонд Форс ІІ), 5 мл" at bounding box center [252, 149] width 149 height 13
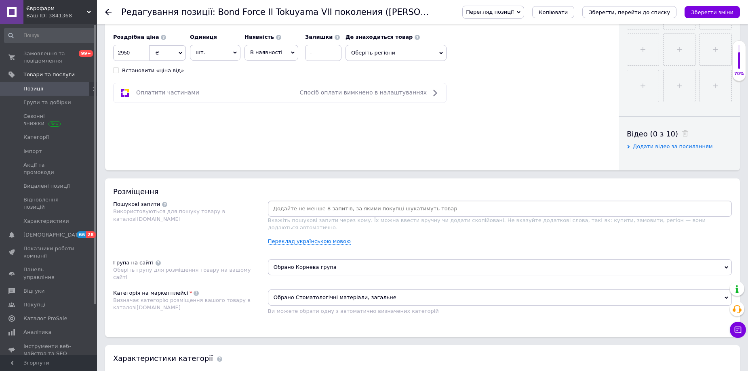
scroll to position [323, 0]
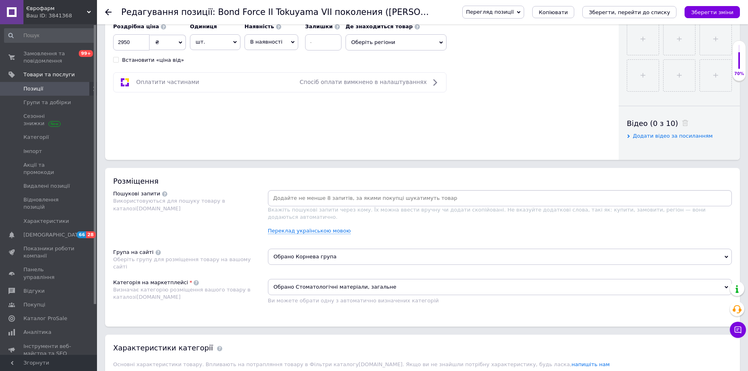
click at [361, 201] on input at bounding box center [500, 198] width 461 height 12
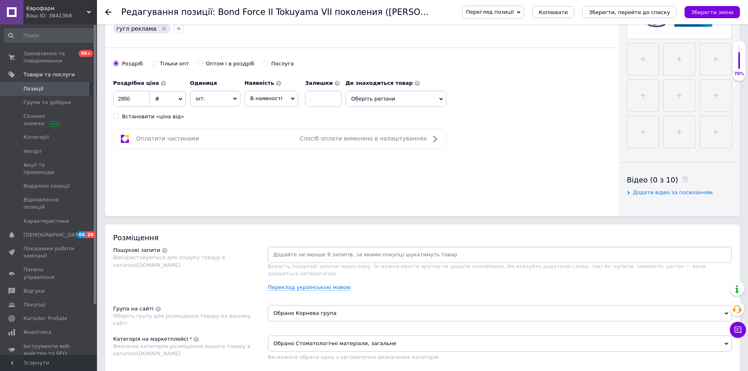
scroll to position [283, 0]
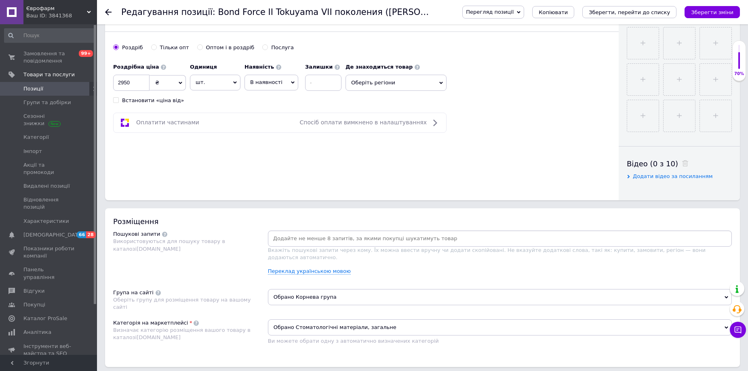
click at [357, 236] on input at bounding box center [500, 239] width 461 height 12
type input "стоматологія"
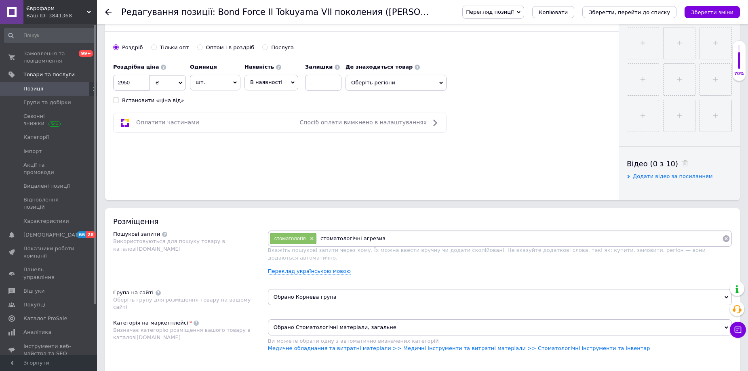
type input "стоматологічні агрезиви"
type input "лікування зубів"
paste input "Bond Force 2"
type input "Bond Force 2"
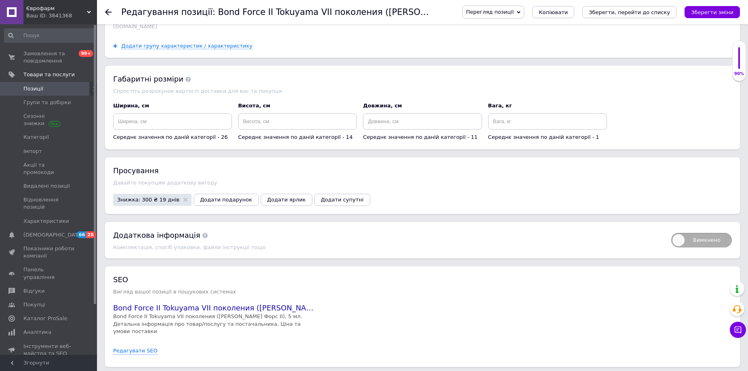
scroll to position [756, 0]
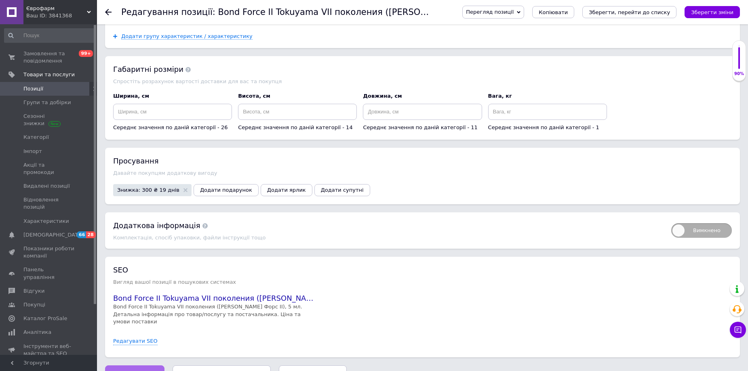
click at [130, 371] on span "Зберегти зміни" at bounding box center [135, 374] width 42 height 6
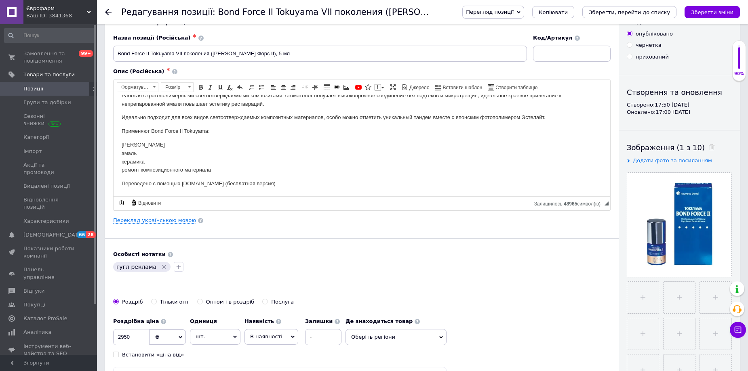
scroll to position [0, 0]
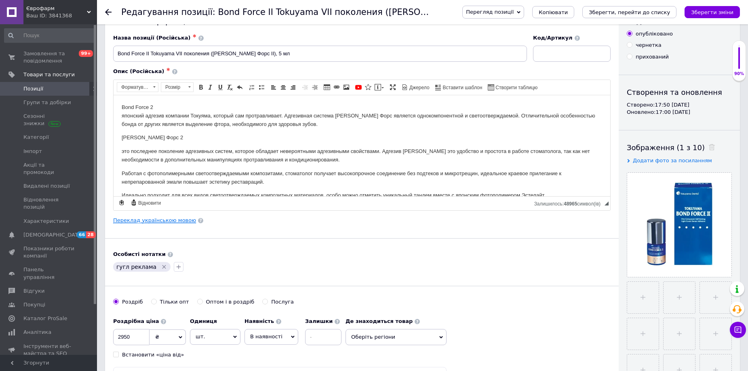
click at [159, 220] on link "Переклад українською мовою" at bounding box center [154, 220] width 83 height 6
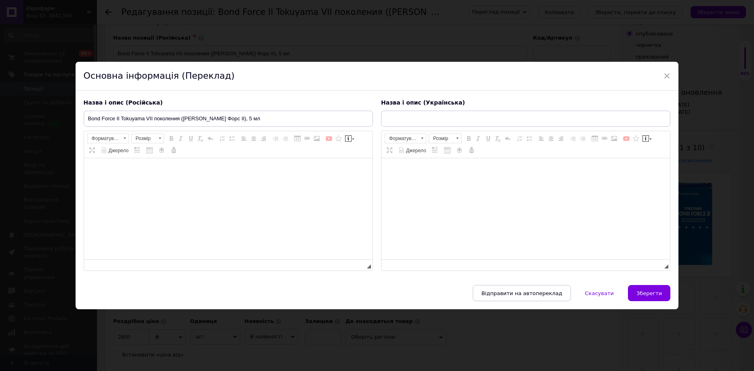
type input "Bond Force II Tokuyama VII покоління (Бонд Форс ІІ), 5мл"
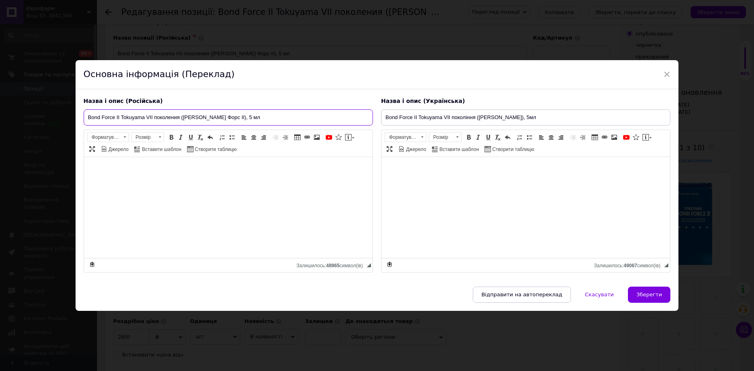
click at [205, 110] on input "Bond Force II Tokuyama VII поколения (Бонд Форс ІІ), 5 мл" at bounding box center [228, 118] width 289 height 16
click at [206, 110] on input "Bond Force II Tokuyama VII поколения (Бонд Форс ІІ), 5 мл" at bounding box center [228, 118] width 289 height 16
click at [403, 126] on div "Назва і опис (Українська) Bond Force II Tokuyama VII покоління (Бонд Форс ІІ), …" at bounding box center [525, 185] width 297 height 184
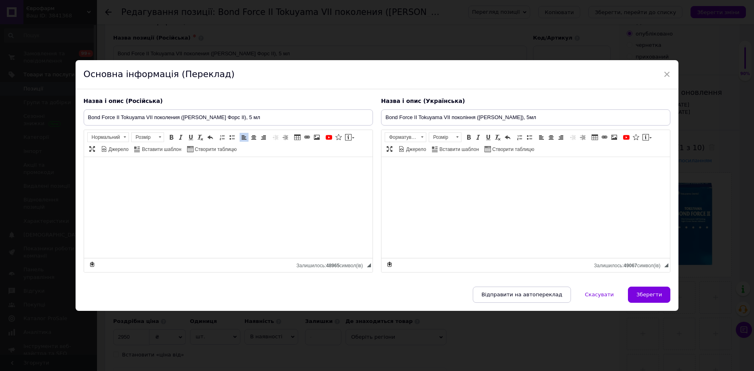
click at [403, 126] on div "Назва і опис (Українська) Bond Force II Tokuyama VII покоління (Бонд Форс ІІ), …" at bounding box center [525, 185] width 297 height 184
click at [413, 120] on input "Bond Force II Tokuyama VII покоління (Бонд Форс ІІ), 5мл" at bounding box center [525, 118] width 289 height 16
drag, startPoint x: 407, startPoint y: 124, endPoint x: 413, endPoint y: 120, distance: 7.4
click at [413, 120] on input "Bond Force II Tokuyama VII покоління (Бонд Форс ІІ), 5мл" at bounding box center [525, 118] width 289 height 16
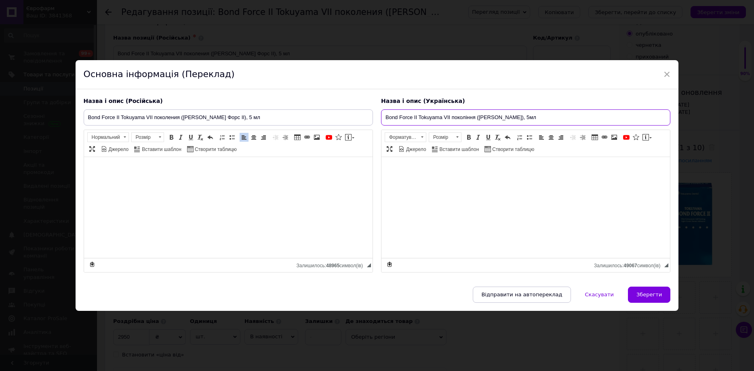
click at [413, 120] on input "Bond Force II Tokuyama VII покоління (Бонд Форс ІІ), 5мл" at bounding box center [525, 118] width 289 height 16
click at [652, 289] on button "Зберегти" at bounding box center [649, 295] width 42 height 16
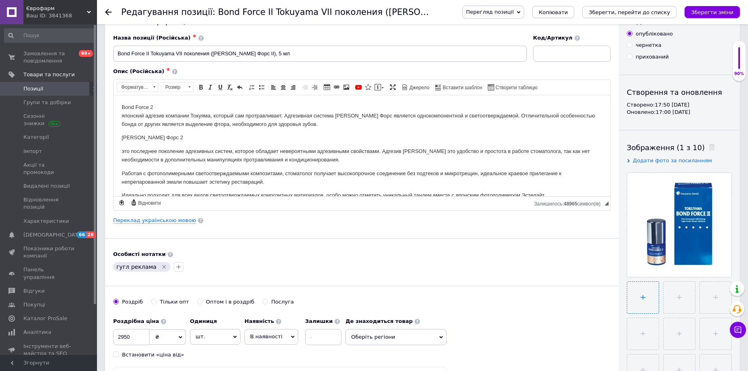
click at [652, 290] on input "file" at bounding box center [643, 298] width 32 height 32
click at [112, 11] on div at bounding box center [113, 12] width 16 height 24
click at [110, 12] on use at bounding box center [108, 12] width 6 height 6
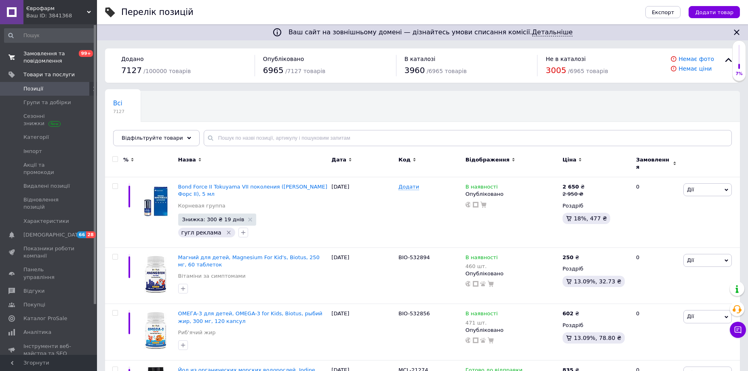
click at [43, 59] on span "Замовлення та повідомлення" at bounding box center [48, 57] width 51 height 15
